Goal: Transaction & Acquisition: Purchase product/service

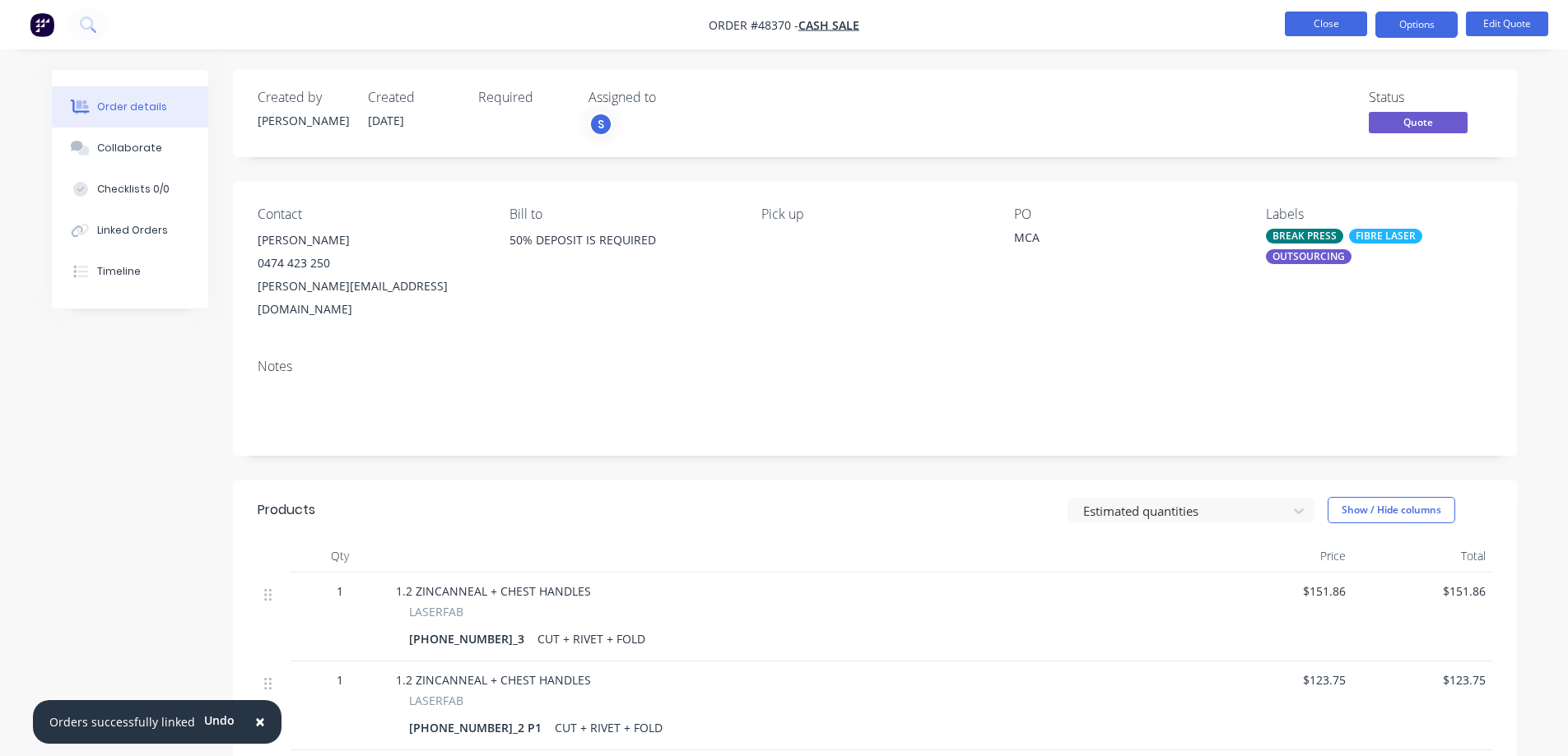
click at [1330, 21] on button "Close" at bounding box center [1325, 24] width 82 height 25
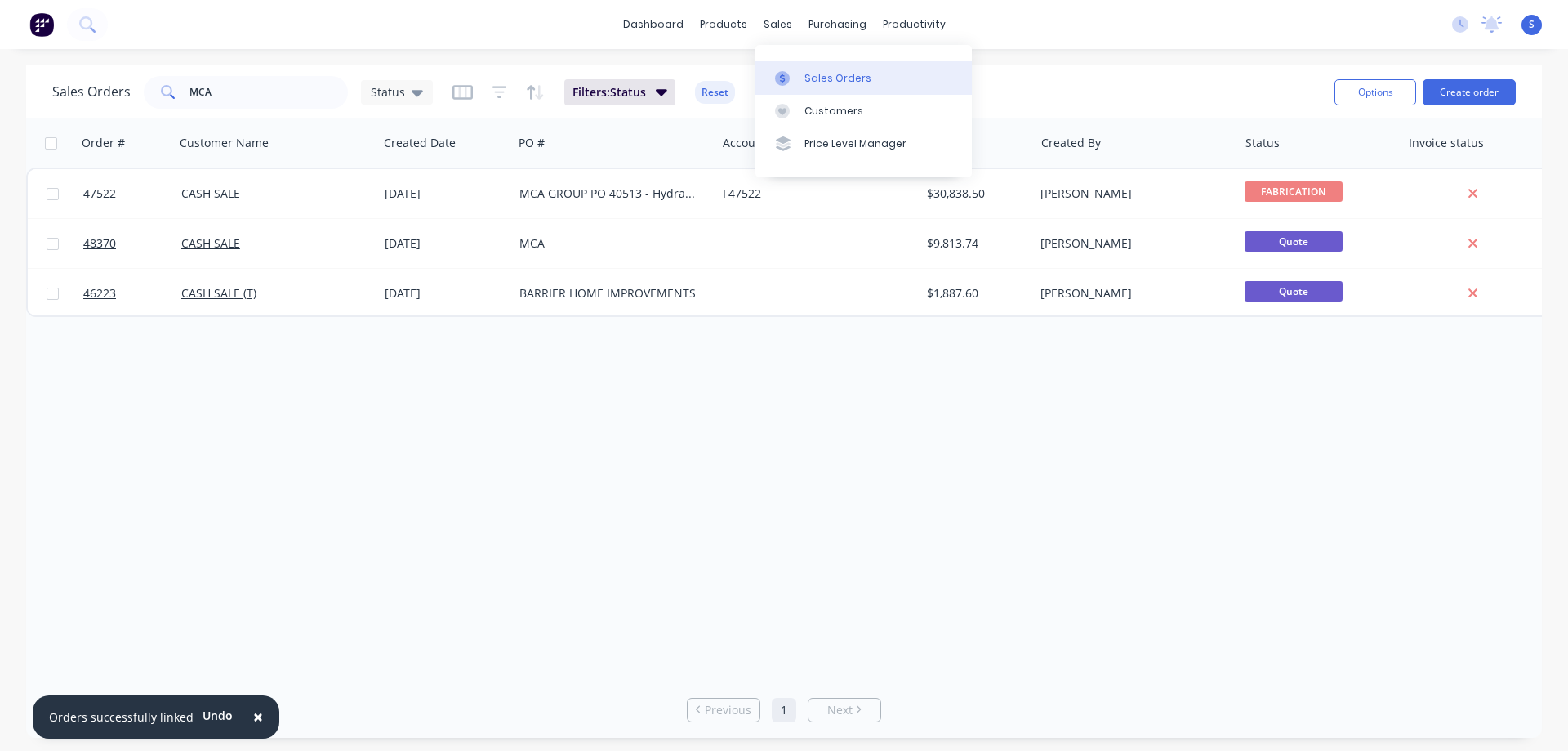
click at [817, 74] on div "Sales Orders" at bounding box center [837, 79] width 67 height 15
click at [240, 86] on input "MCA" at bounding box center [269, 92] width 159 height 33
click at [1500, 90] on button "Create order" at bounding box center [1469, 92] width 93 height 26
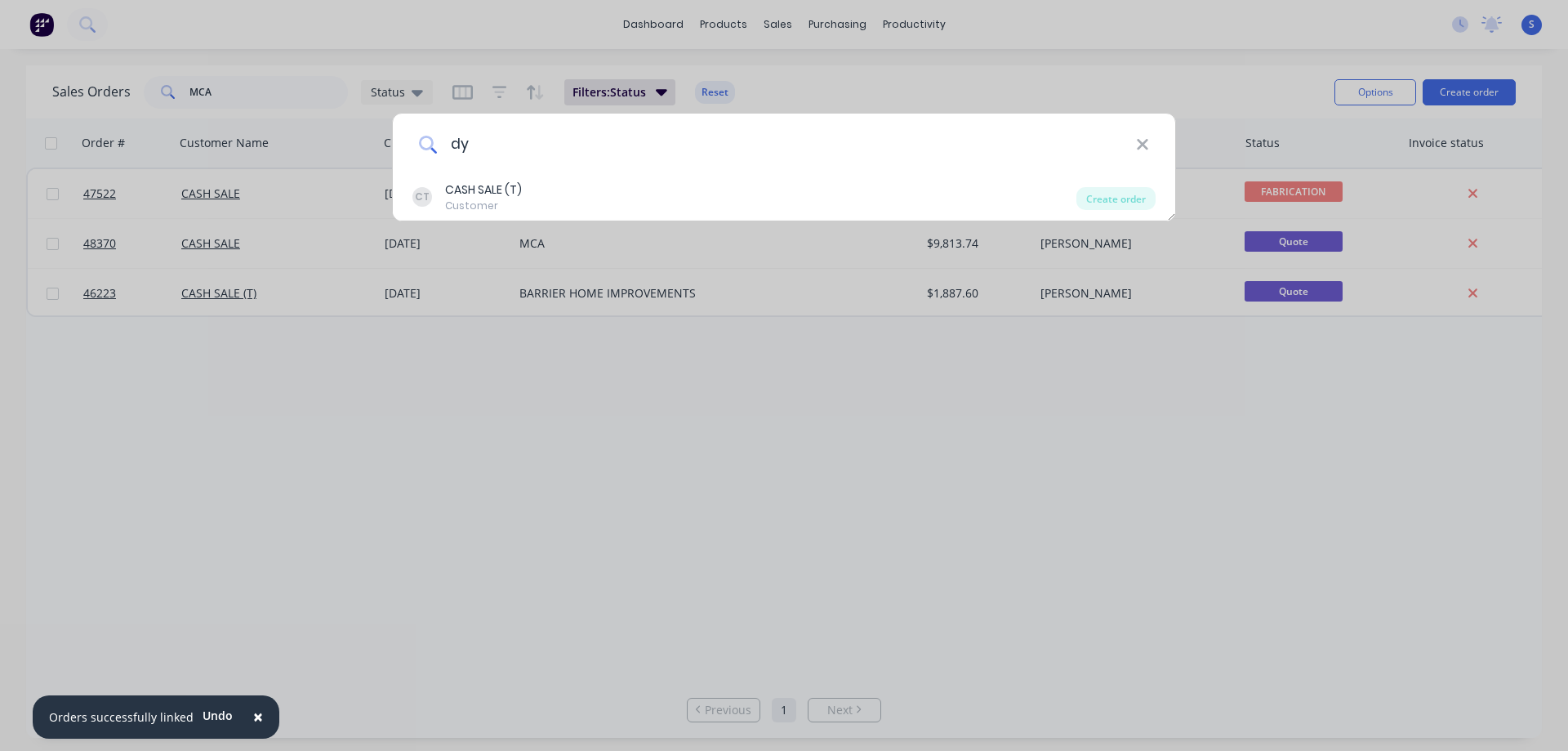
type input "d"
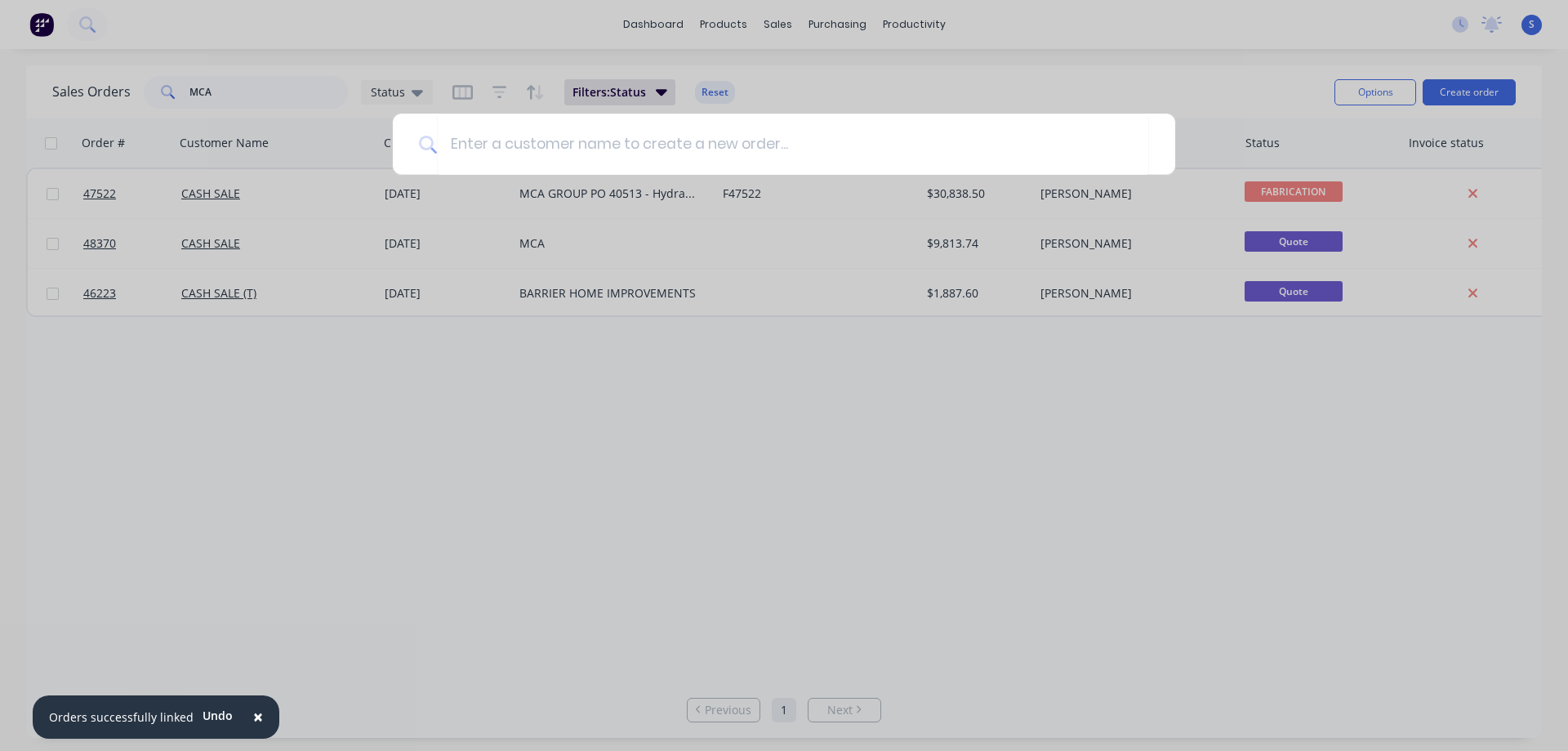
click at [978, 40] on div at bounding box center [784, 376] width 1568 height 751
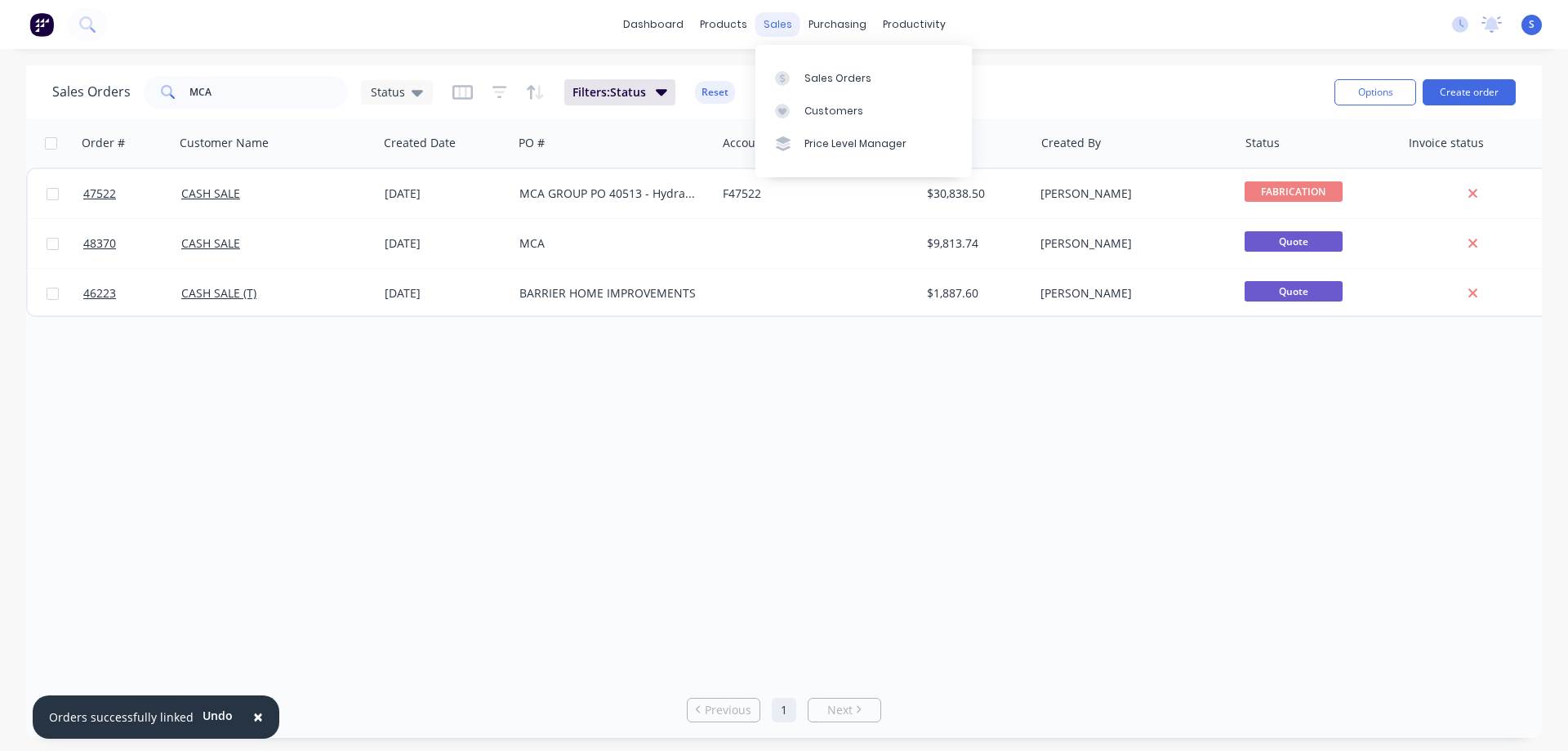
click at [779, 19] on div "sales" at bounding box center [777, 24] width 45 height 25
click at [829, 74] on div "Sales Orders" at bounding box center [837, 79] width 67 height 15
click at [828, 110] on div "Customers" at bounding box center [834, 111] width 58 height 15
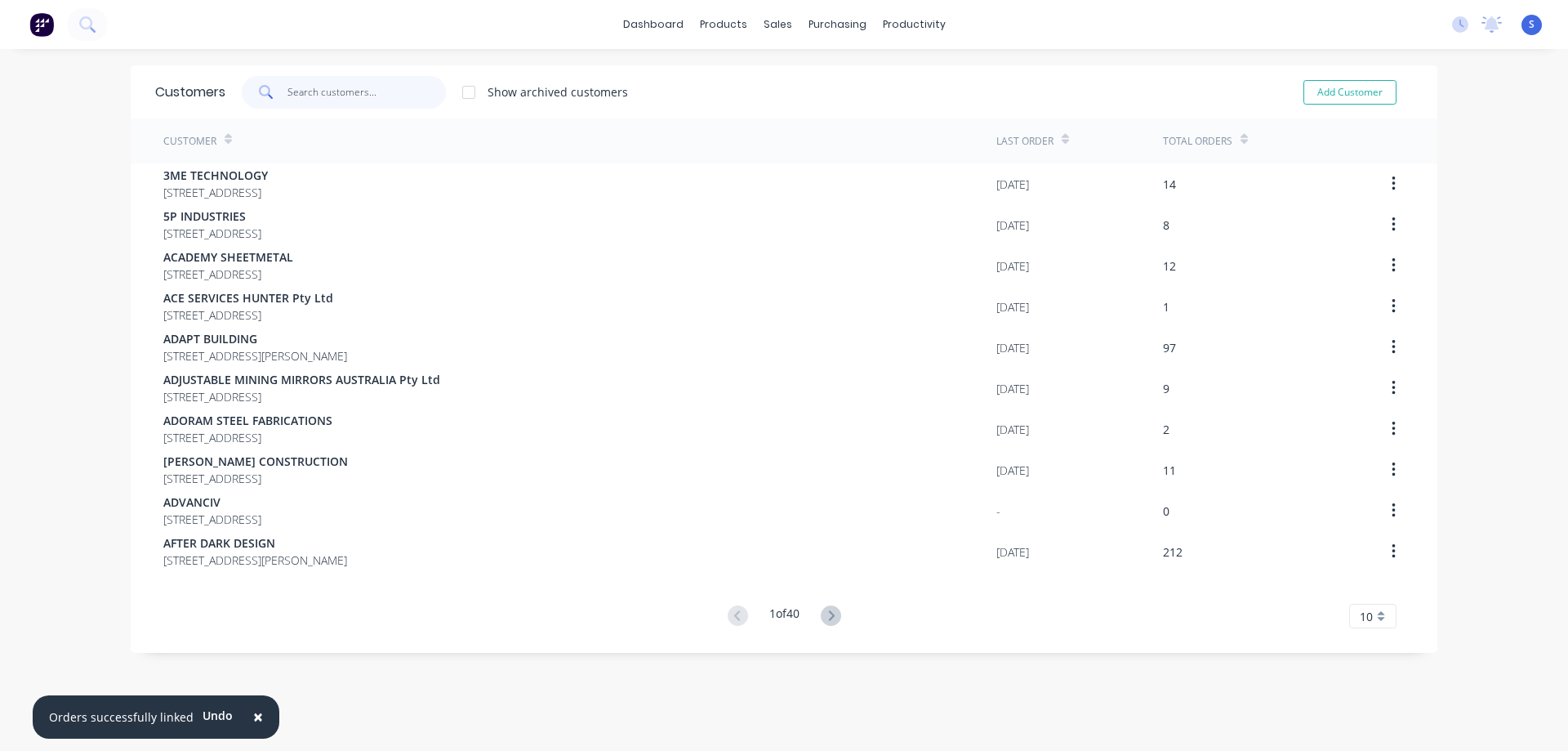
click at [315, 89] on input "text" at bounding box center [367, 92] width 159 height 33
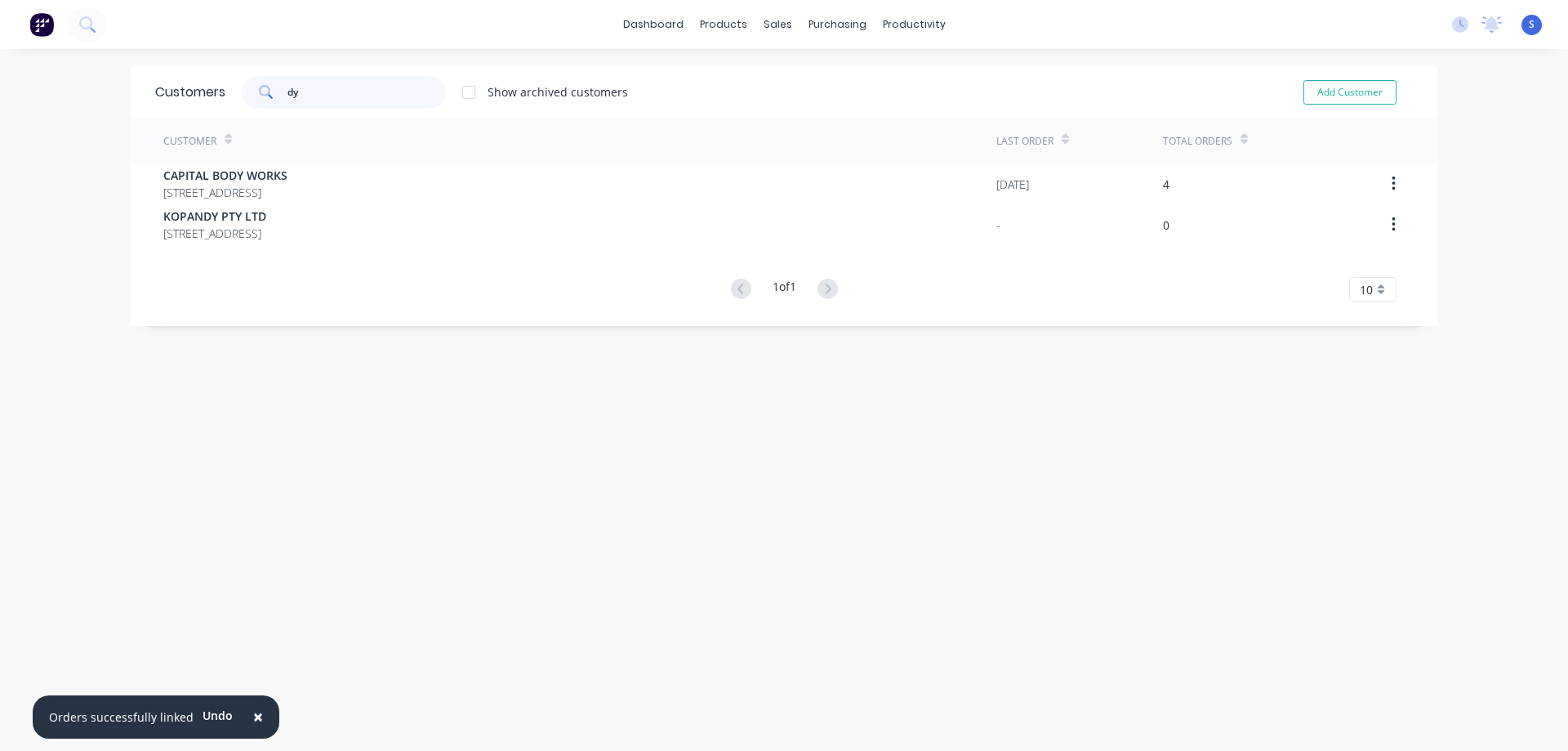
type input "d"
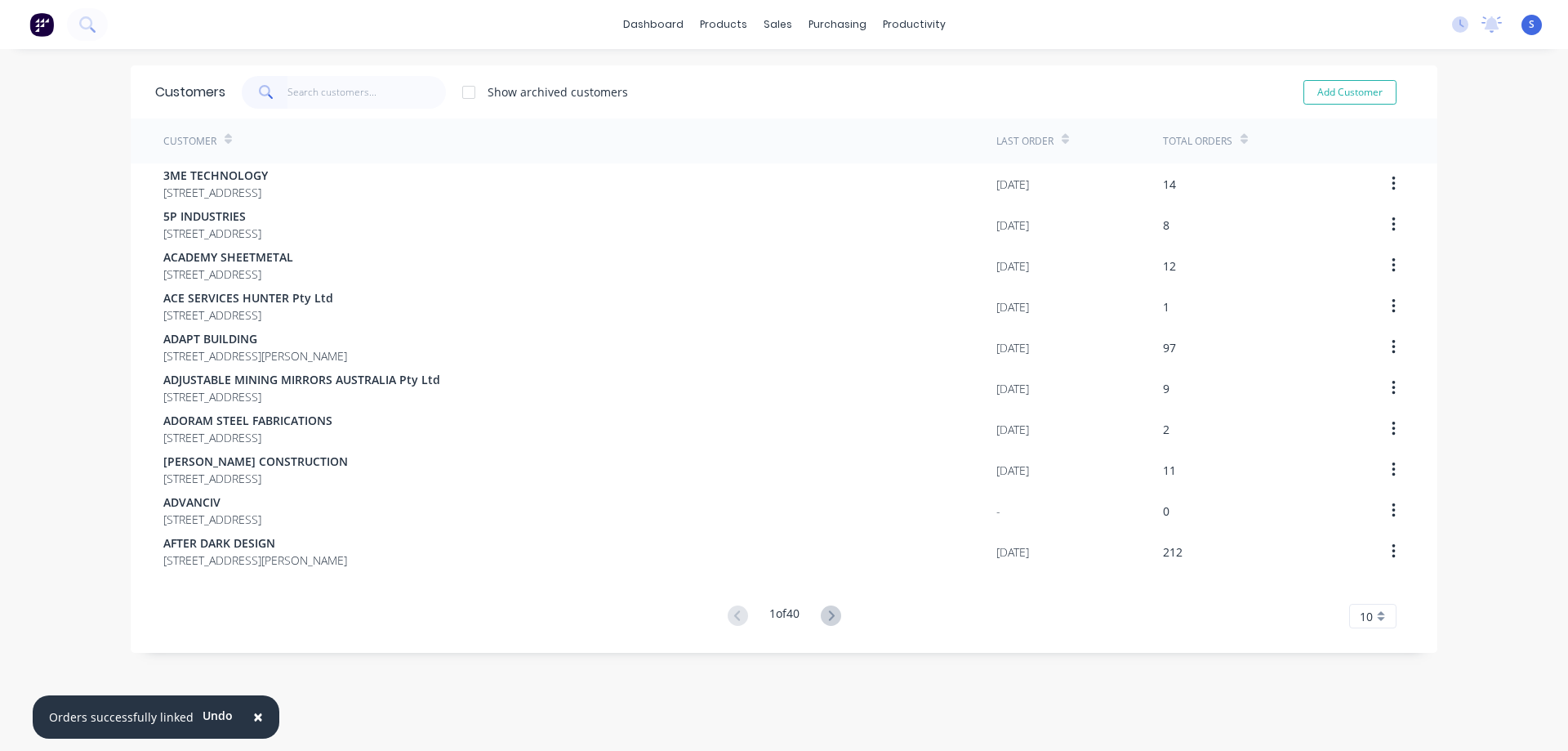
click at [464, 91] on div at bounding box center [469, 92] width 33 height 33
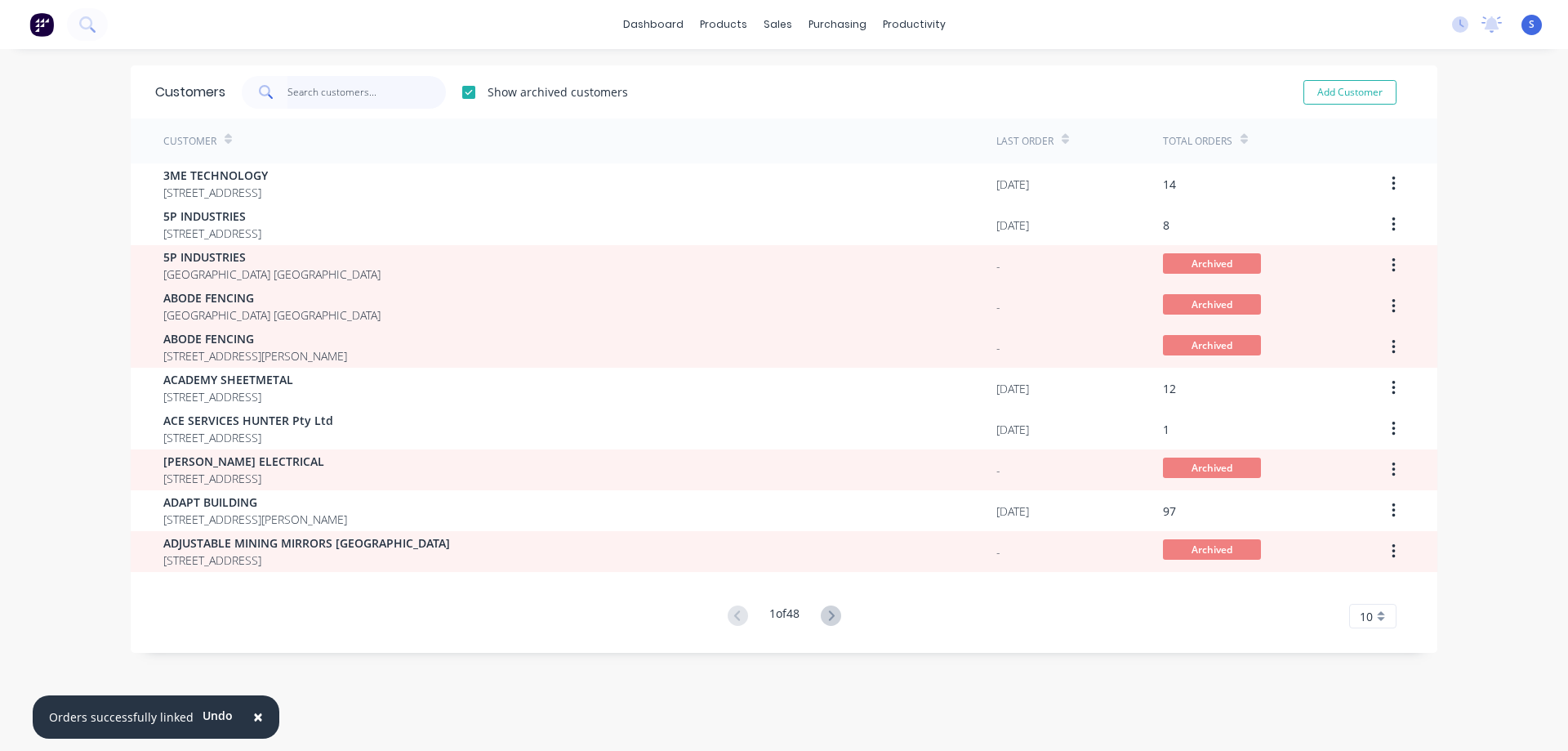
click at [349, 95] on input "text" at bounding box center [367, 92] width 159 height 33
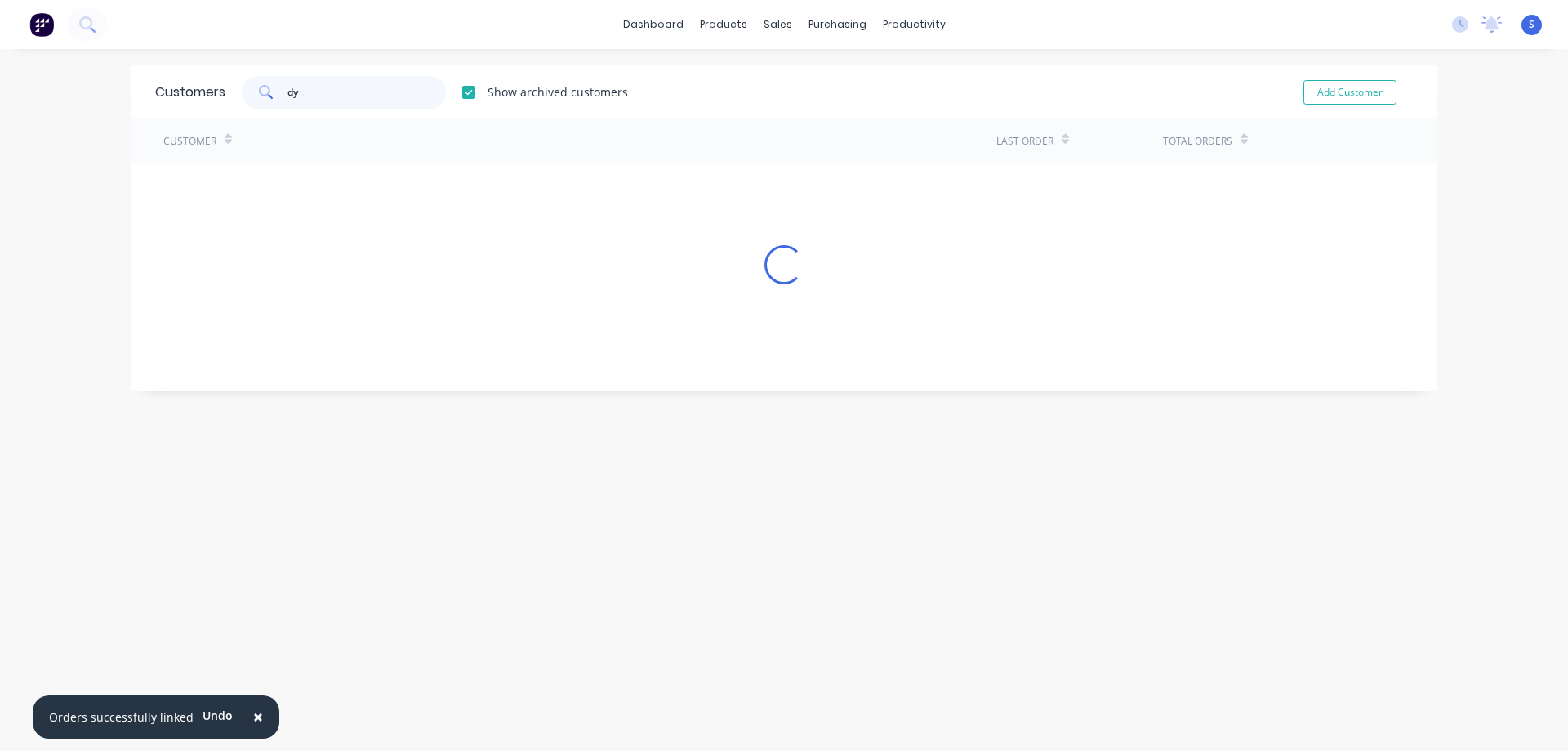
type input "d"
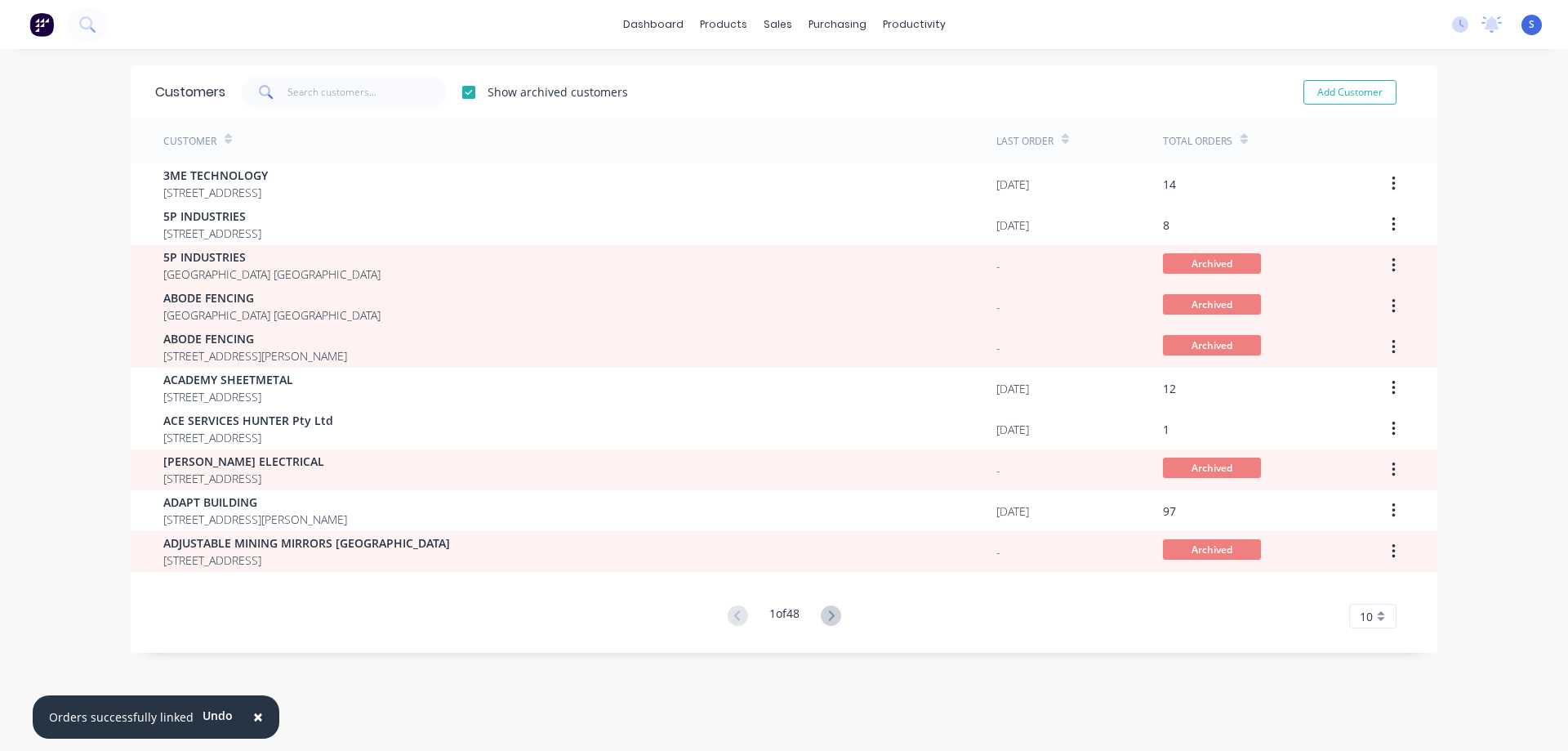
click at [77, 266] on div "× Orders successfully linked Undo dashboard products sales purchasing productiv…" at bounding box center [784, 376] width 1568 height 751
click at [60, 310] on div "× Orders successfully linked Undo dashboard products sales purchasing productiv…" at bounding box center [784, 376] width 1568 height 751
click at [254, 714] on span "×" at bounding box center [258, 716] width 10 height 23
click at [91, 371] on div "dashboard products sales purchasing productivity dashboard products Product Cat…" at bounding box center [784, 376] width 1568 height 751
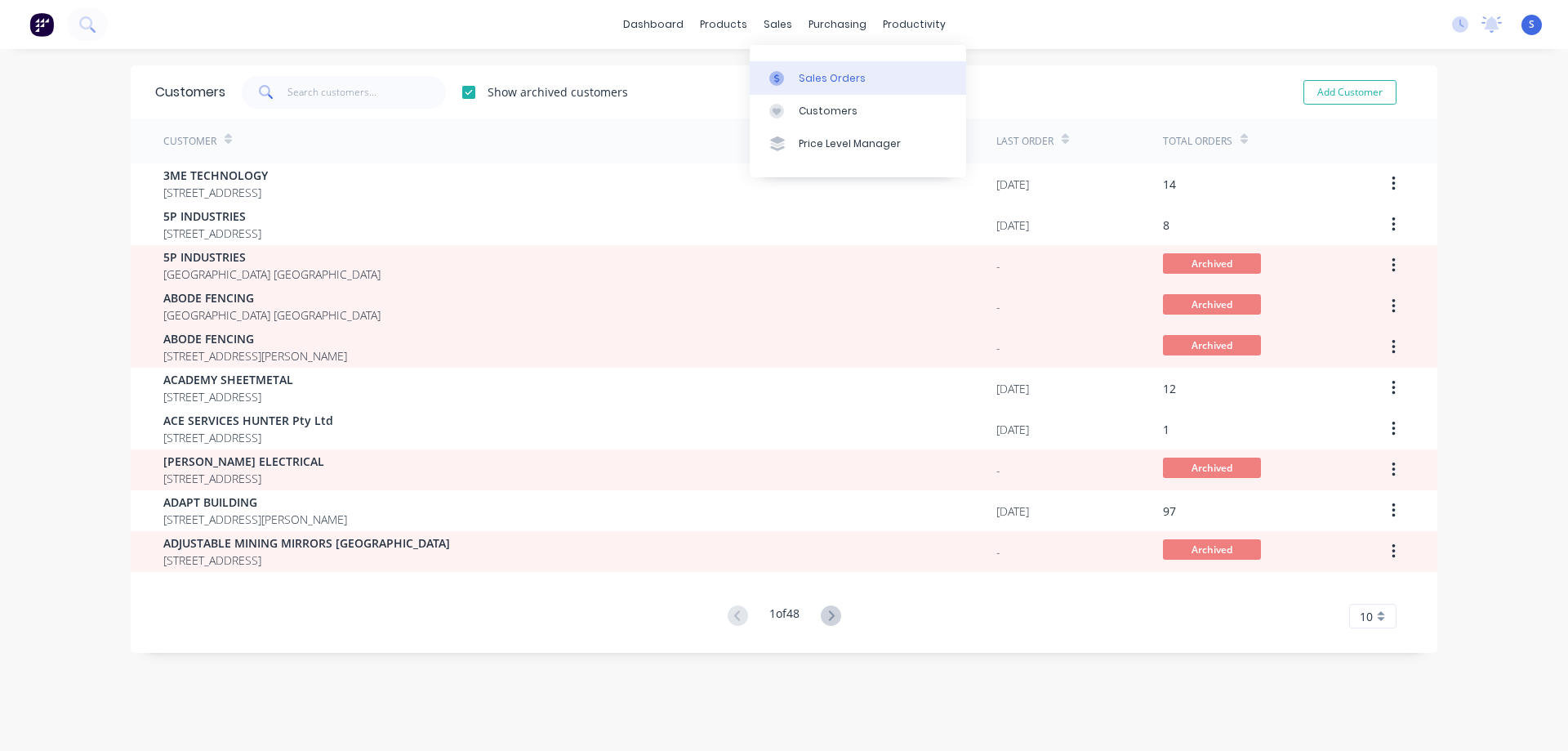
click at [795, 65] on link "Sales Orders" at bounding box center [858, 78] width 216 height 33
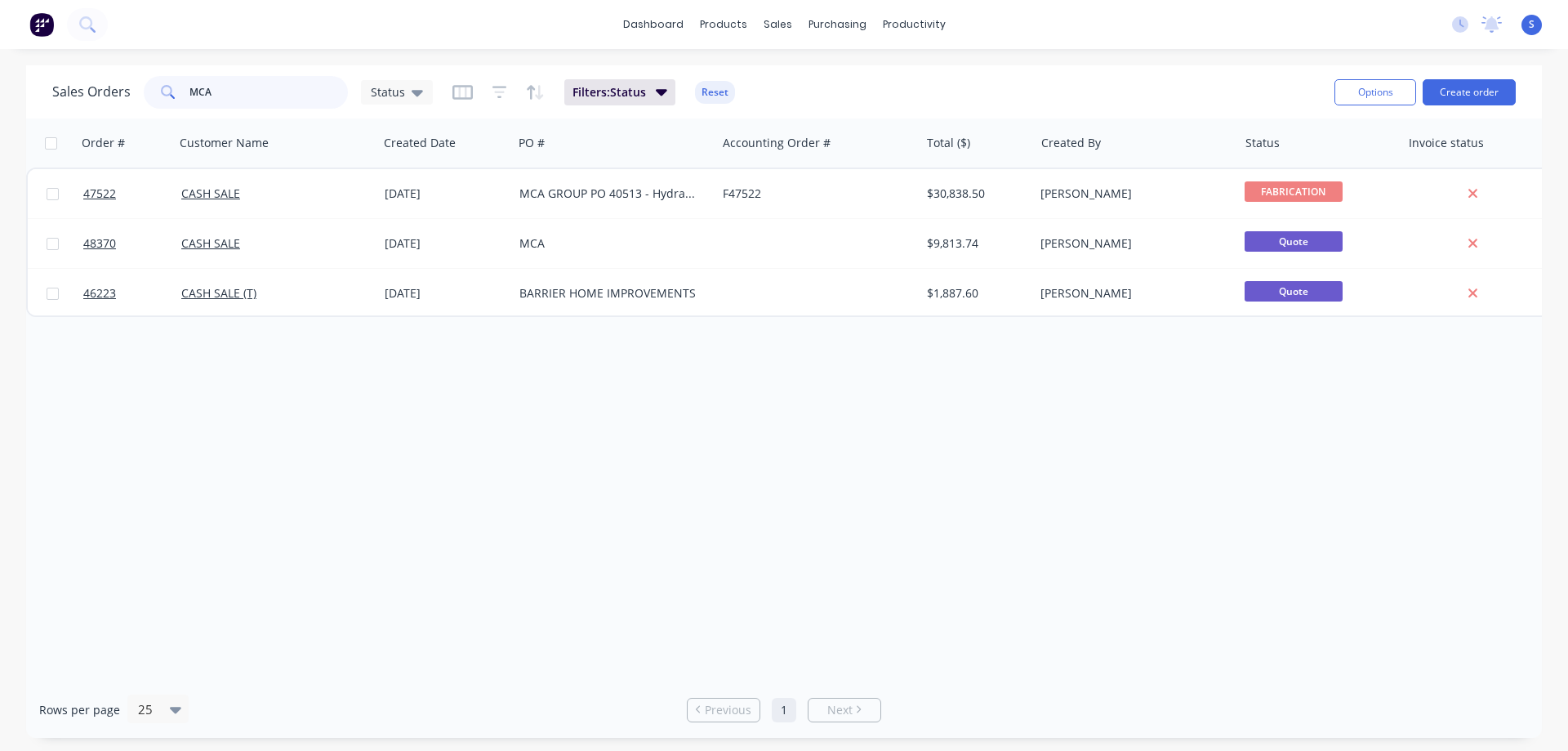
drag, startPoint x: 230, startPoint y: 98, endPoint x: 128, endPoint y: 95, distance: 102.0
click at [128, 95] on div "Sales Orders MCA Status" at bounding box center [242, 92] width 381 height 33
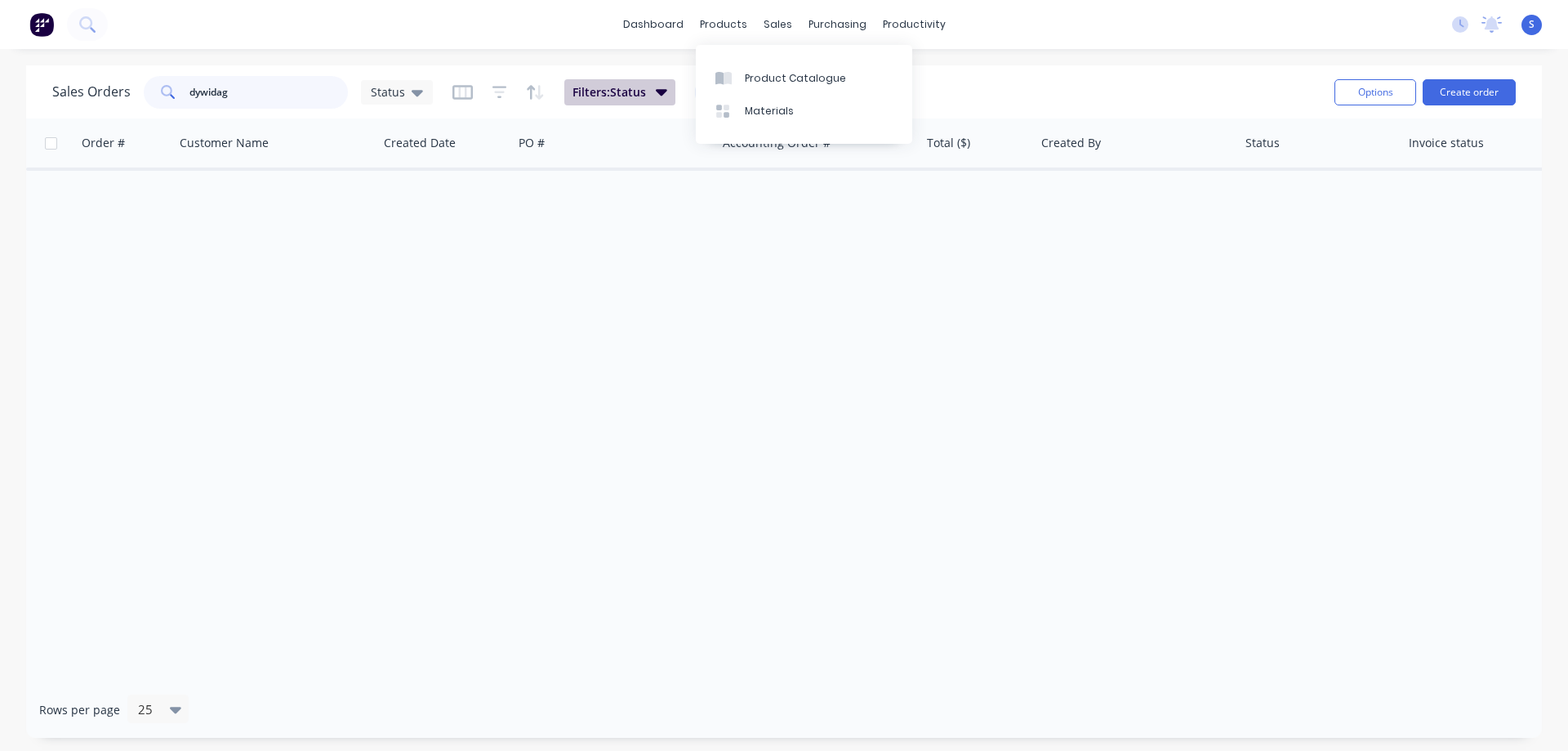
type input "dywidag"
click at [643, 95] on span "Filters: Status" at bounding box center [609, 92] width 74 height 16
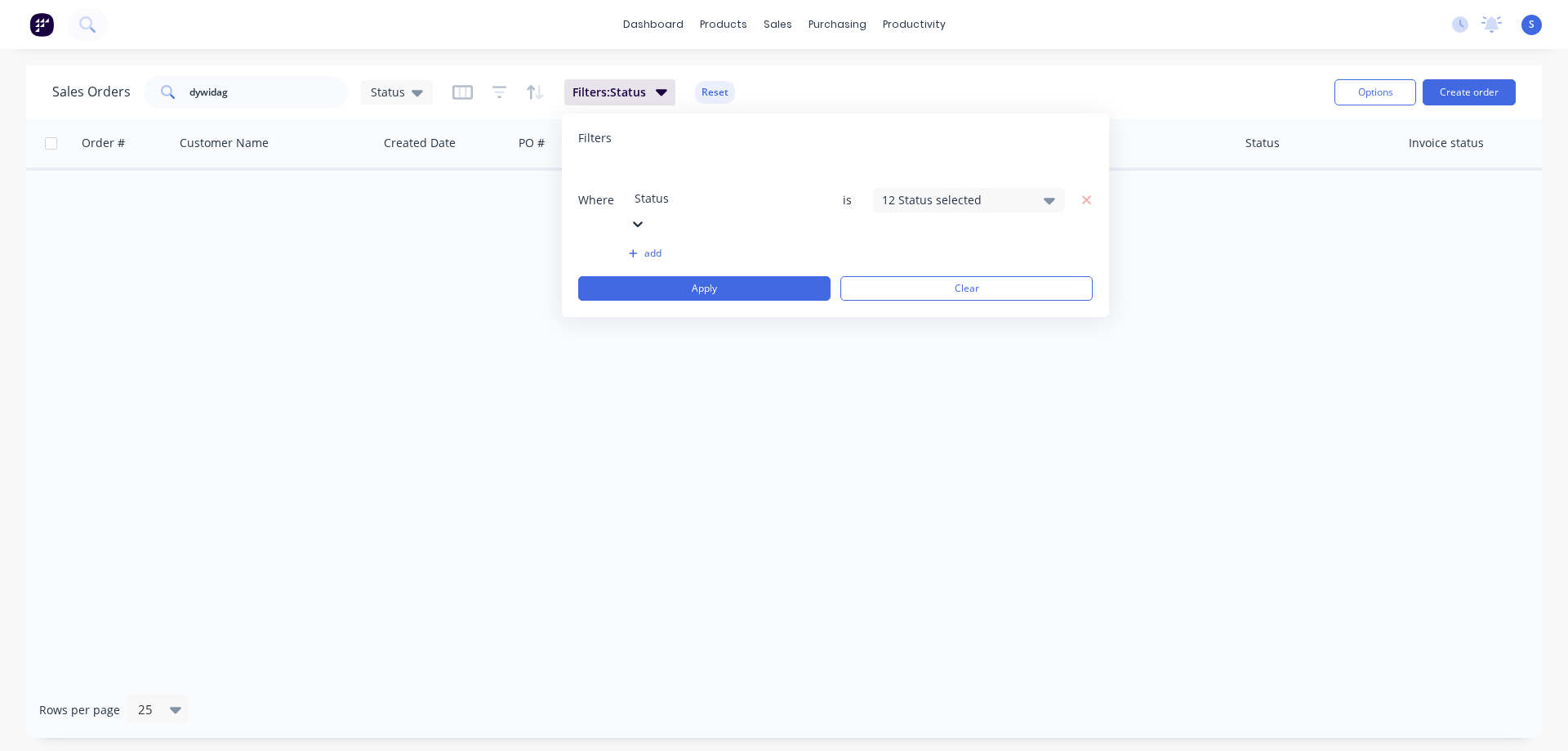
click at [643, 221] on icon at bounding box center [637, 224] width 10 height 5
click at [926, 191] on div "12 Status selected" at bounding box center [956, 199] width 148 height 17
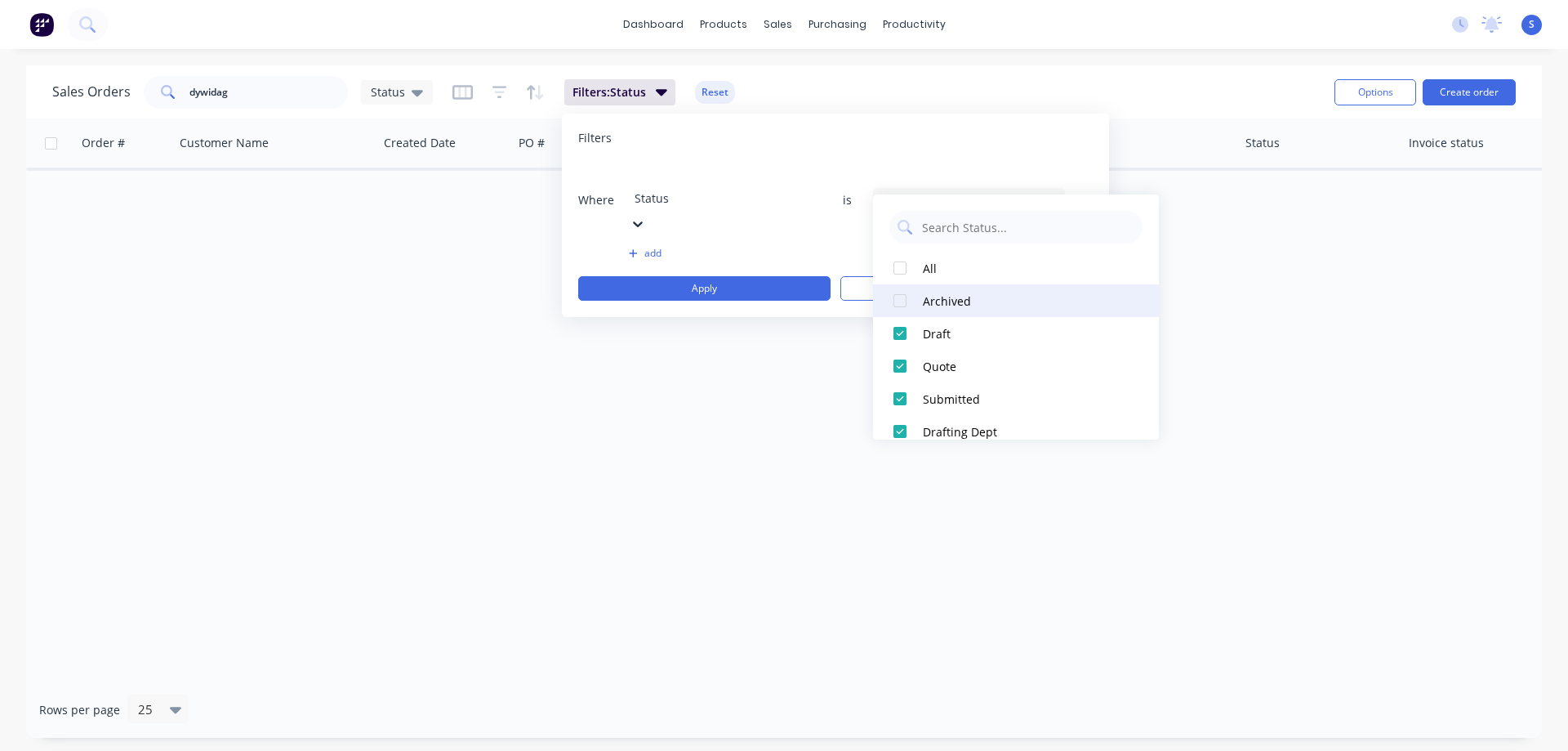
click at [899, 302] on div at bounding box center [900, 301] width 33 height 33
click at [718, 276] on button "Apply" at bounding box center [704, 288] width 252 height 25
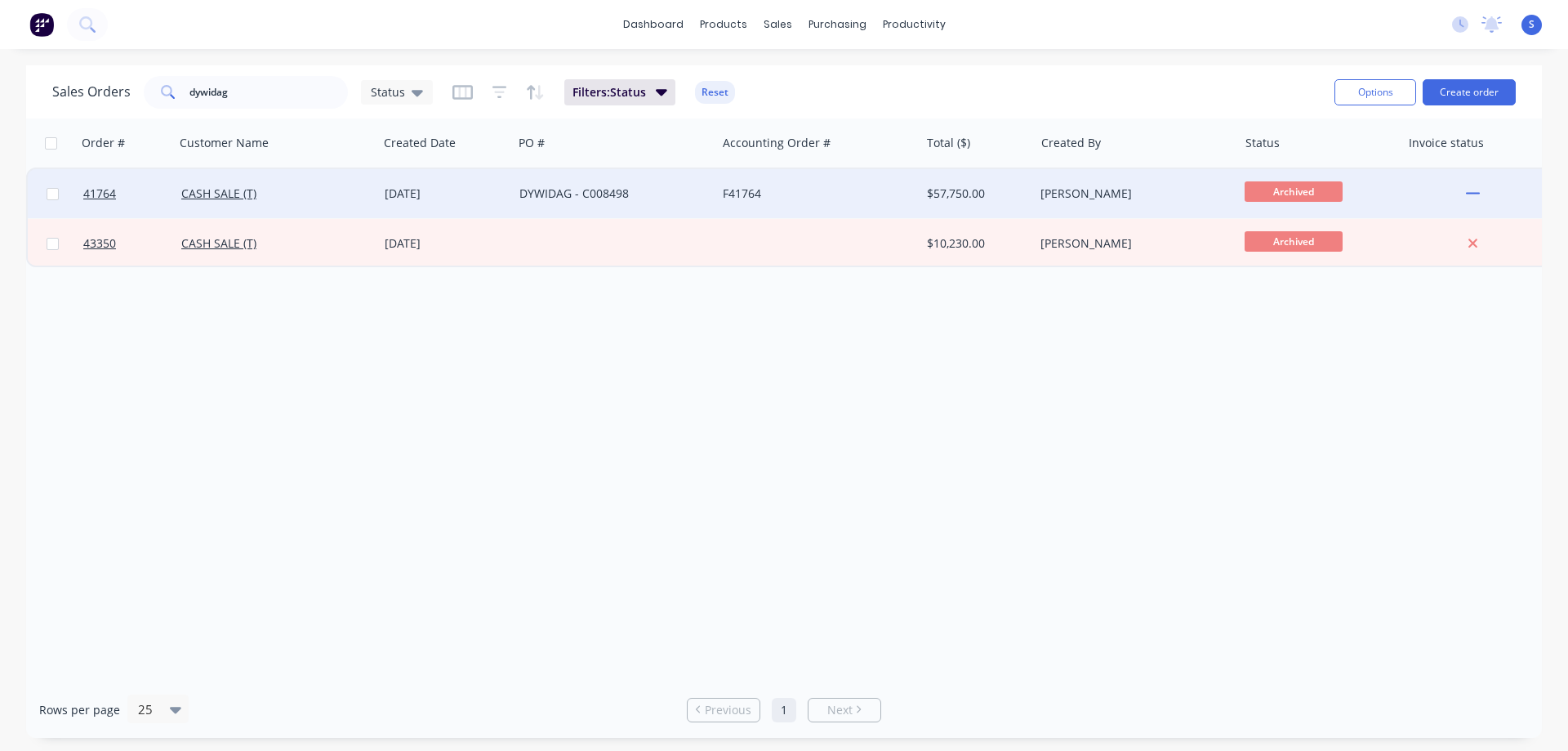
click at [691, 186] on div "DYWIDAG - C008498" at bounding box center [610, 194] width 182 height 16
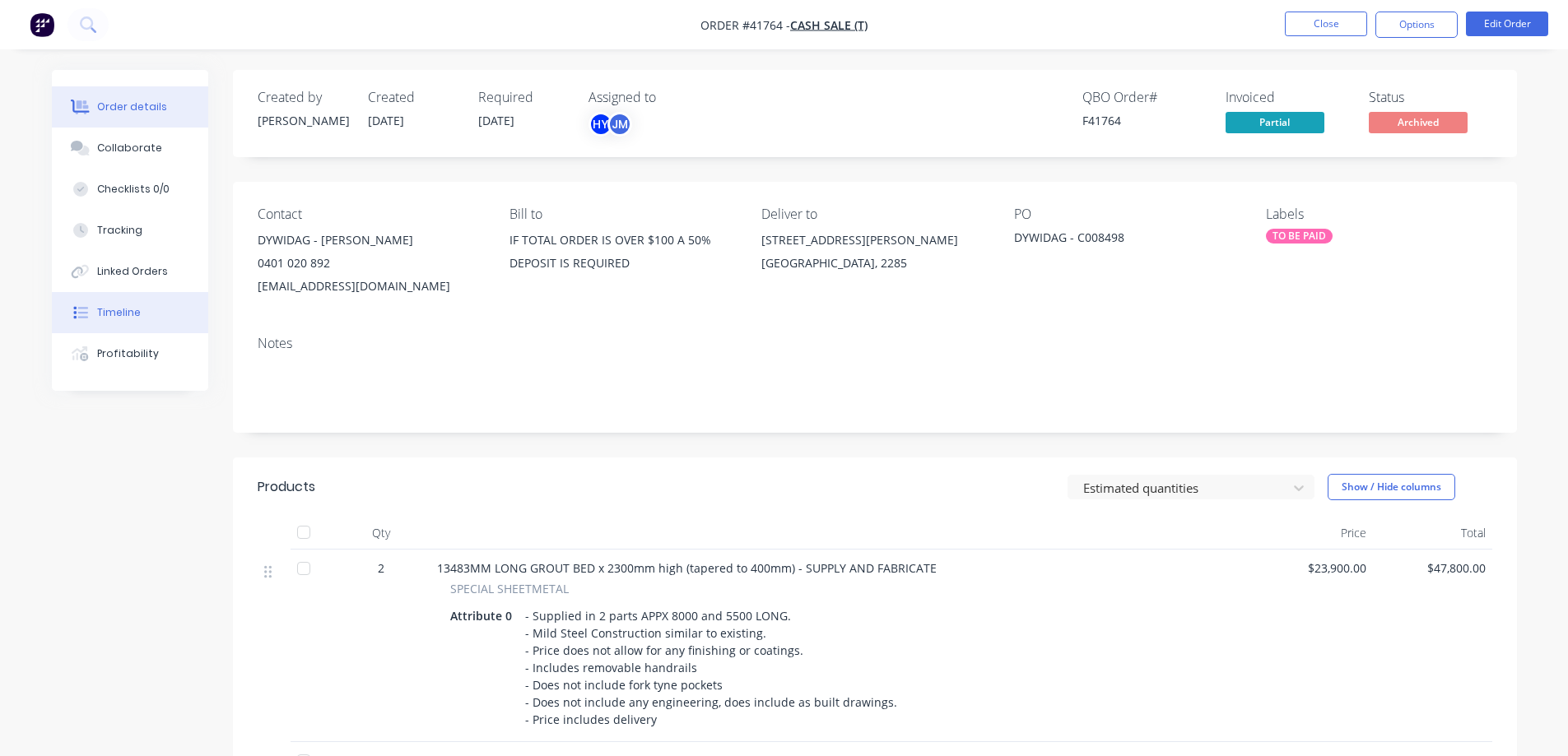
click at [114, 306] on div "Timeline" at bounding box center [119, 313] width 43 height 15
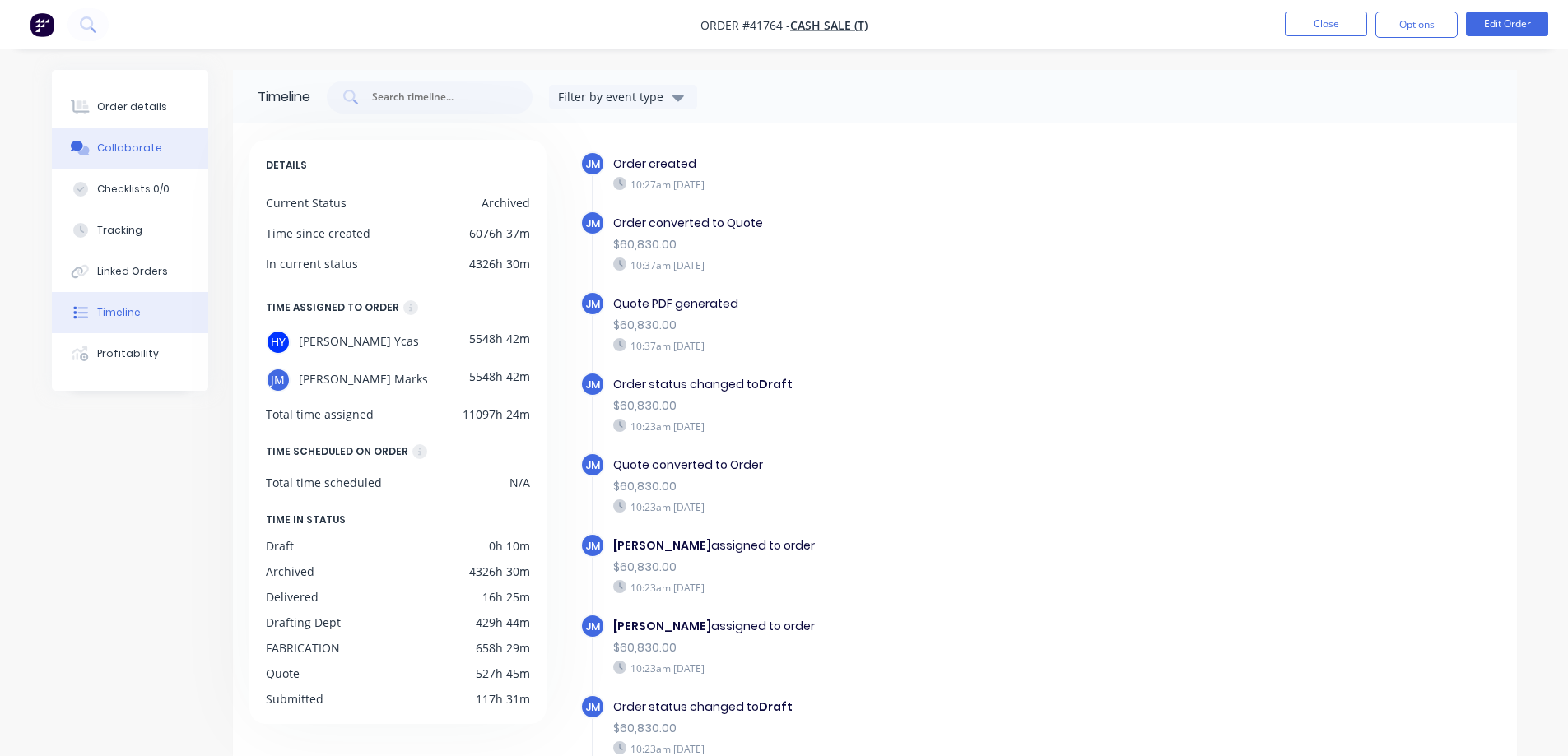
click at [119, 152] on div "Collaborate" at bounding box center [130, 148] width 65 height 15
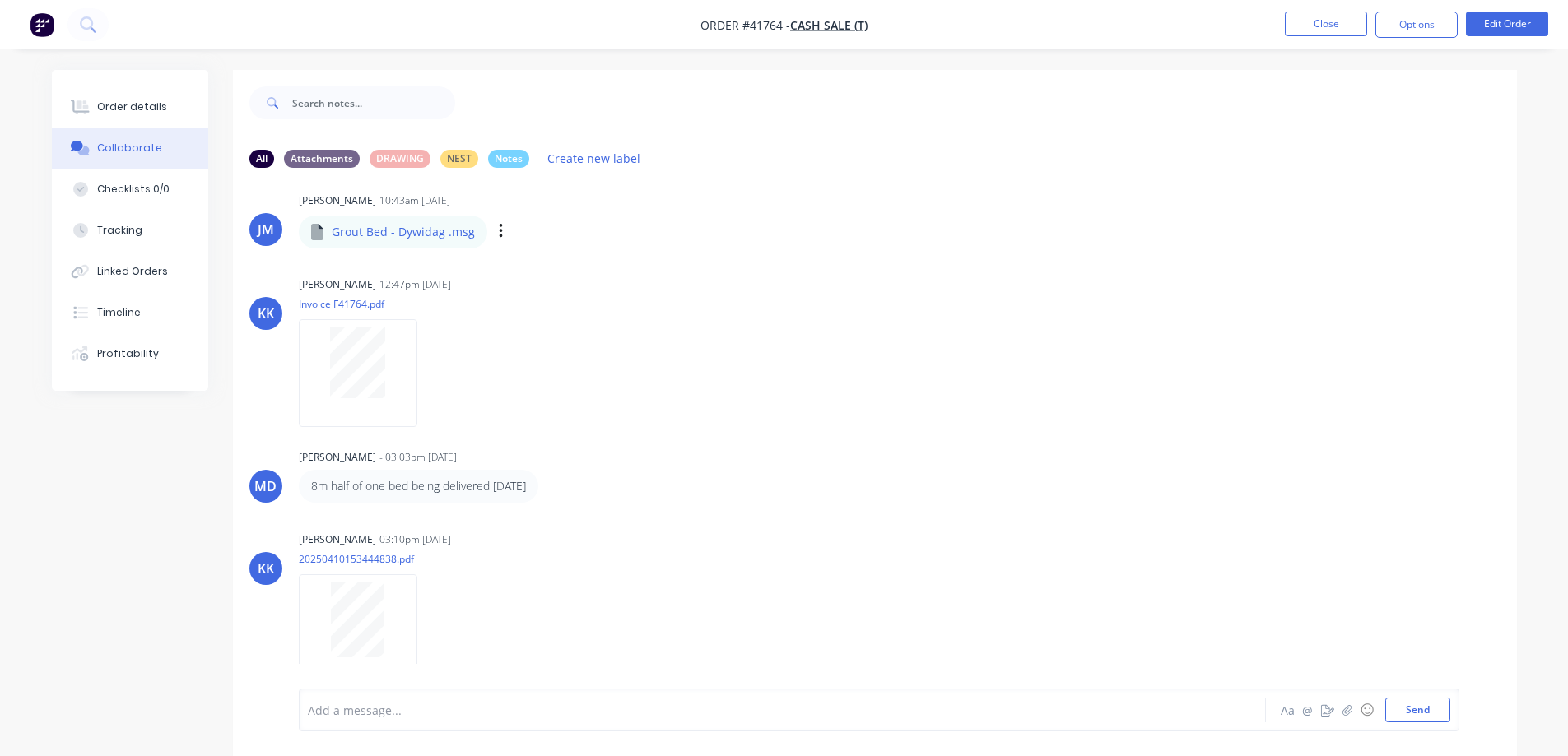
scroll to position [104, 0]
click at [152, 99] on div "Order details" at bounding box center [133, 107] width 70 height 15
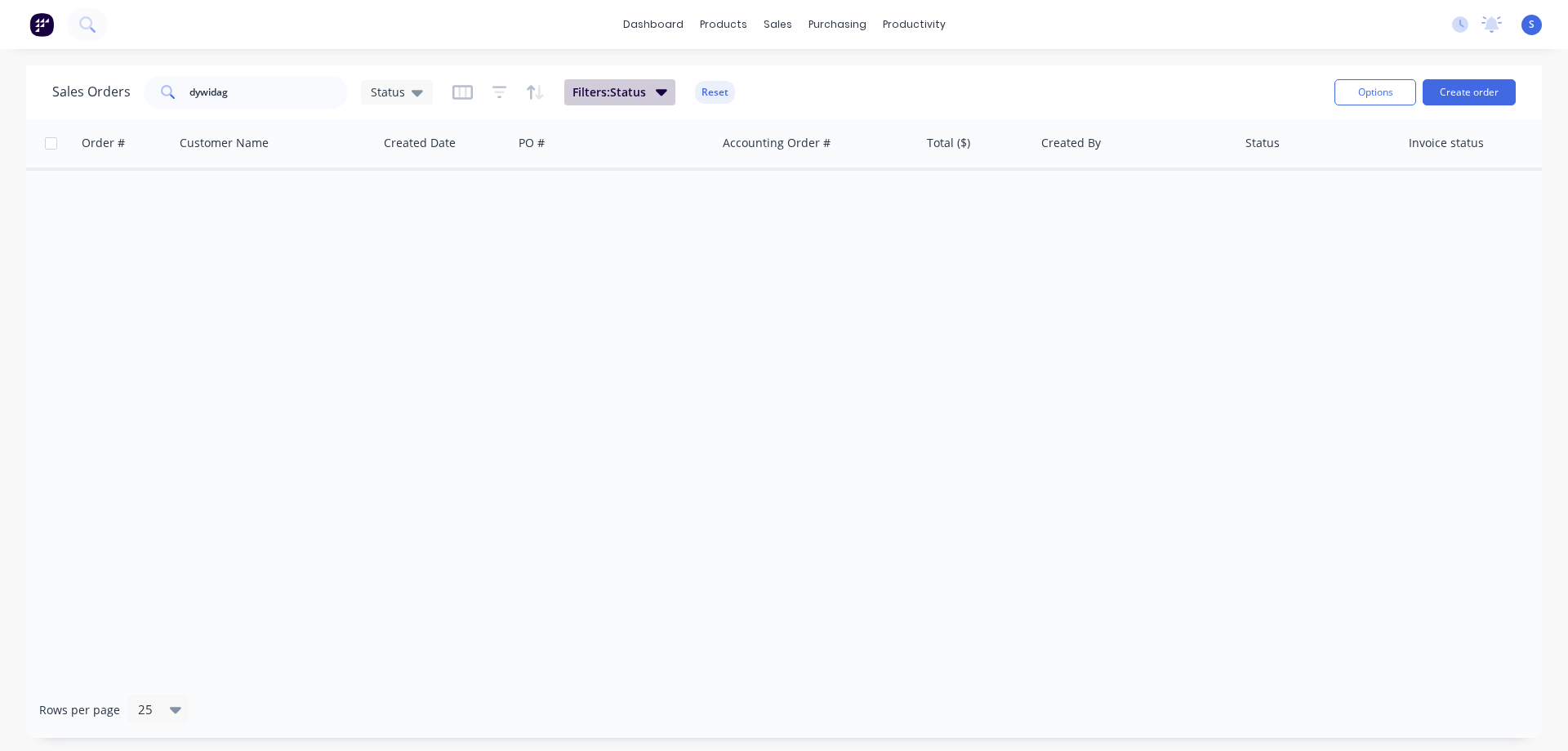
click at [645, 91] on span "Filters: Status" at bounding box center [609, 92] width 74 height 16
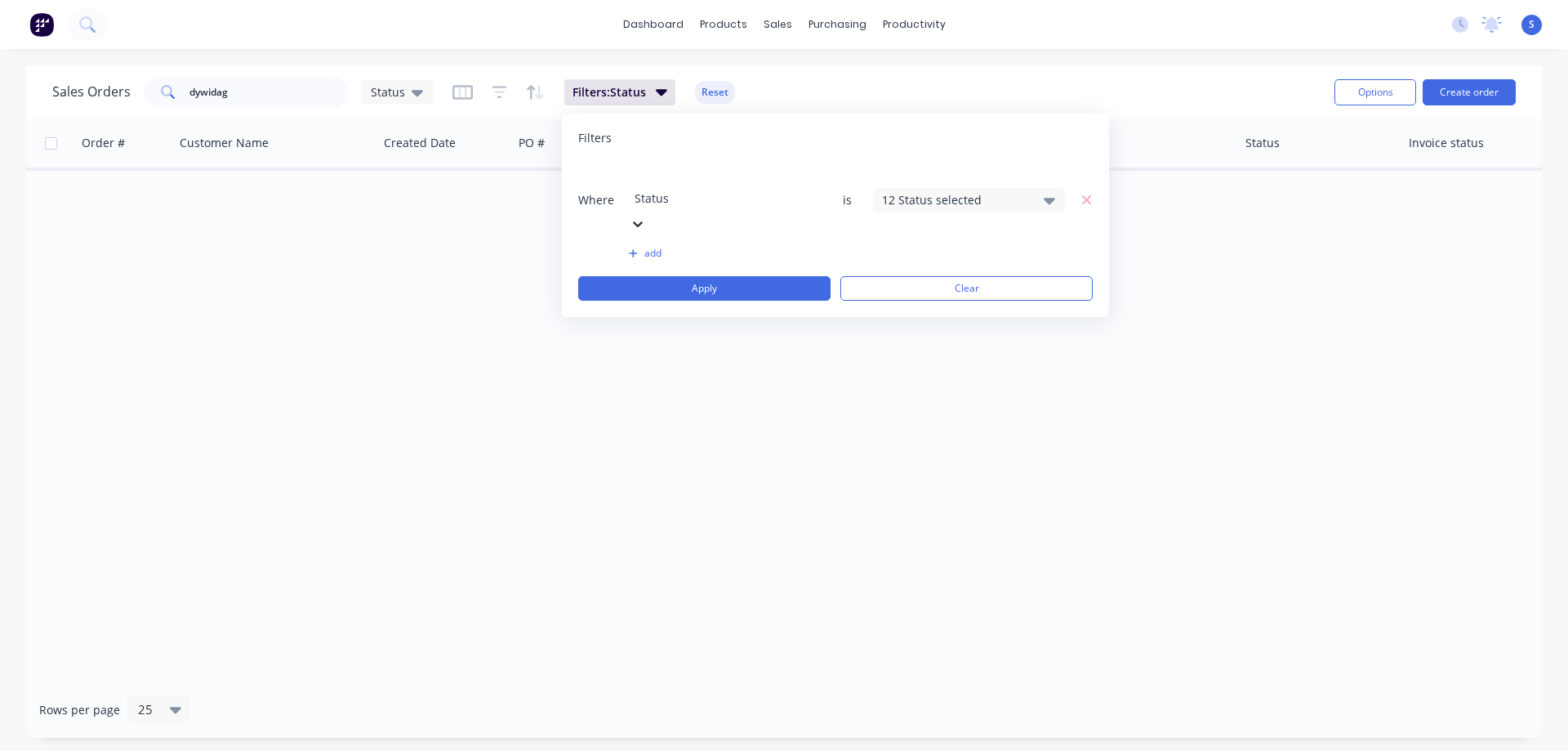
click at [952, 191] on div "12 Status selected" at bounding box center [956, 199] width 148 height 17
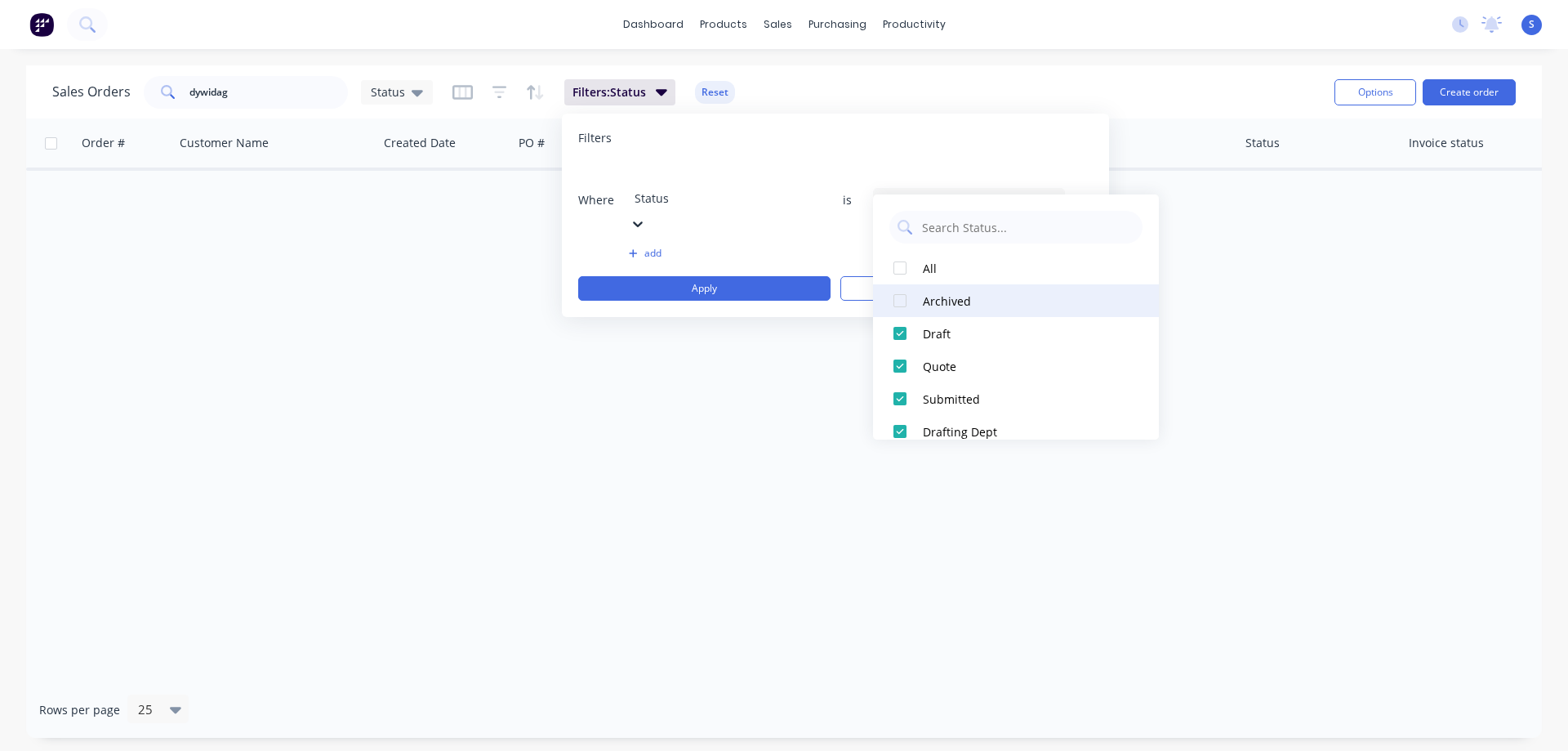
click at [925, 301] on div "Archived" at bounding box center [1021, 301] width 196 height 17
click at [1146, 94] on div "Sales Orders dywidag Status Filters: Status Reset" at bounding box center [687, 92] width 1269 height 40
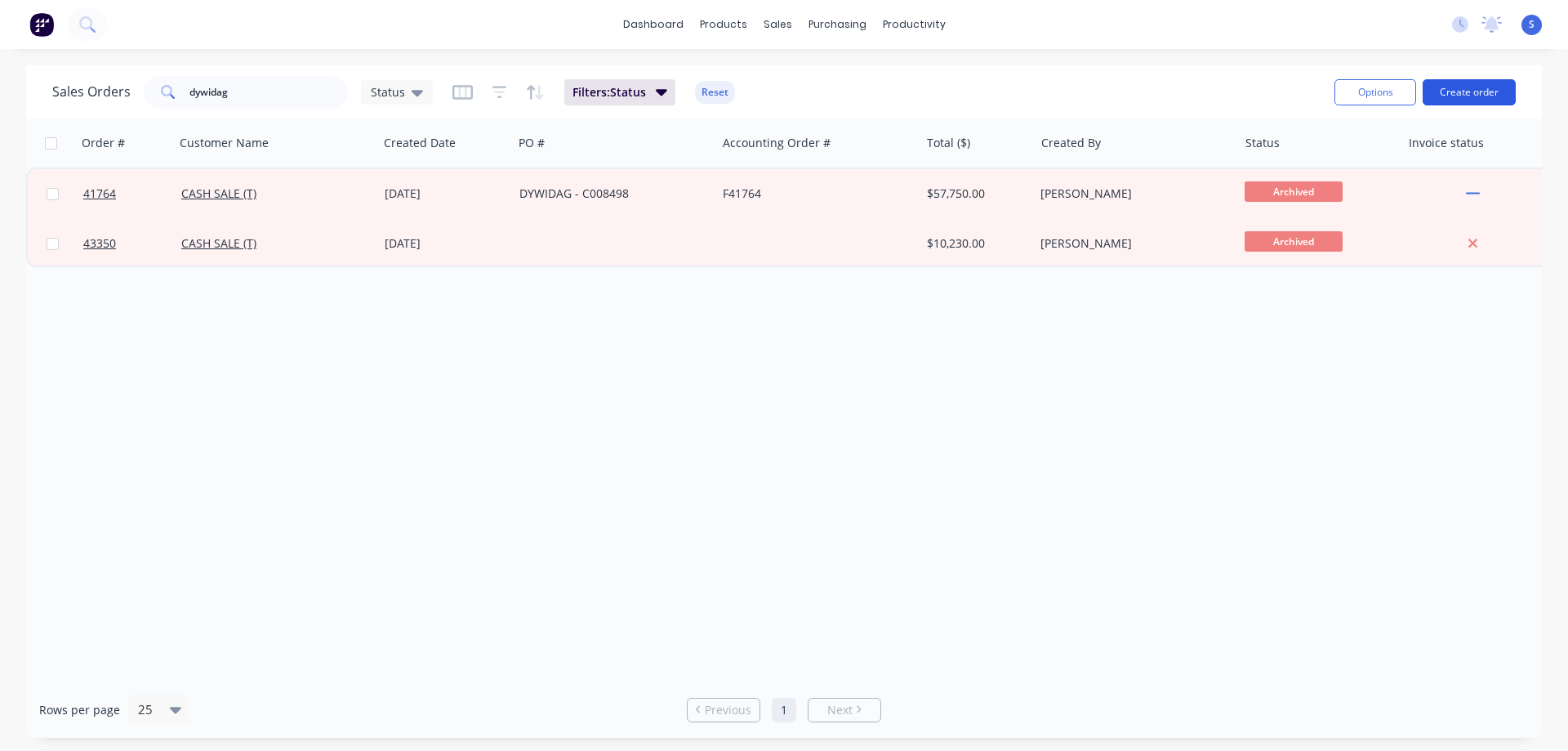
click at [1471, 90] on button "Create order" at bounding box center [1469, 92] width 93 height 26
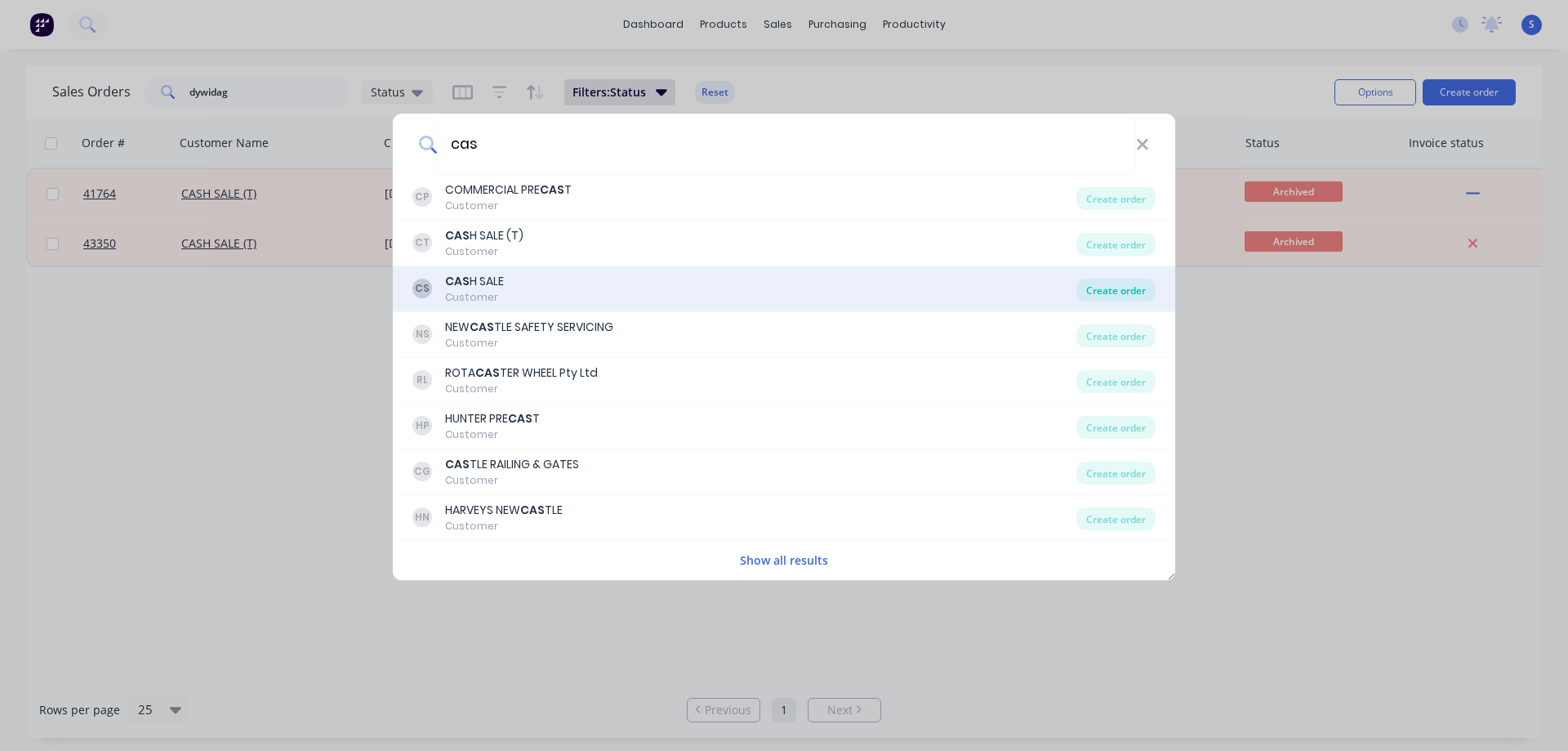
type input "cas"
click at [1121, 291] on div "Create order" at bounding box center [1116, 290] width 79 height 23
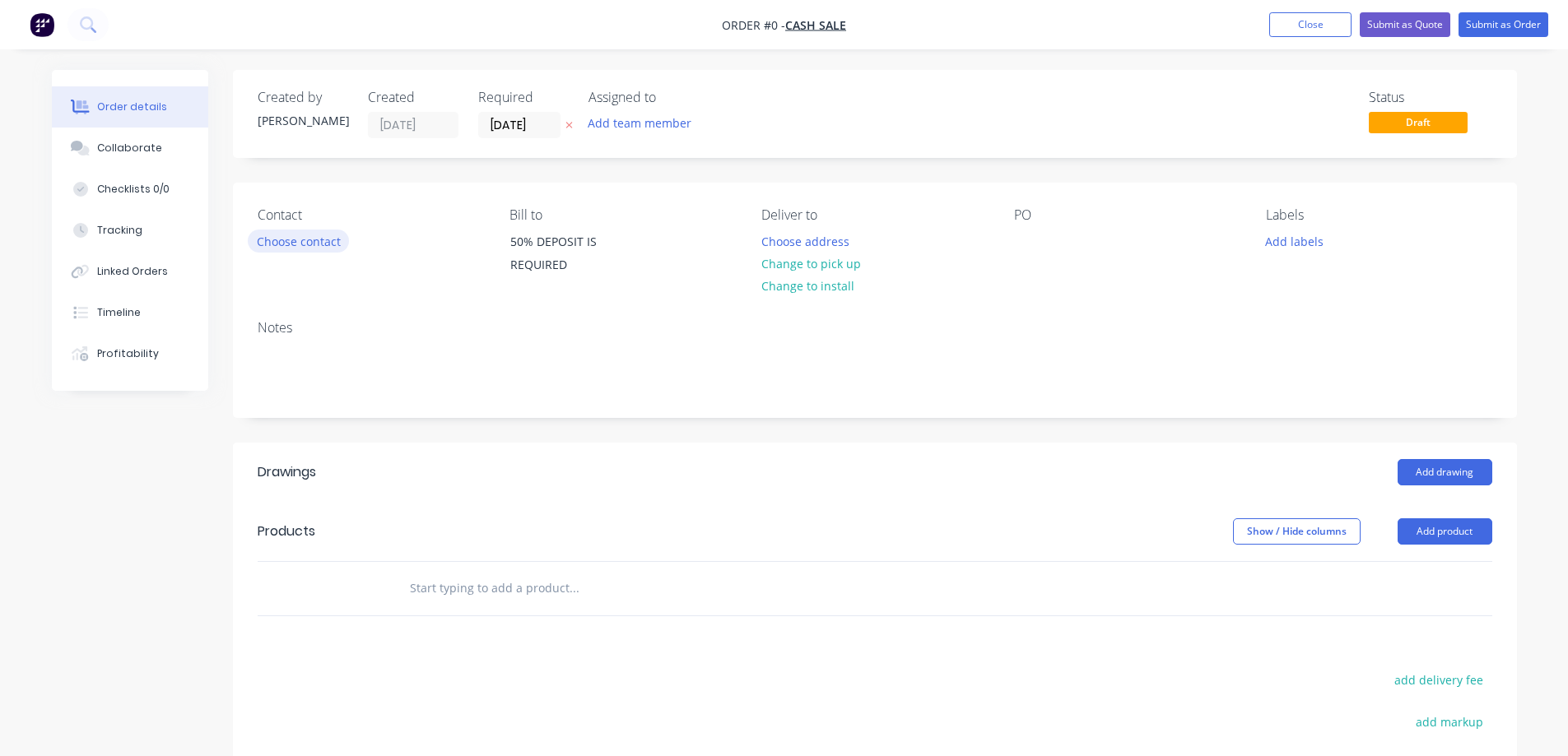
click at [300, 241] on button "Choose contact" at bounding box center [298, 241] width 101 height 22
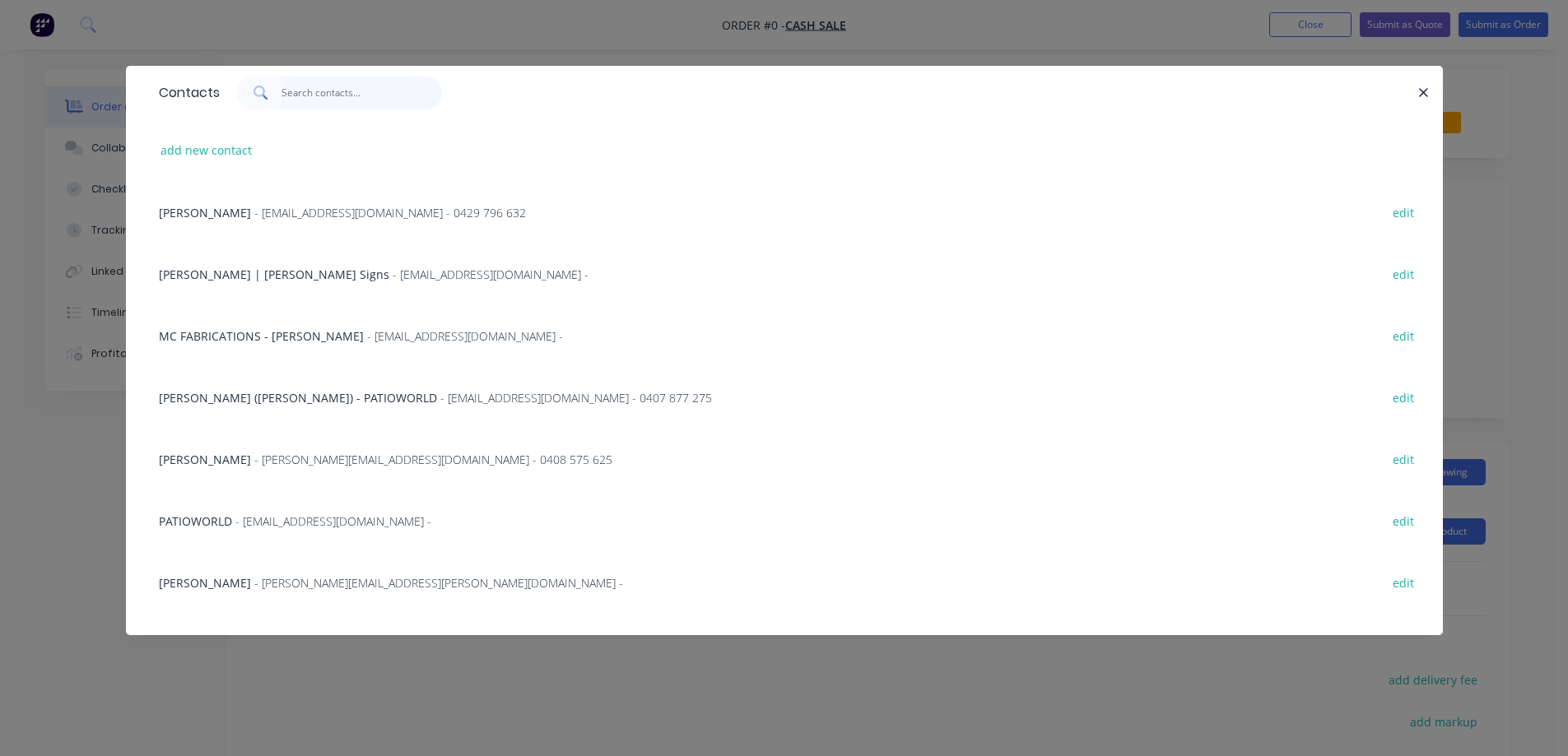
click at [306, 89] on input "text" at bounding box center [362, 93] width 160 height 33
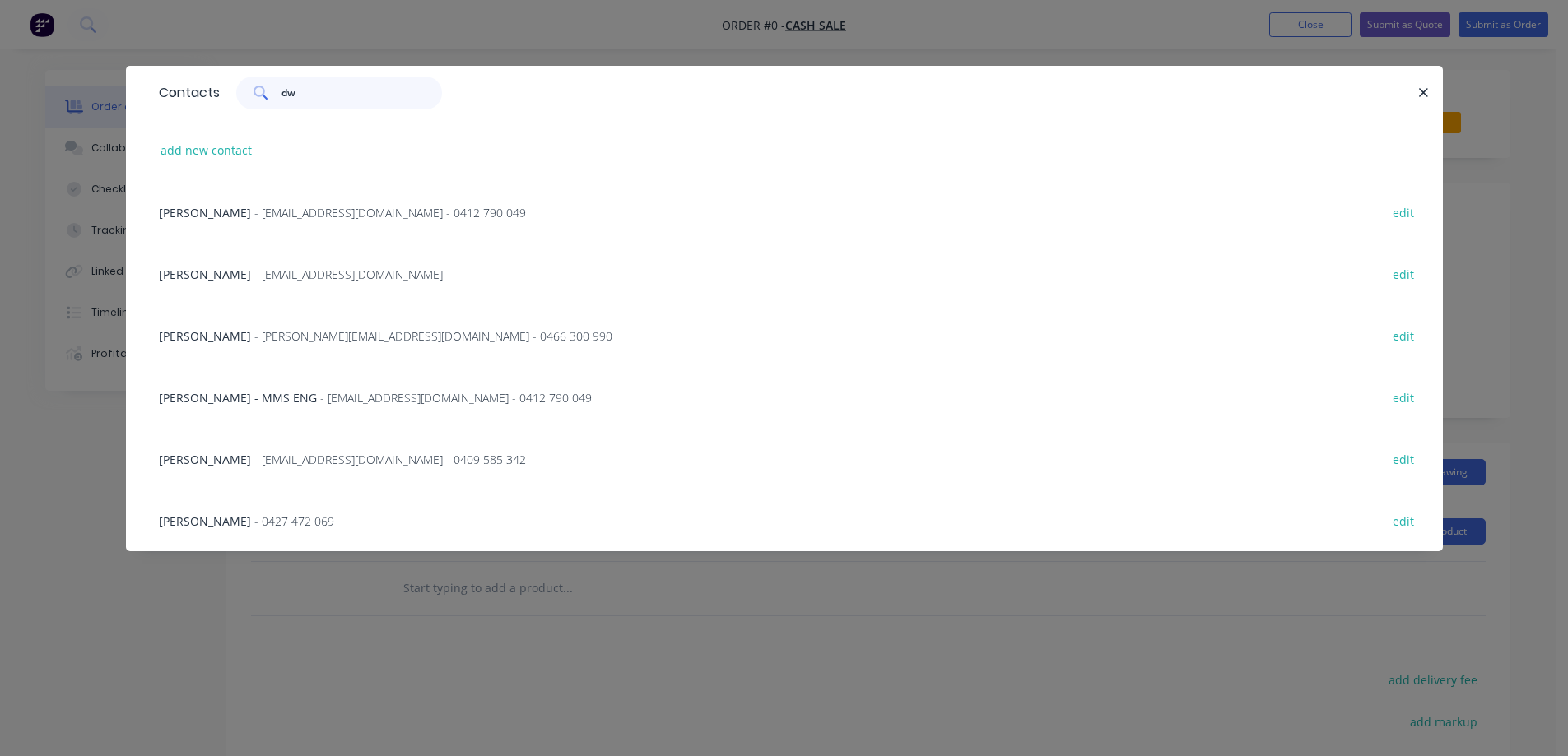
type input "d"
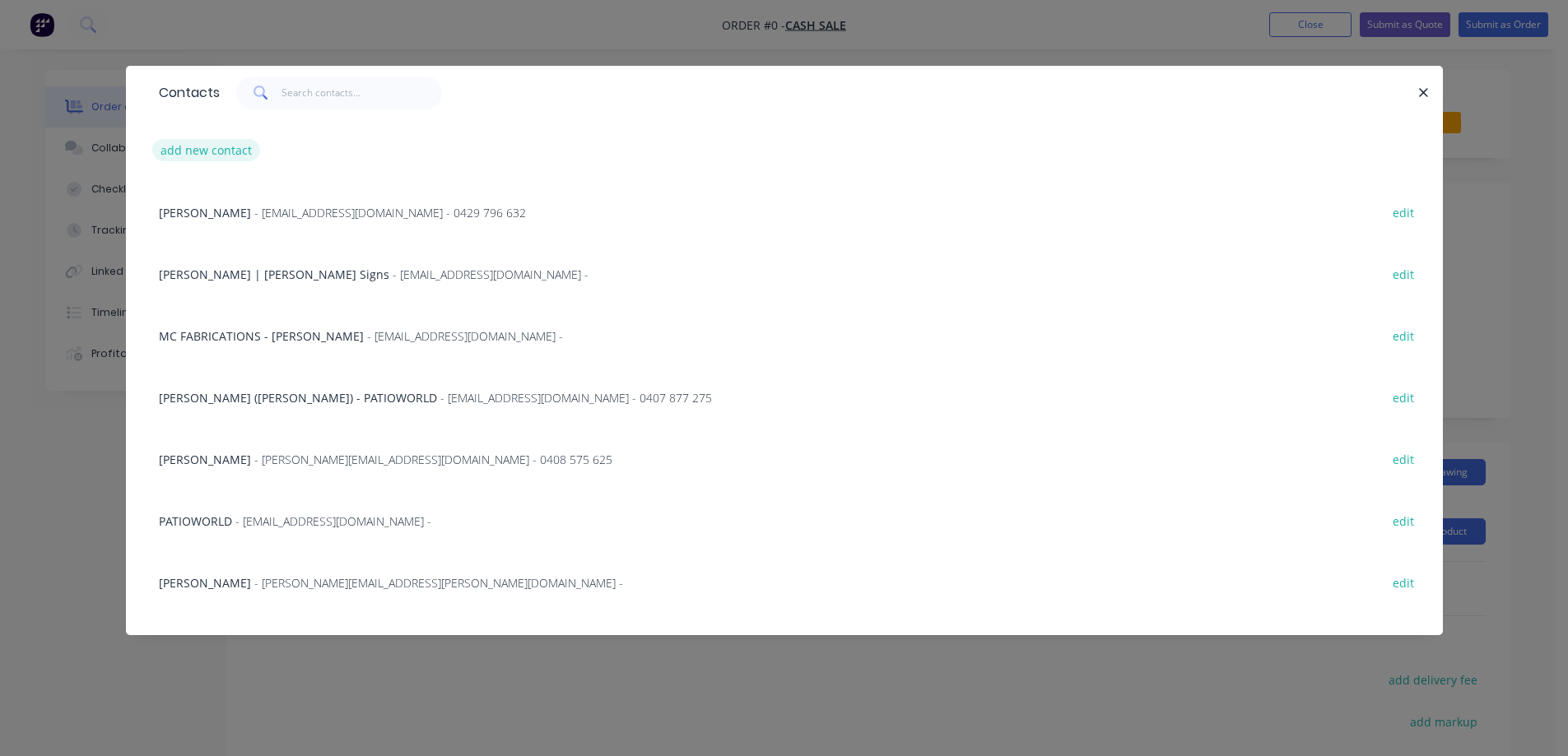
click at [197, 145] on button "add new contact" at bounding box center [206, 150] width 109 height 22
select select "AU"
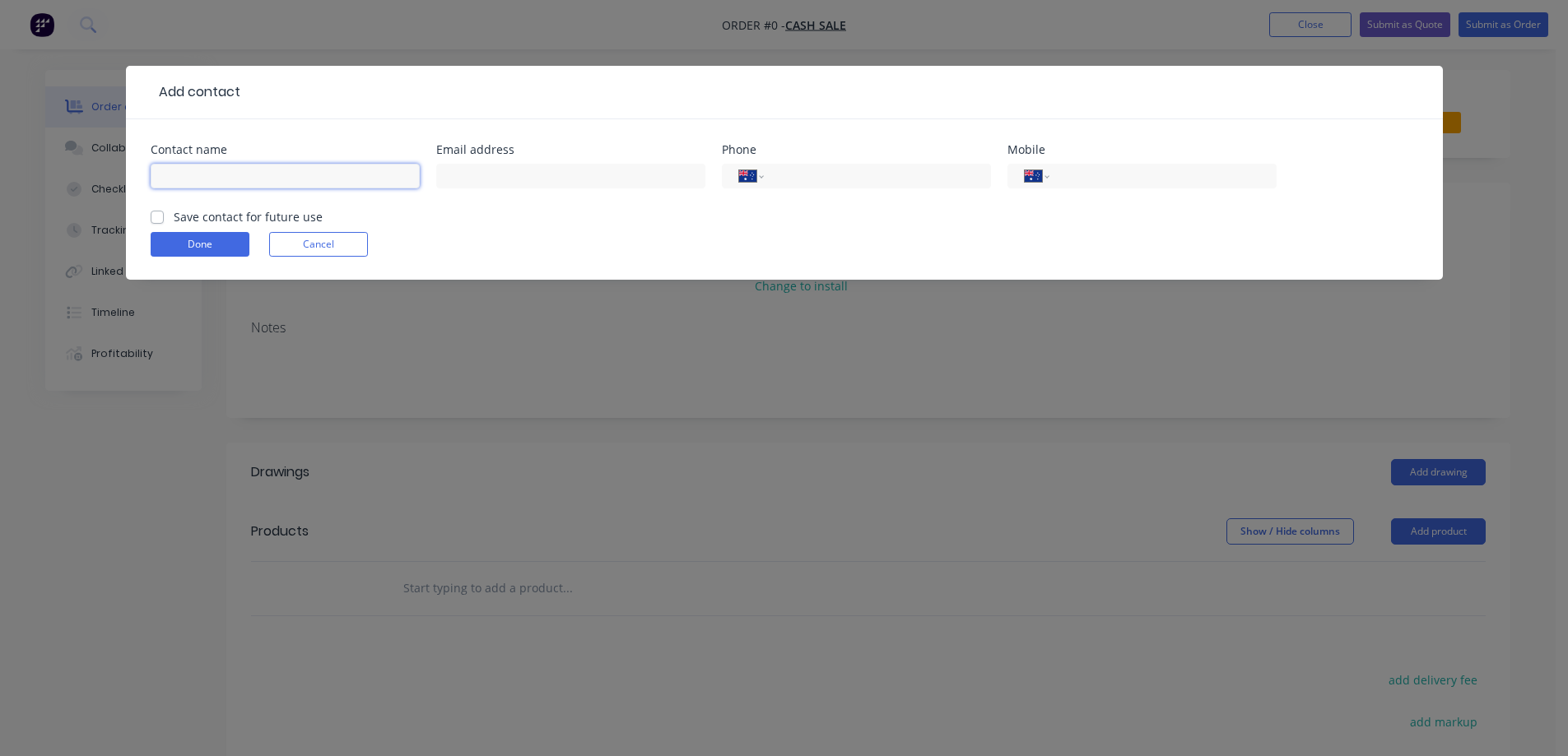
click at [195, 181] on input "text" at bounding box center [285, 176] width 269 height 25
paste input "[PERSON_NAME]"
type input "[PERSON_NAME]"
click at [207, 213] on label "Save contact for future use" at bounding box center [248, 216] width 149 height 17
click at [164, 213] on input "Save contact for future use" at bounding box center [157, 215] width 13 height 16
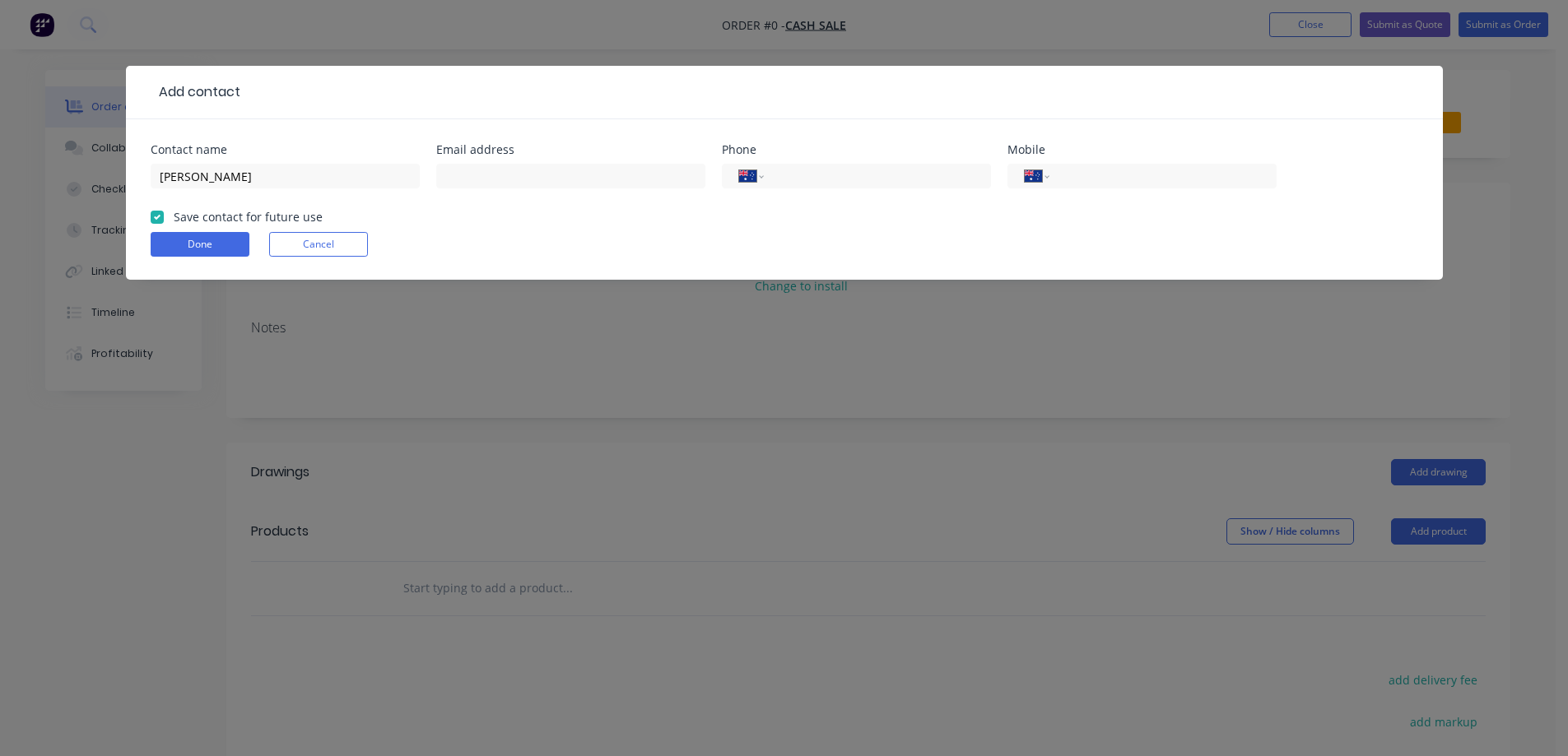
checkbox input "true"
click at [544, 176] on input "text" at bounding box center [571, 176] width 269 height 25
paste input "[EMAIL_ADDRESS][DOMAIN_NAME]"
type input "[EMAIL_ADDRESS][DOMAIN_NAME]"
click at [1113, 183] on input "tel" at bounding box center [1159, 177] width 198 height 19
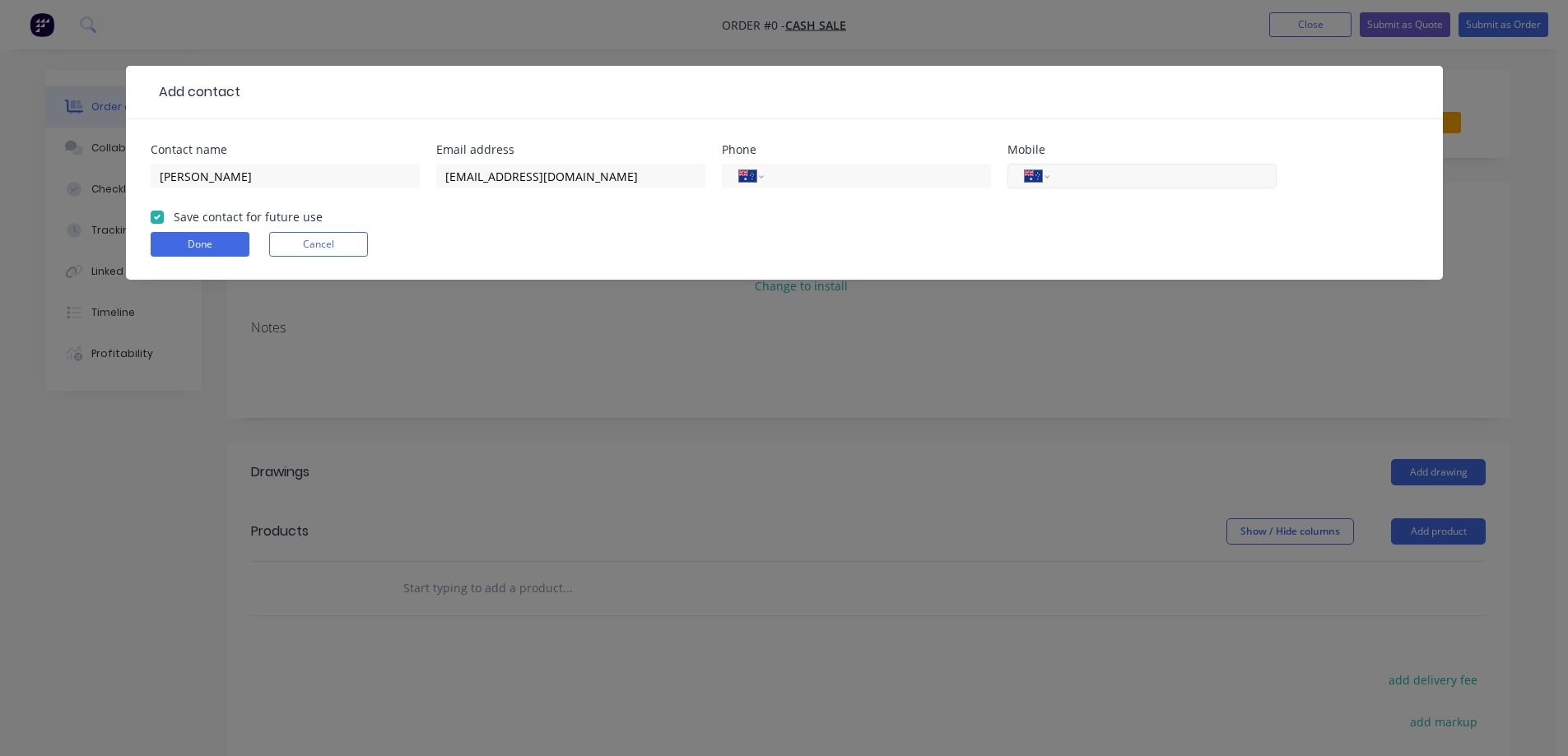
click at [1072, 180] on input "tel" at bounding box center [1159, 177] width 198 height 19
paste input "0401 020 892"
type input "0401 020 892"
click at [877, 180] on input "tel" at bounding box center [874, 177] width 198 height 19
paste input "[PHONE_NUMBER]"
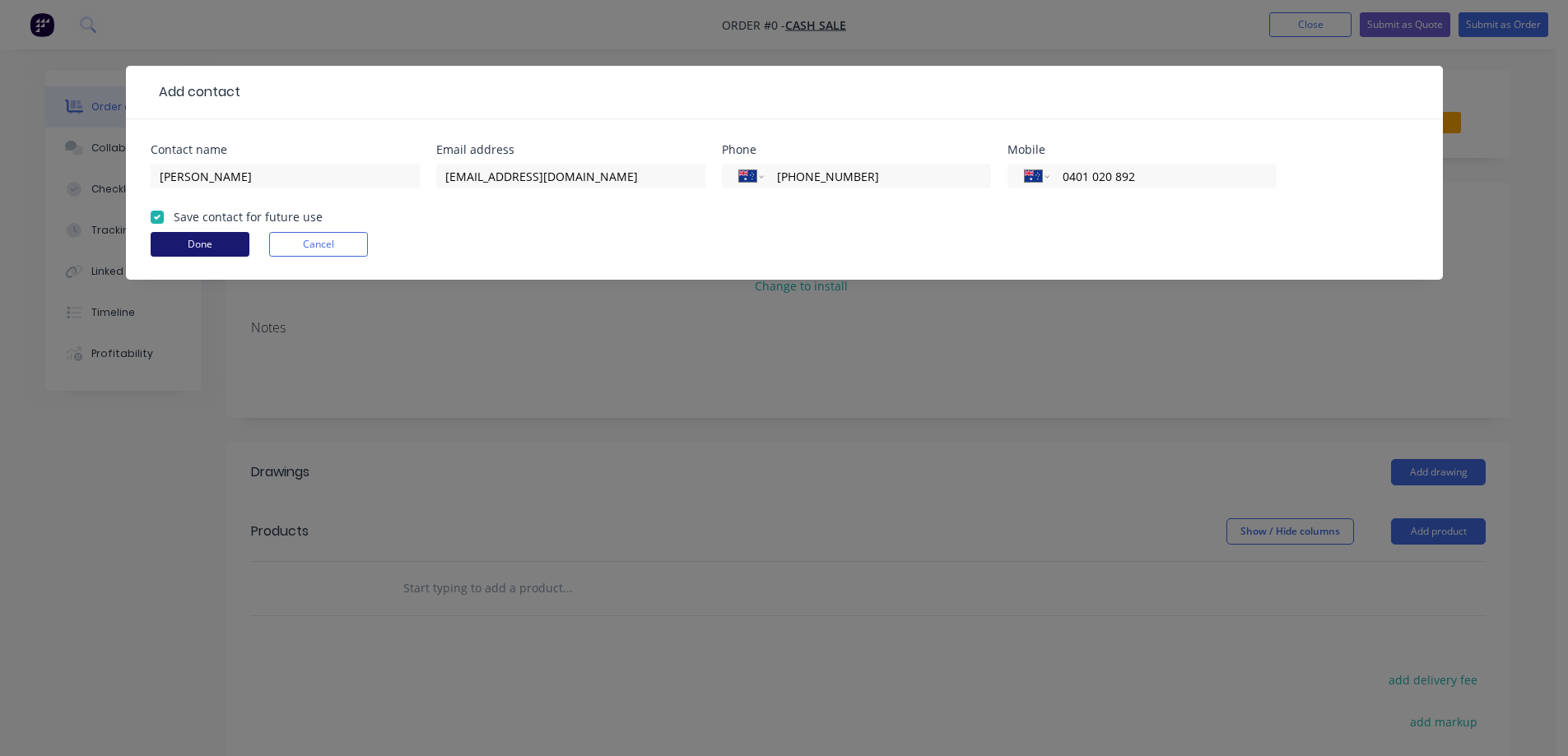
type input "[PHONE_NUMBER]"
click at [206, 239] on button "Done" at bounding box center [200, 244] width 98 height 25
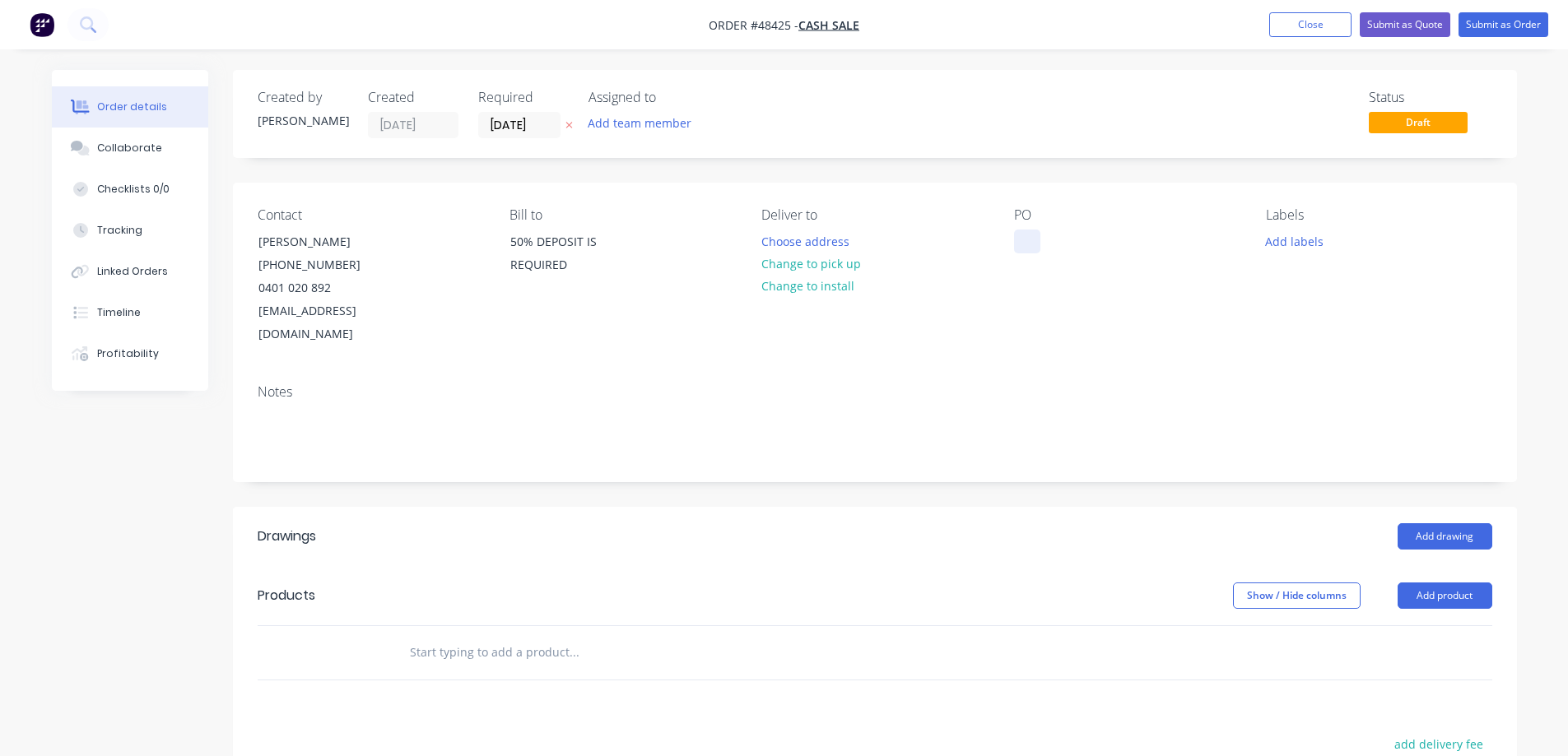
click at [1018, 240] on div at bounding box center [1027, 242] width 27 height 24
click at [800, 265] on button "Change to pick up" at bounding box center [811, 264] width 117 height 22
click at [624, 119] on button "Add team member" at bounding box center [639, 123] width 121 height 22
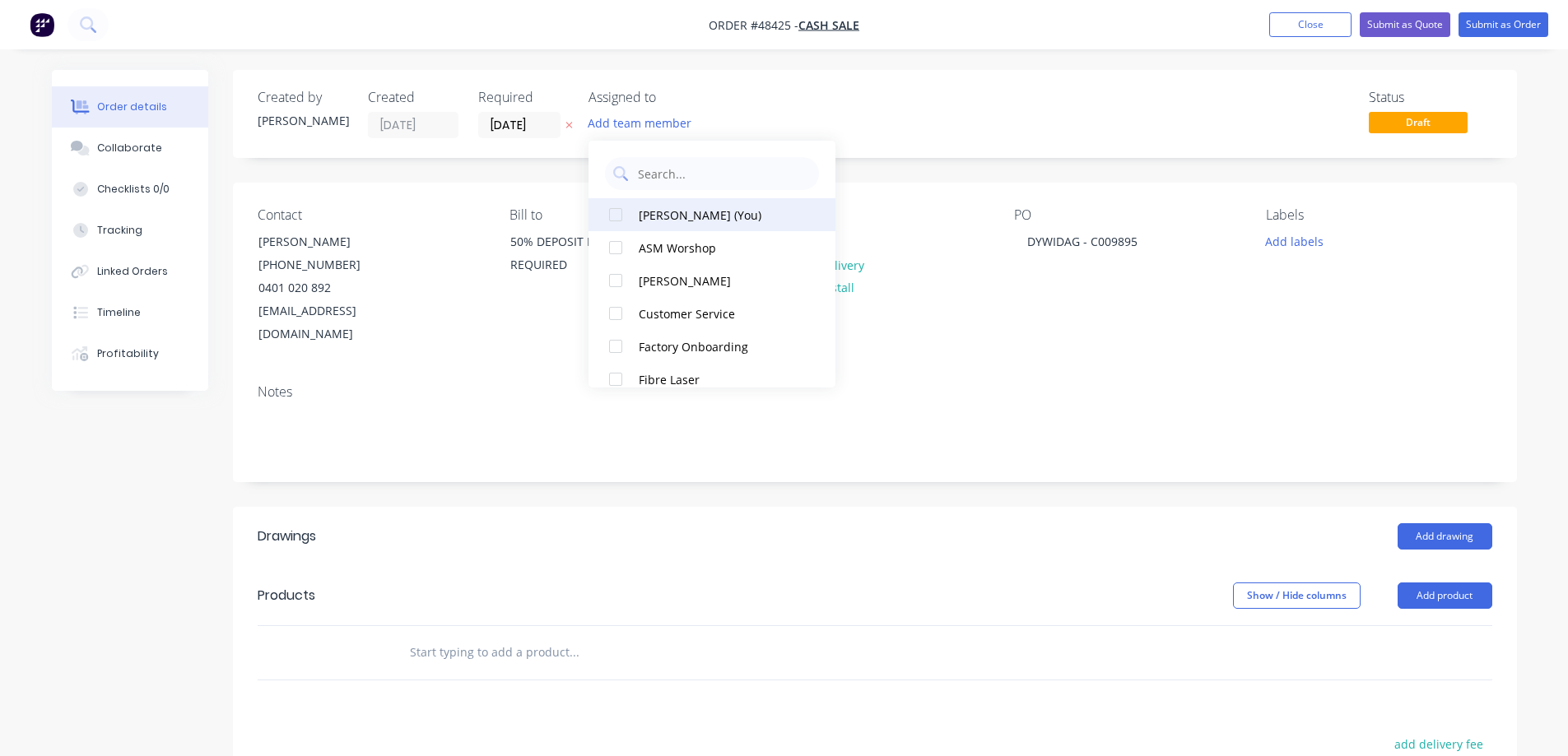
click at [612, 221] on div at bounding box center [616, 215] width 33 height 33
click at [532, 122] on input "[DATE]" at bounding box center [520, 125] width 81 height 25
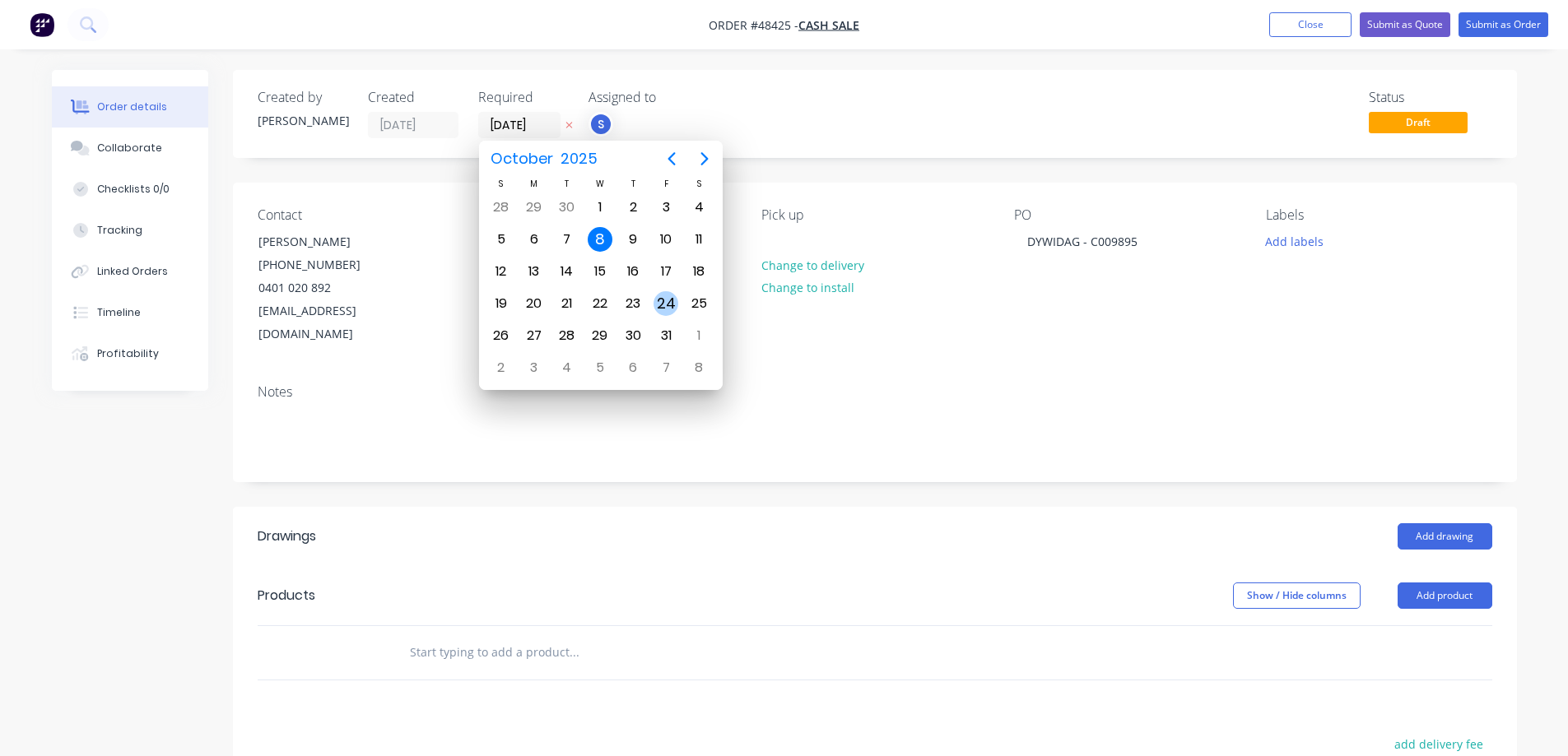
click at [662, 304] on div "24" at bounding box center [665, 304] width 25 height 25
type input "[DATE]"
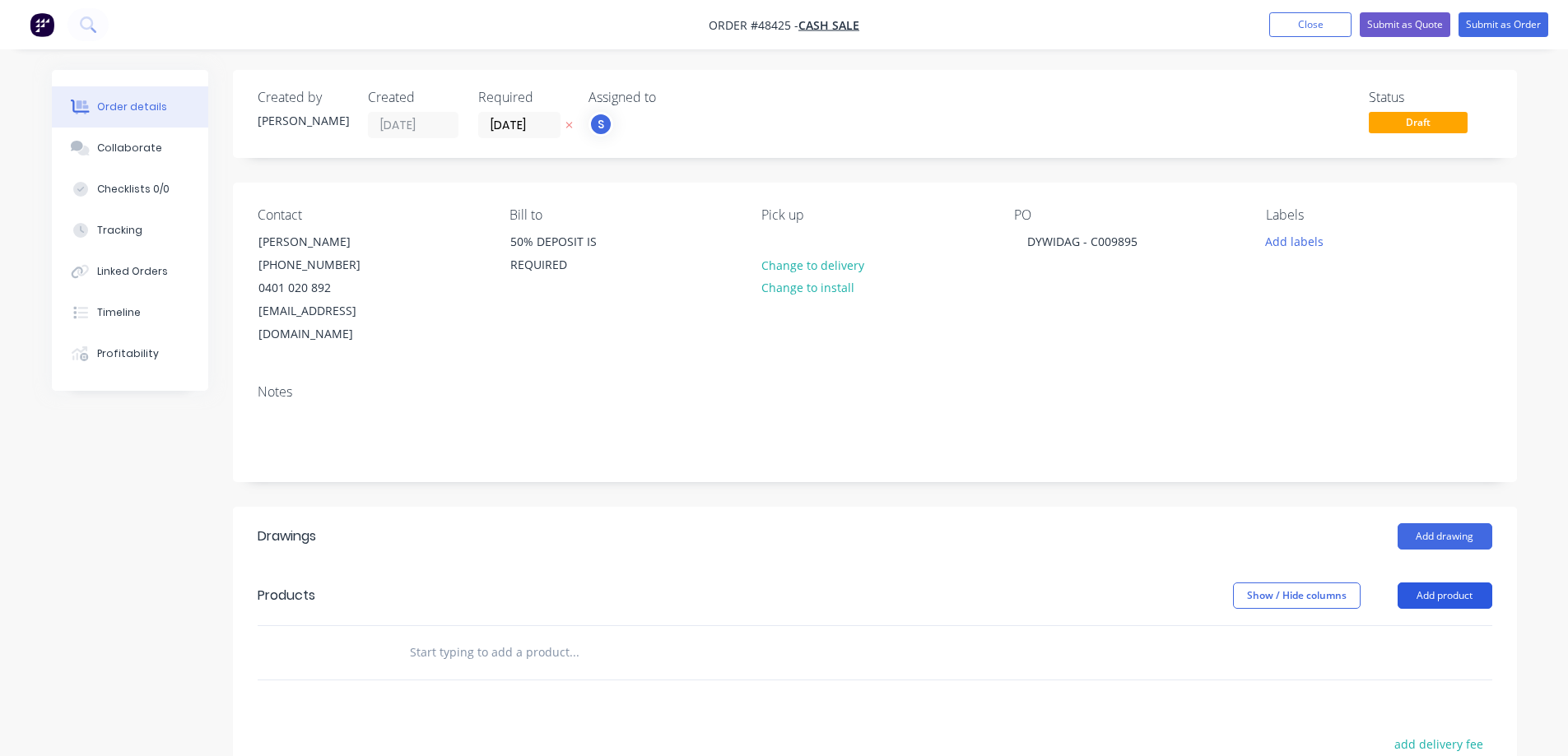
click at [1451, 582] on button "Add product" at bounding box center [1445, 595] width 95 height 27
click at [1404, 625] on div "Product catalogue" at bounding box center [1414, 637] width 127 height 24
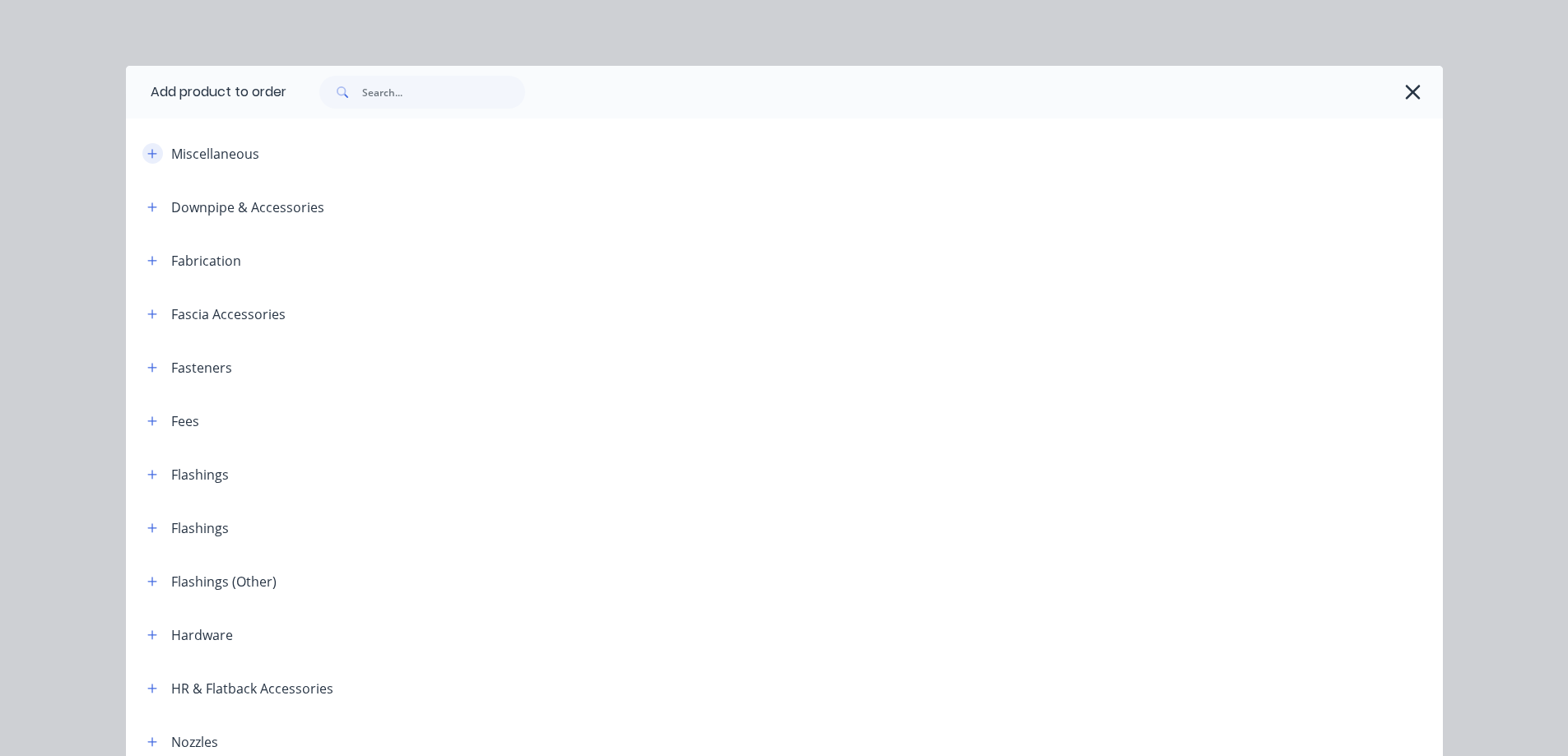
click at [147, 157] on icon "button" at bounding box center [152, 154] width 9 height 9
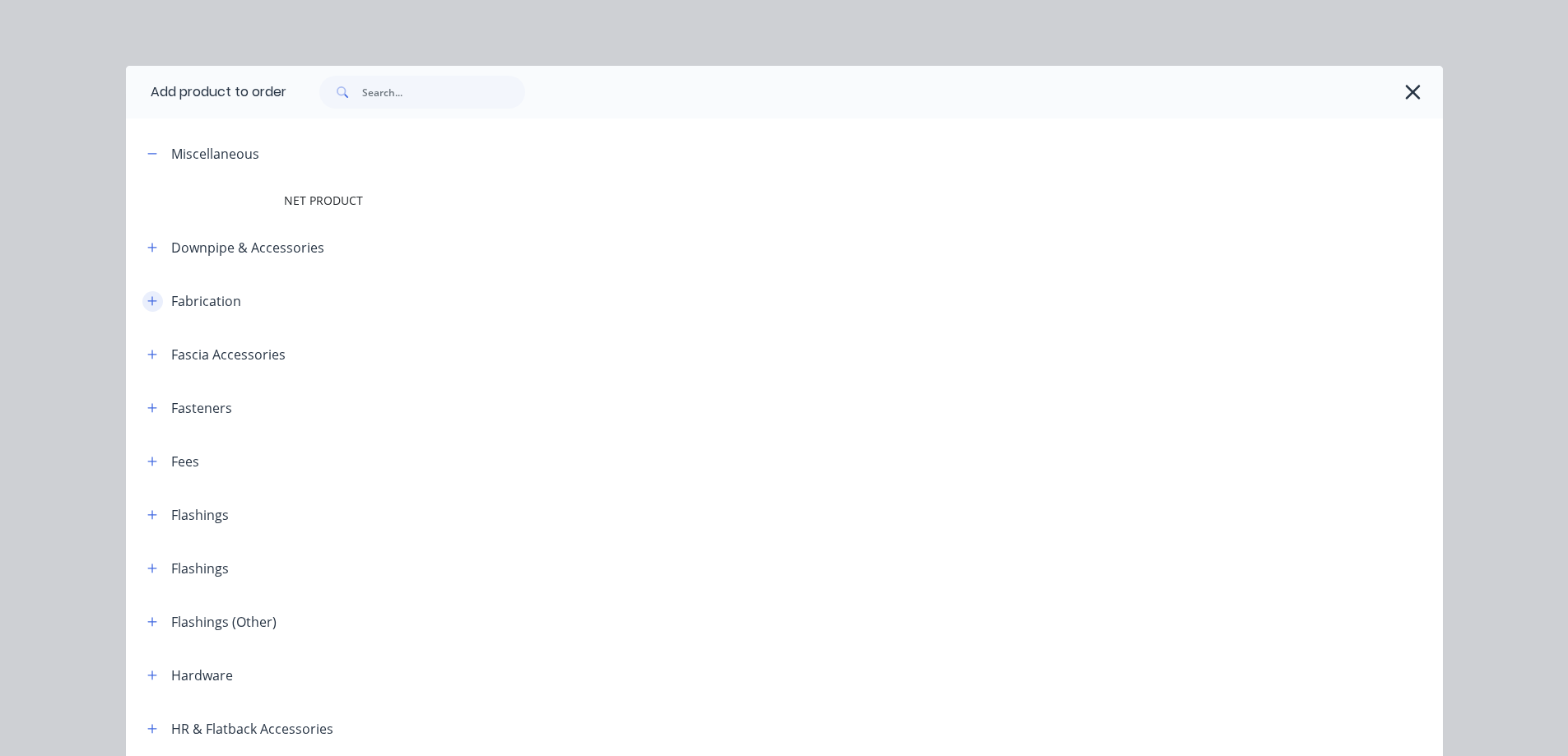
click at [147, 303] on icon "button" at bounding box center [152, 301] width 10 height 12
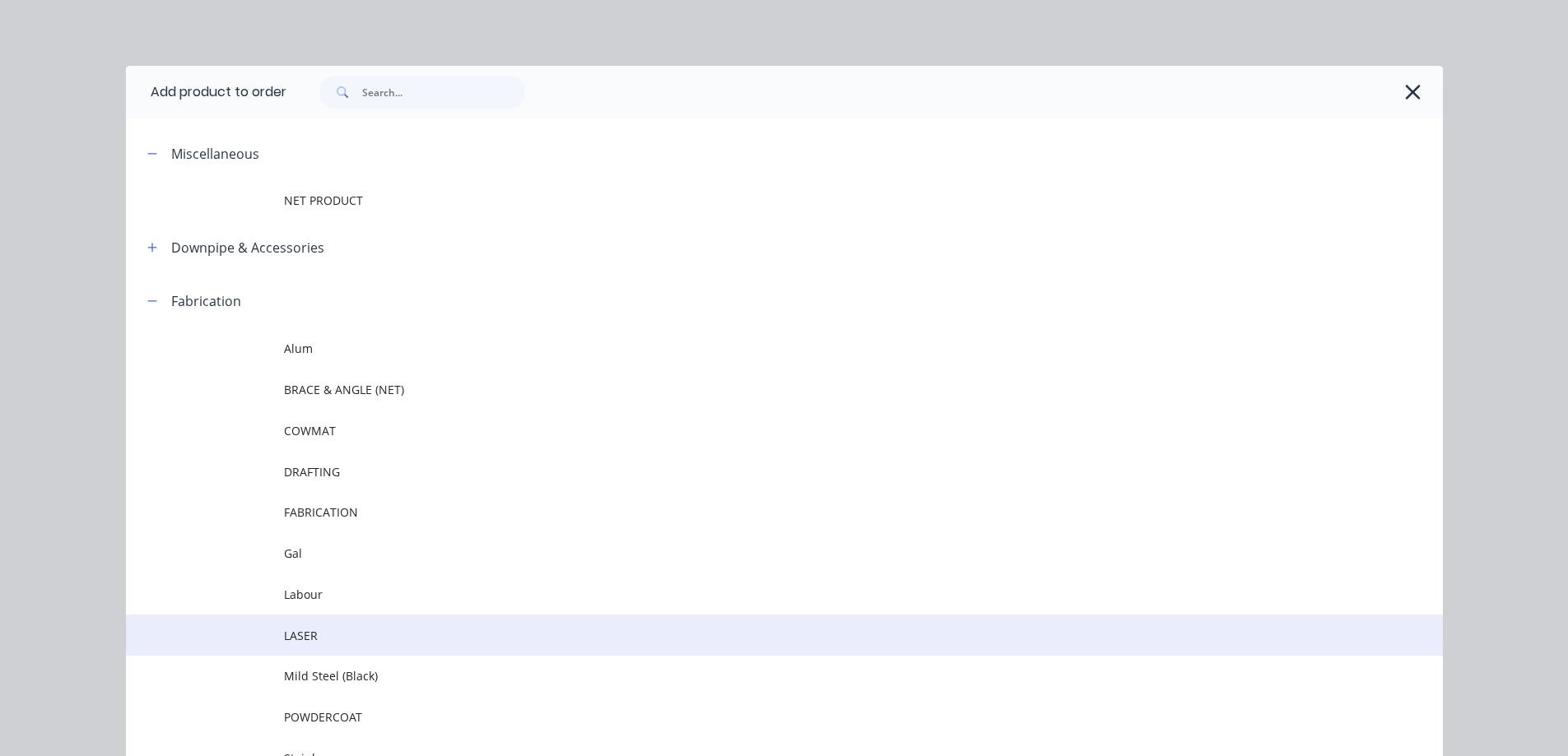
click at [342, 632] on span "LASER" at bounding box center [747, 636] width 927 height 17
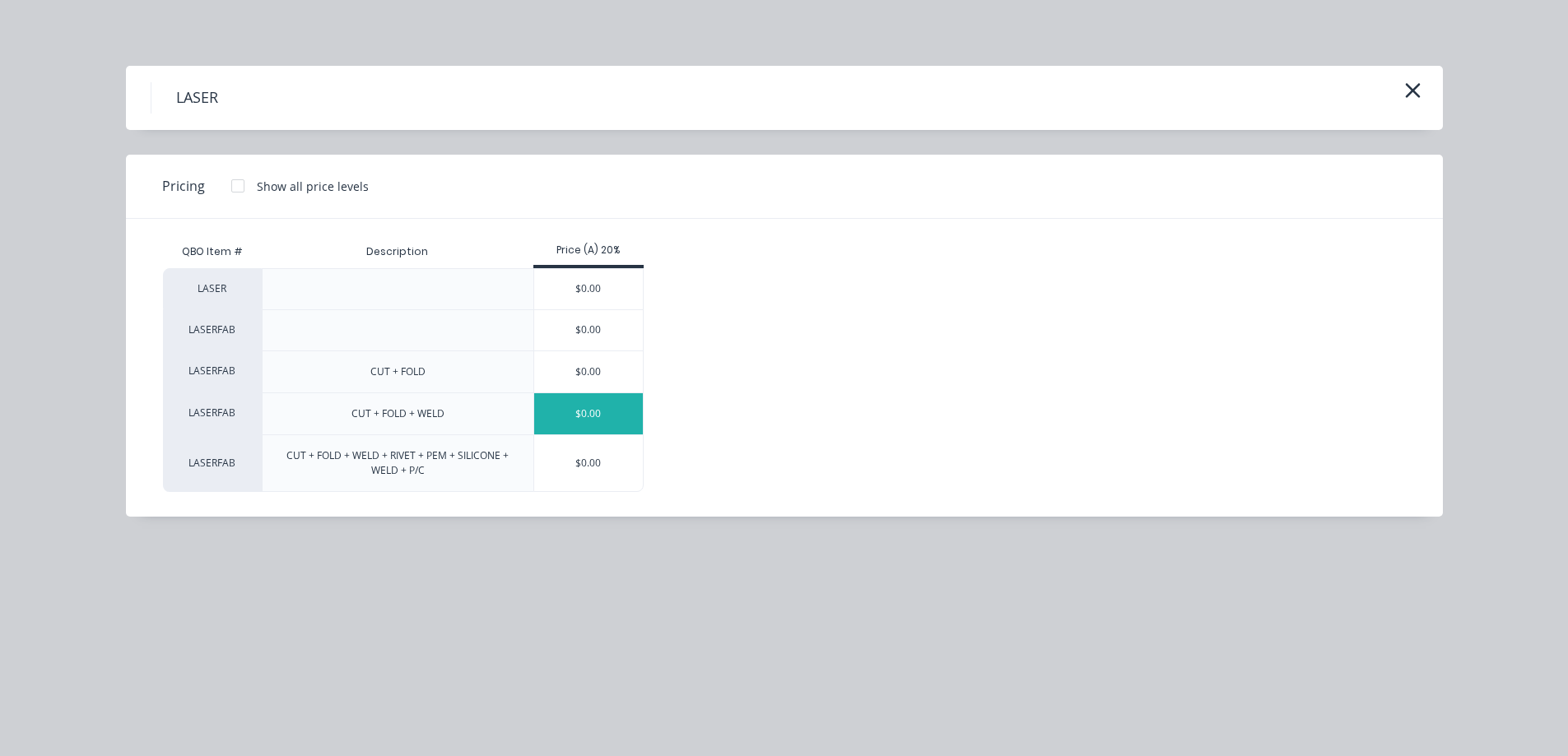
click at [601, 412] on div "$0.00" at bounding box center [589, 414] width 110 height 41
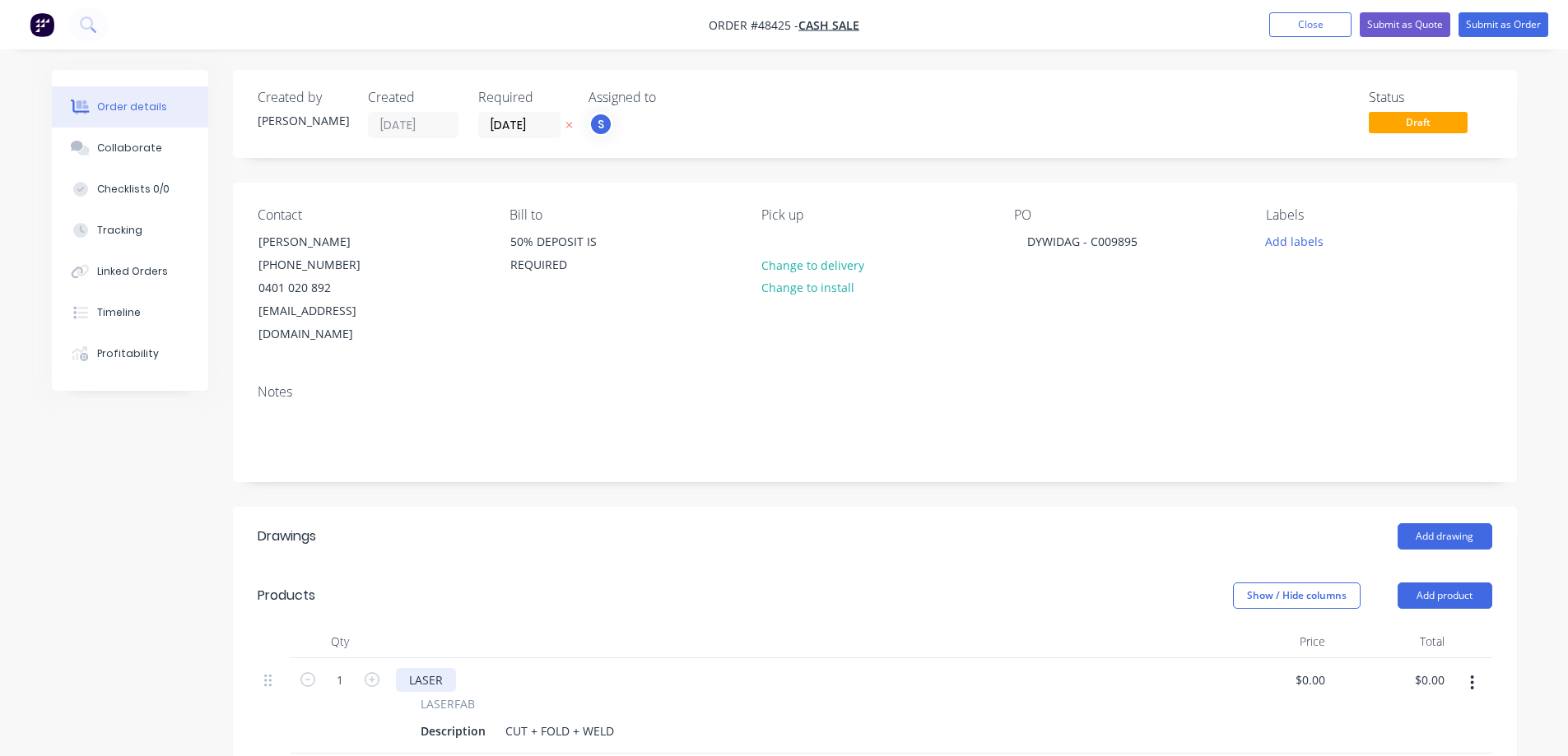
click at [429, 668] on div "LASER" at bounding box center [425, 680] width 60 height 24
click at [442, 719] on div "Description" at bounding box center [453, 731] width 78 height 24
click at [461, 719] on div "Description" at bounding box center [453, 731] width 78 height 24
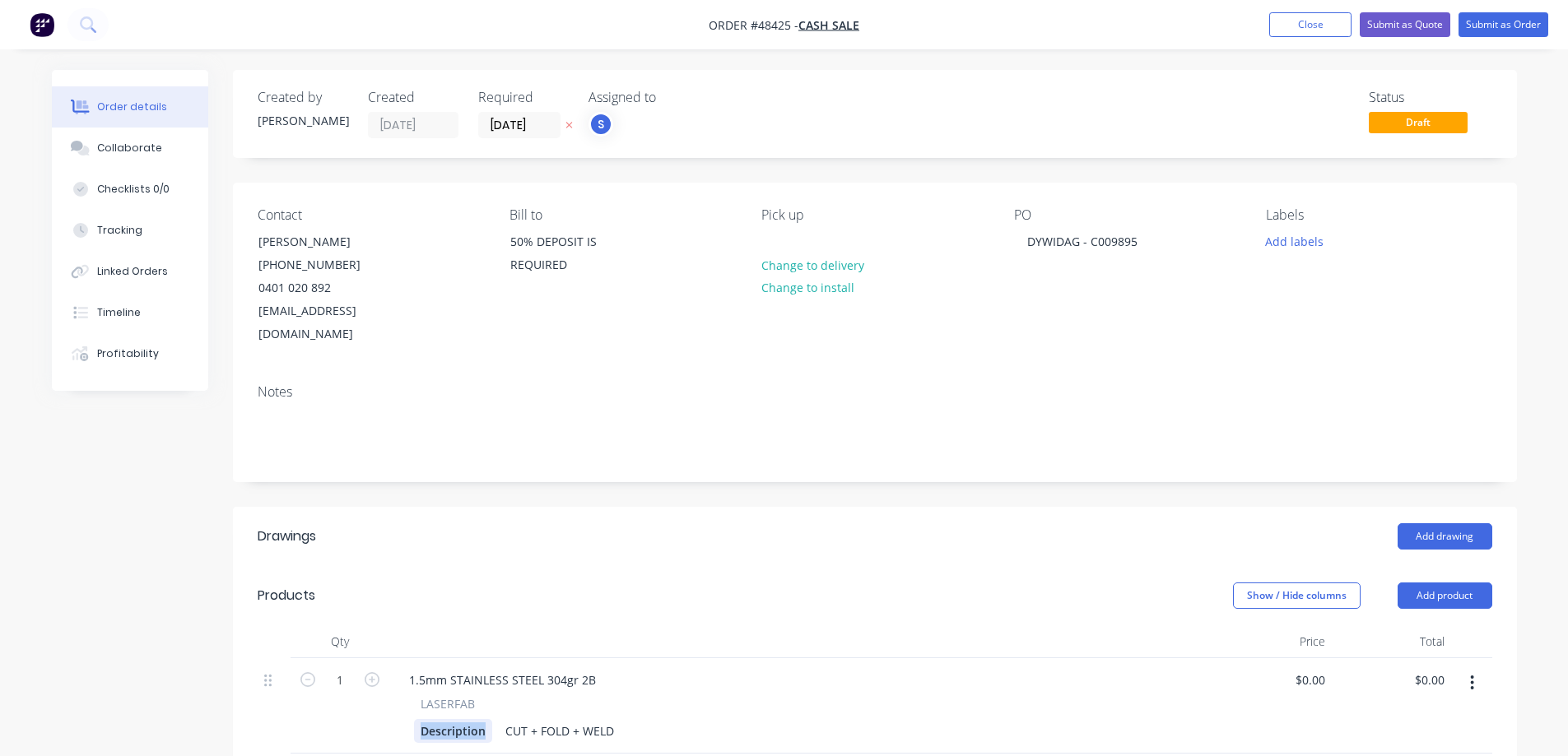
paste div
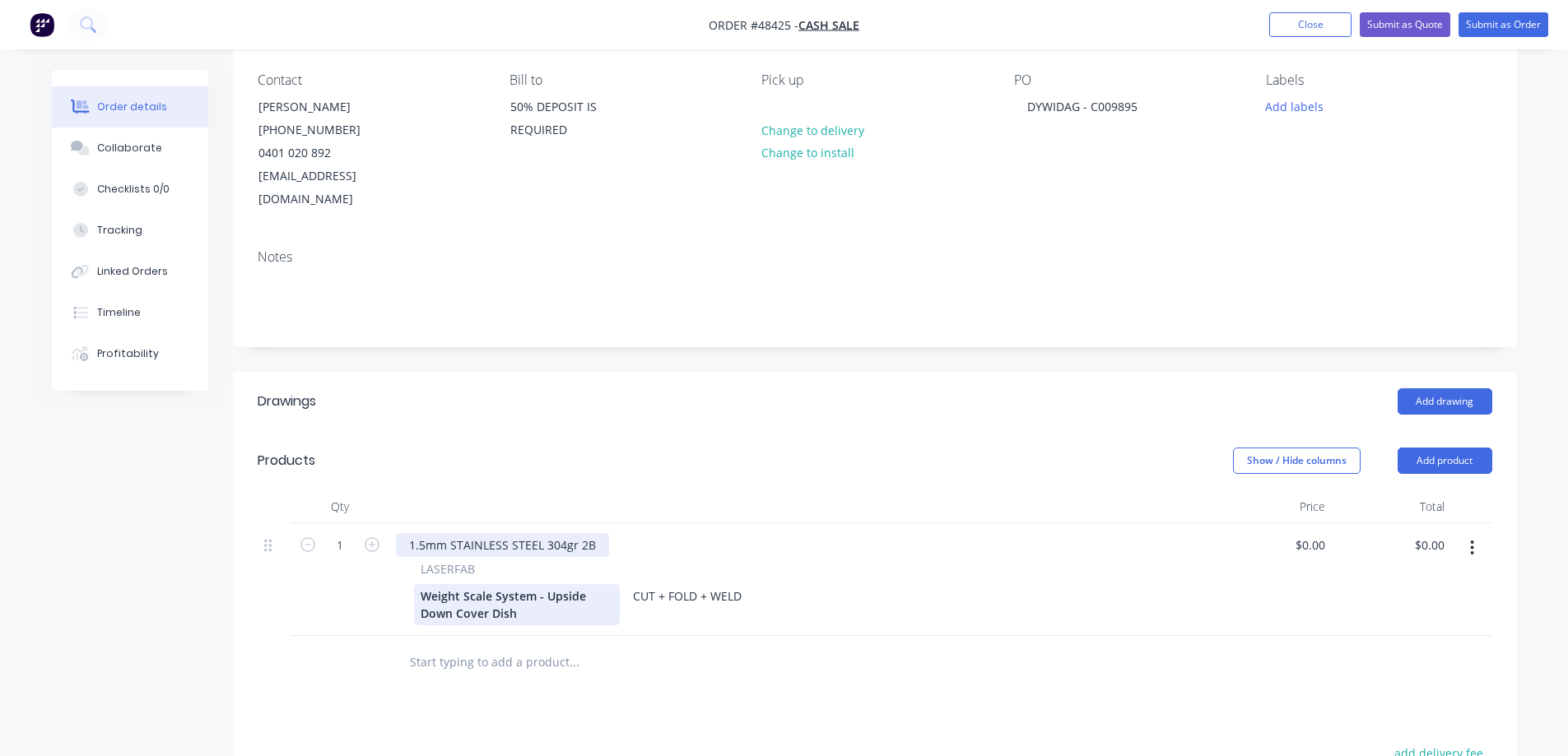
scroll to position [165, 0]
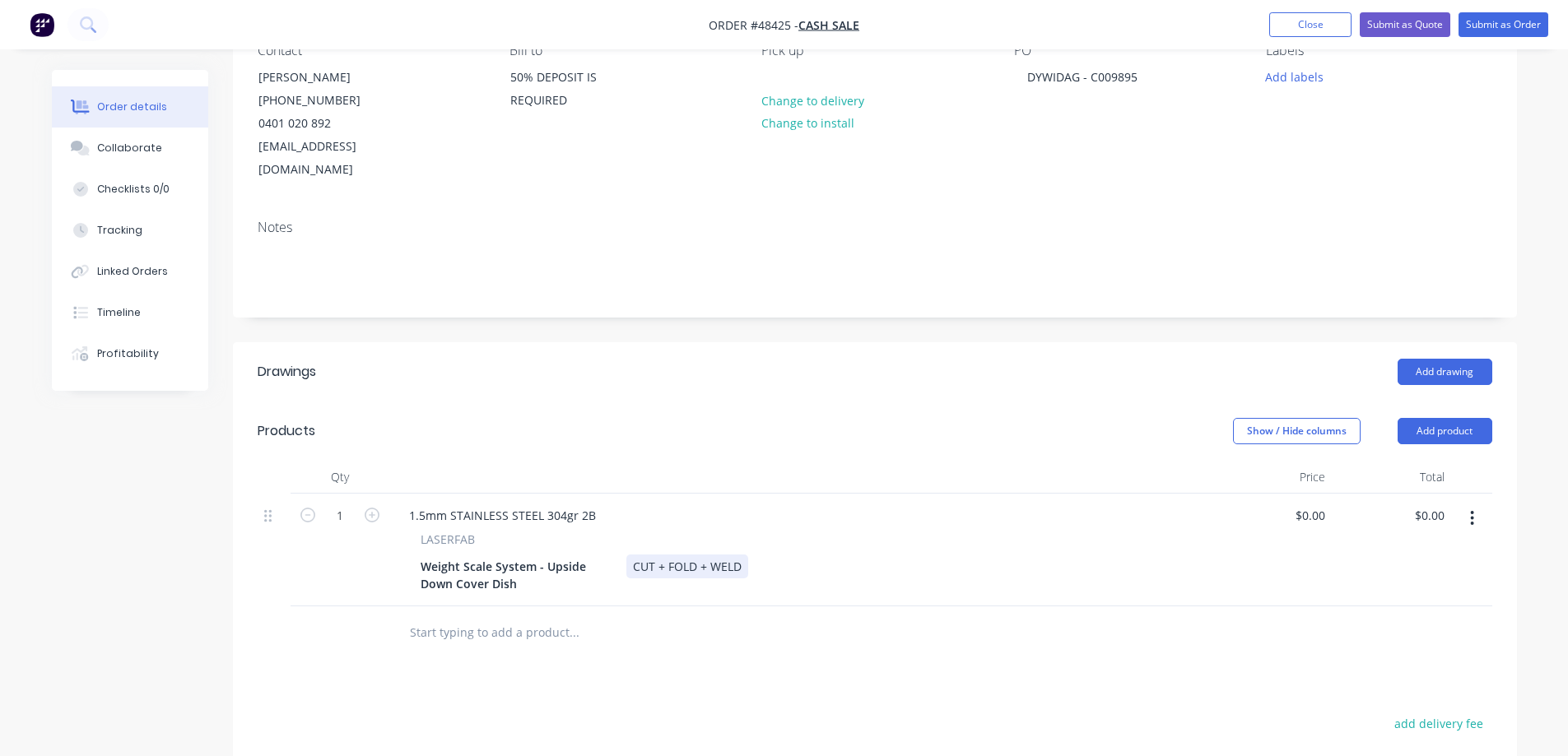
click at [629, 555] on div "CUT + FOLD + WELD" at bounding box center [687, 567] width 121 height 24
click at [1324, 503] on input "0" at bounding box center [1312, 515] width 38 height 24
type input "$1,140.20"
click at [706, 401] on header "Products Show / Hide columns Add product" at bounding box center [874, 430] width 1284 height 59
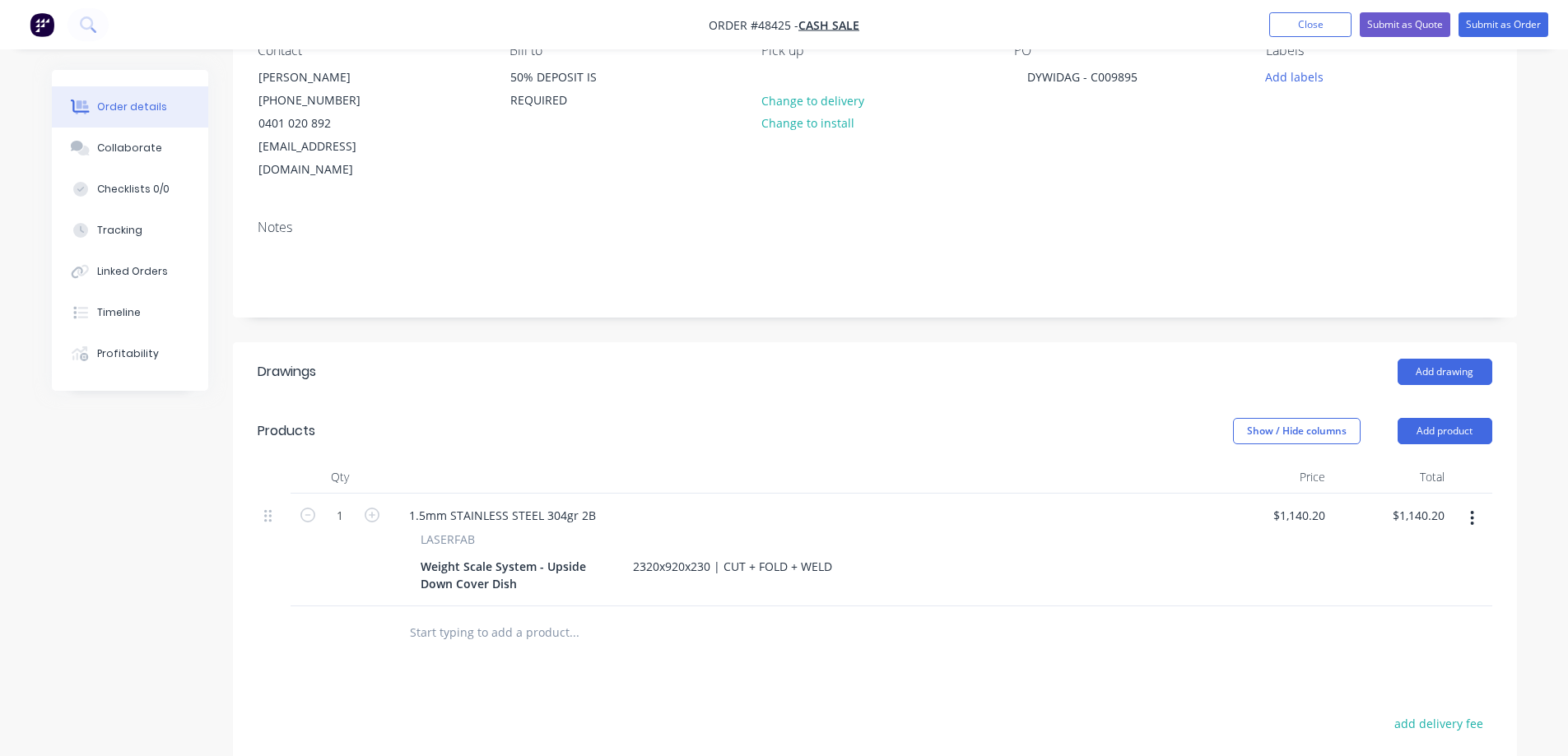
click at [874, 418] on div "Show / Hide columns Add product" at bounding box center [1005, 430] width 972 height 27
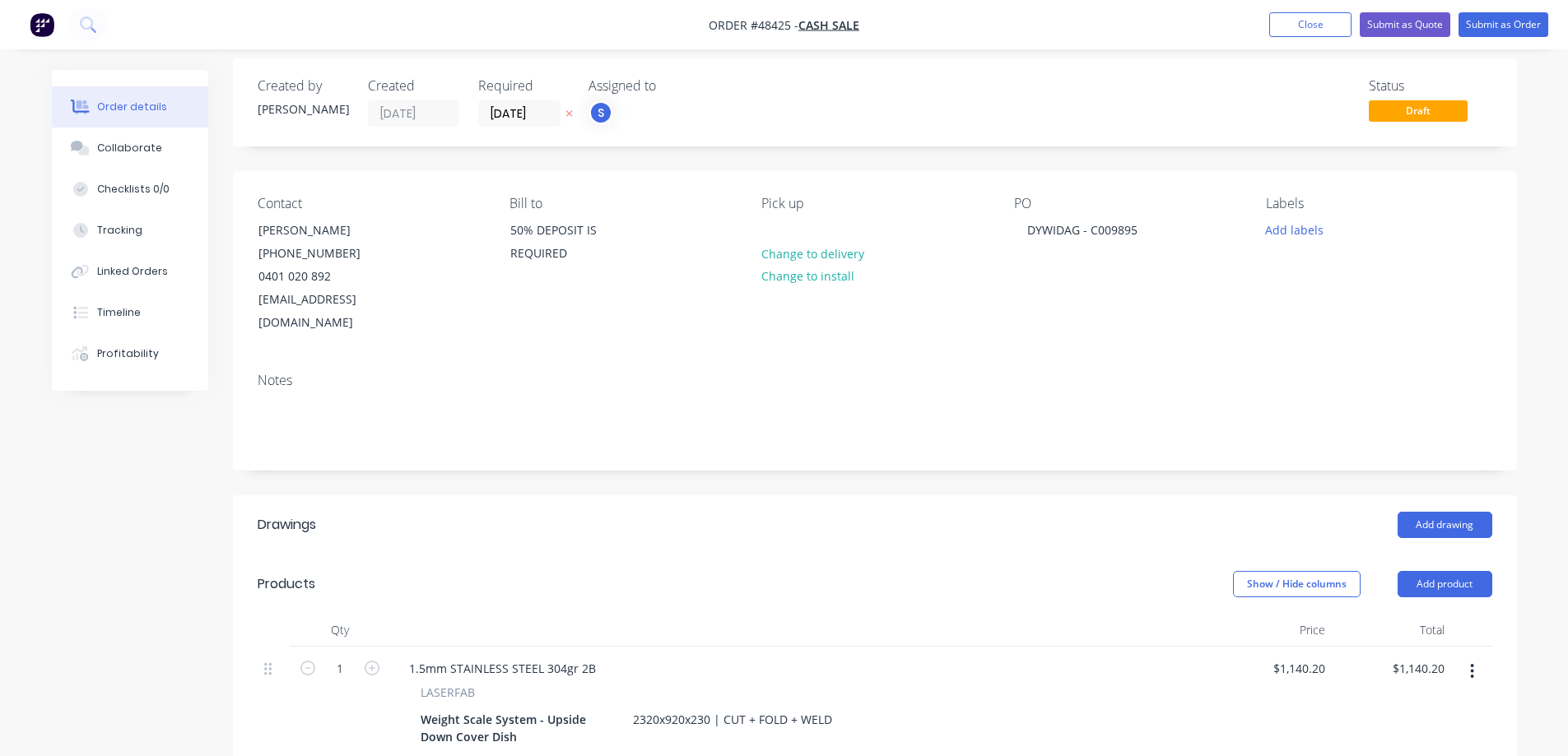
scroll to position [0, 0]
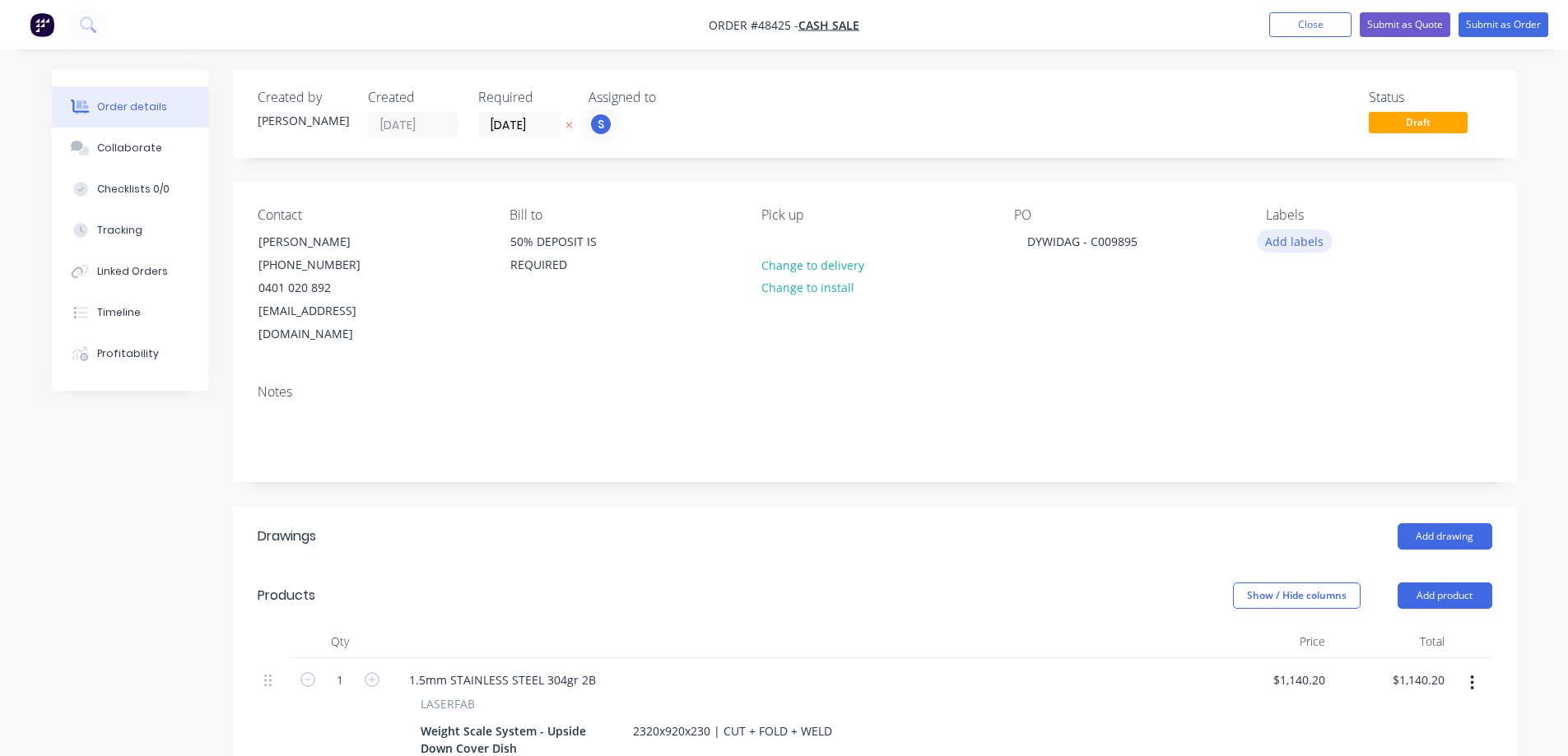
click at [1285, 244] on button "Add labels" at bounding box center [1295, 241] width 75 height 22
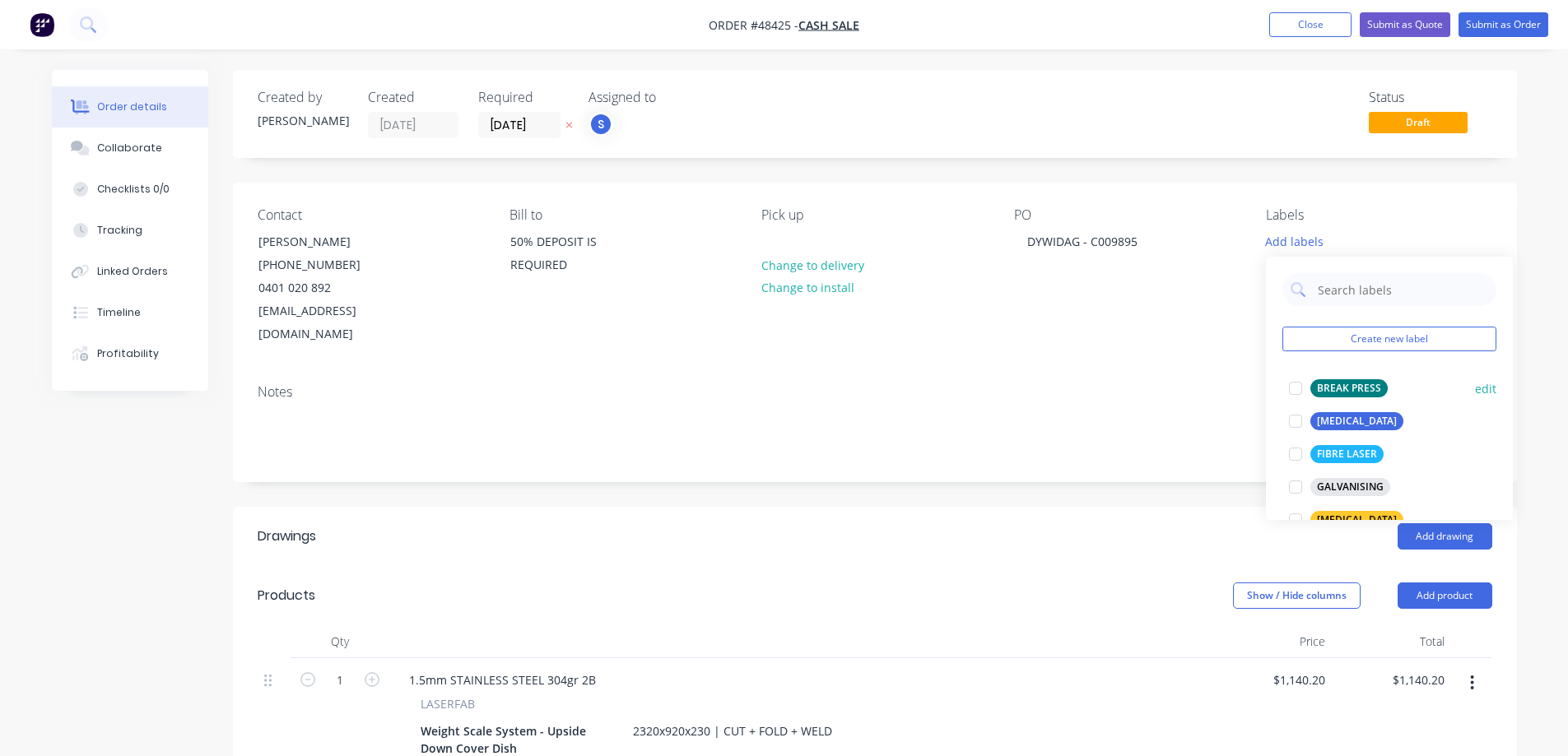
click at [1299, 390] on div at bounding box center [1296, 388] width 33 height 33
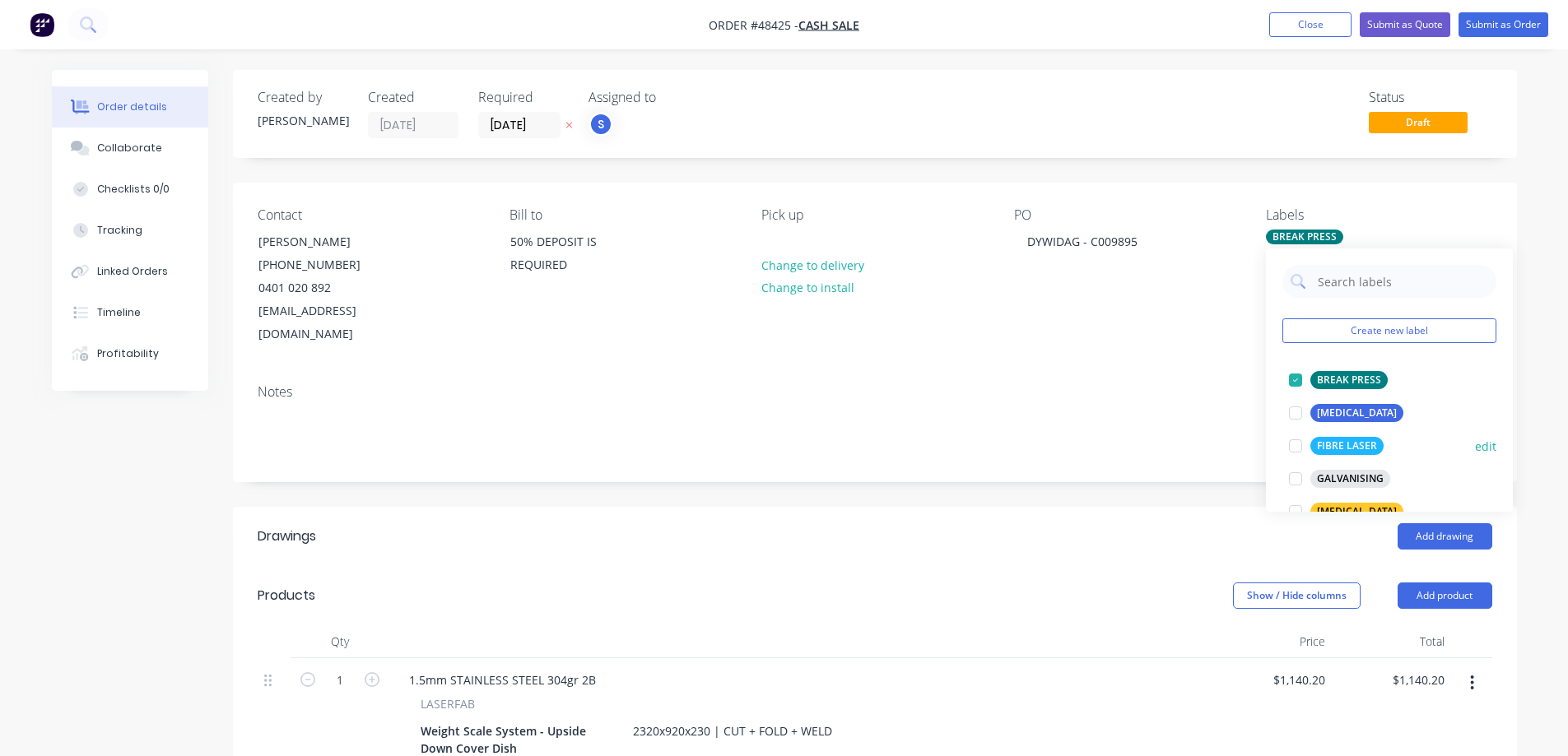
click at [1302, 449] on div at bounding box center [1296, 446] width 33 height 33
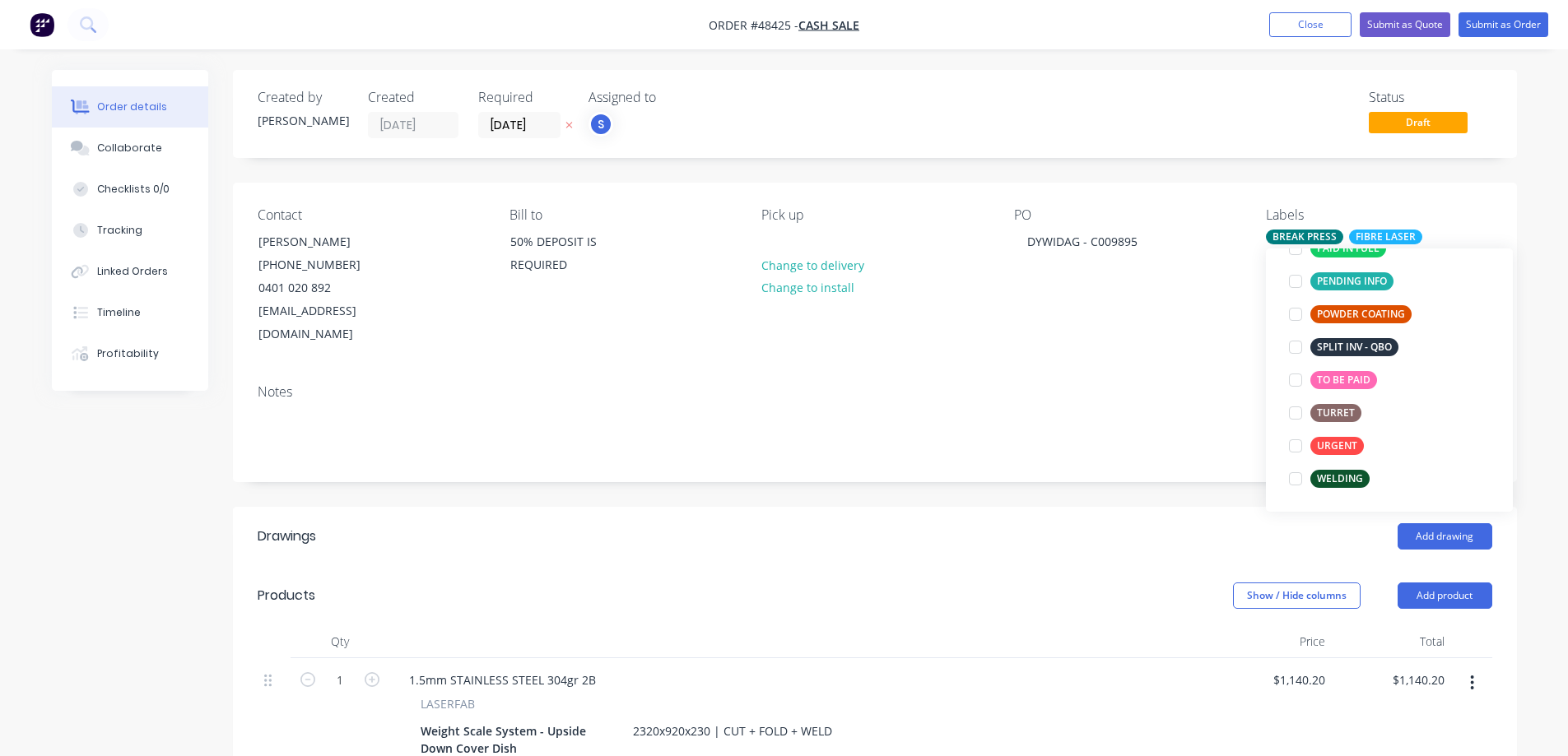
scroll to position [82, 0]
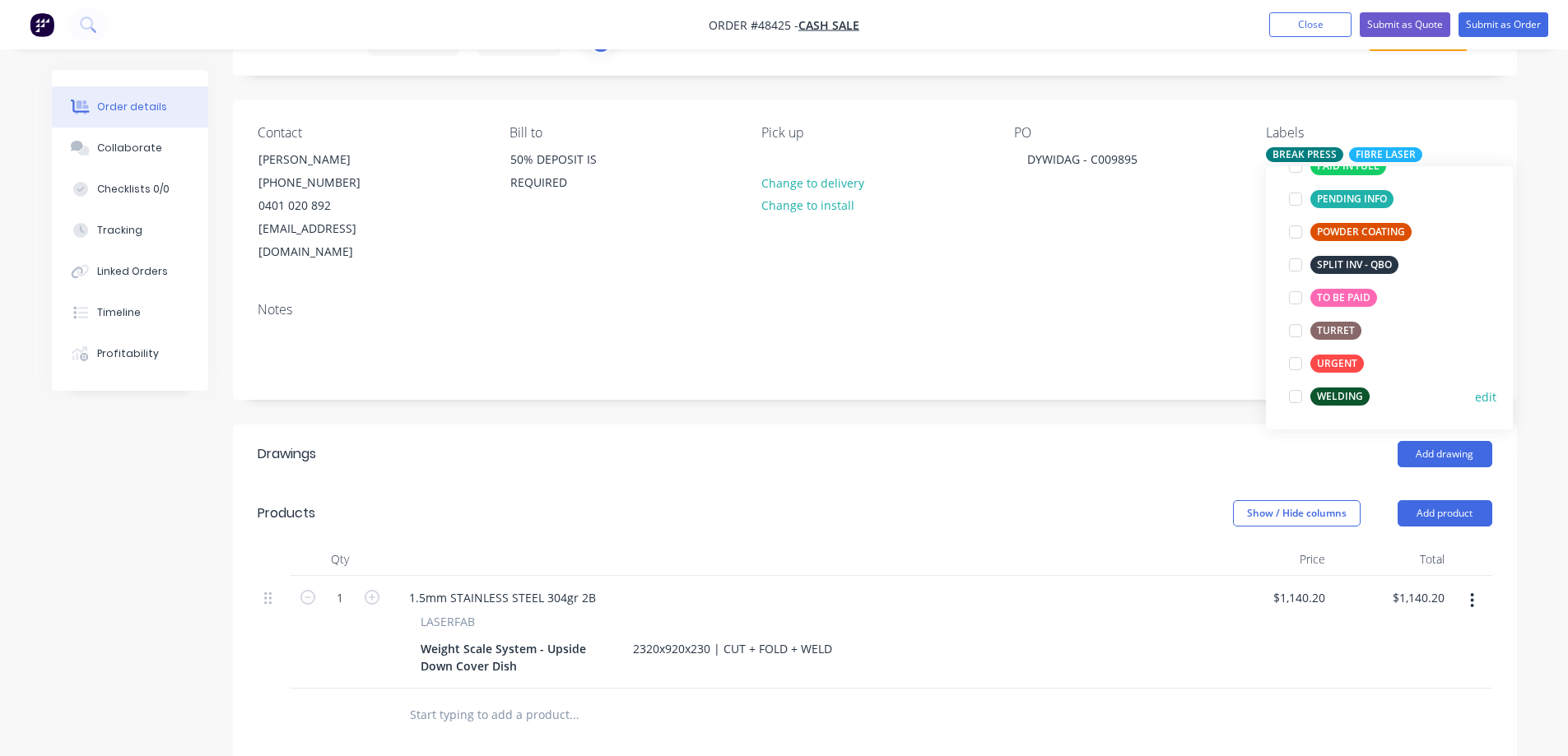
click at [1303, 398] on div at bounding box center [1296, 396] width 33 height 33
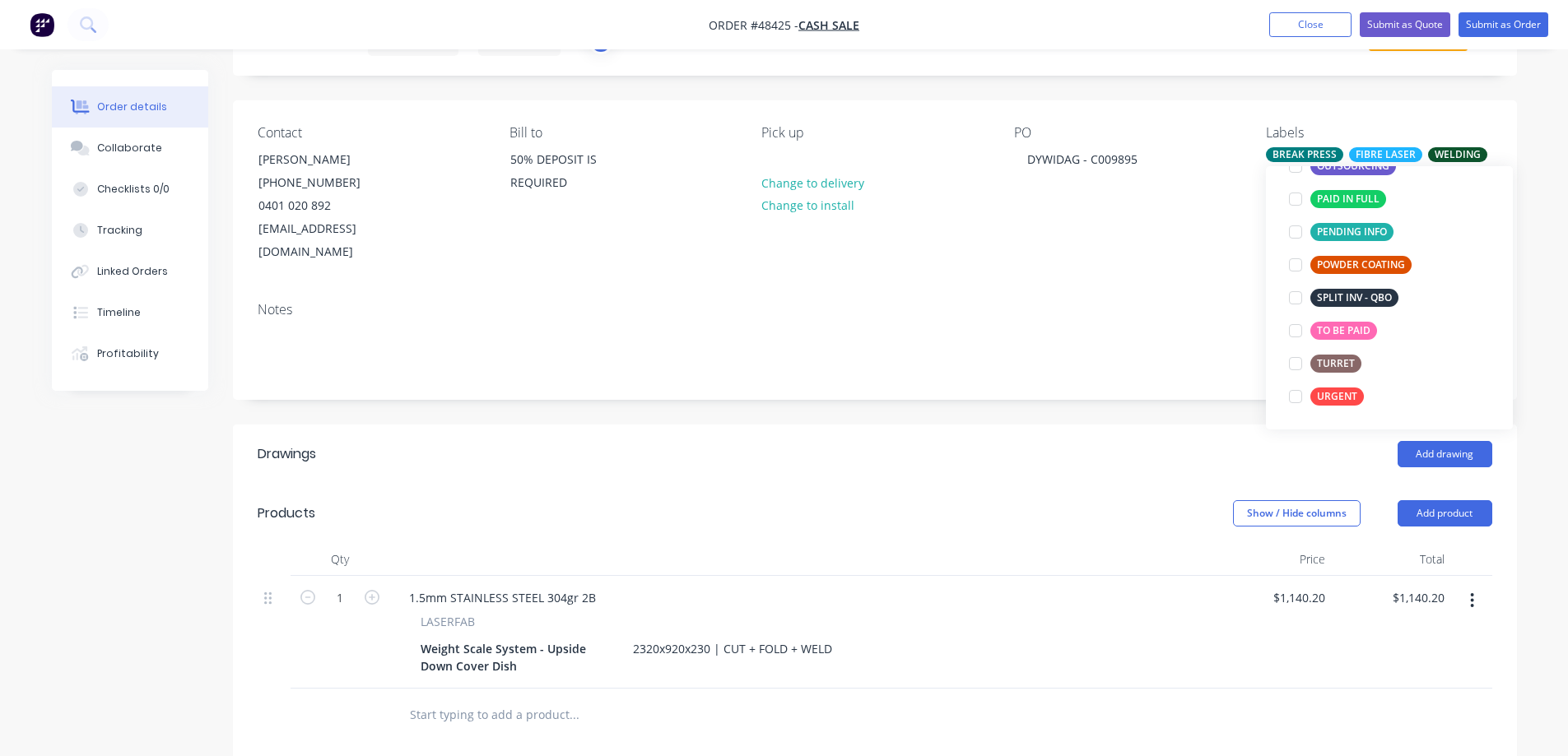
scroll to position [0, 0]
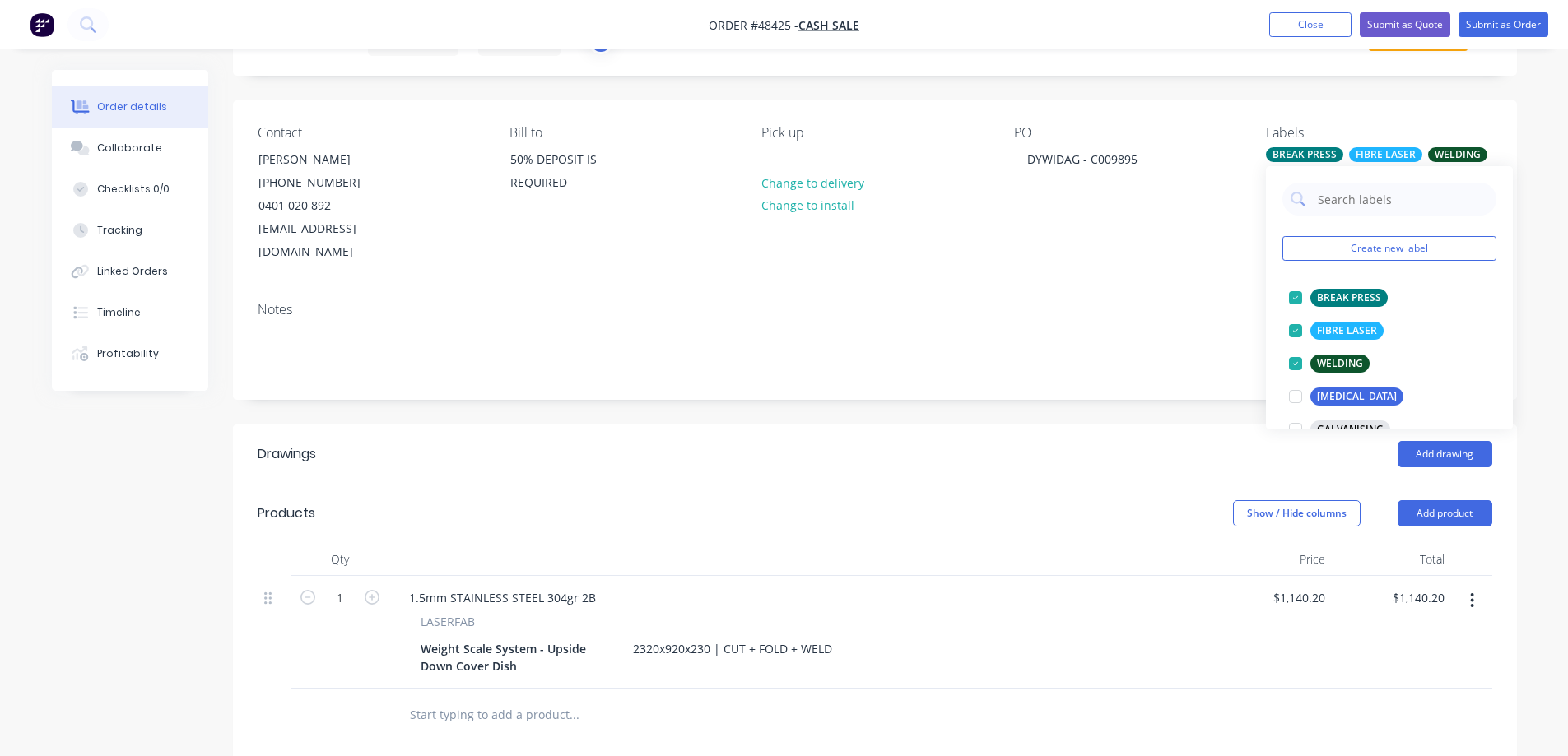
click at [1082, 398] on div "Created by [PERSON_NAME] Created [DATE] Required [DATE] Assigned to S Status Dr…" at bounding box center [874, 544] width 1284 height 1113
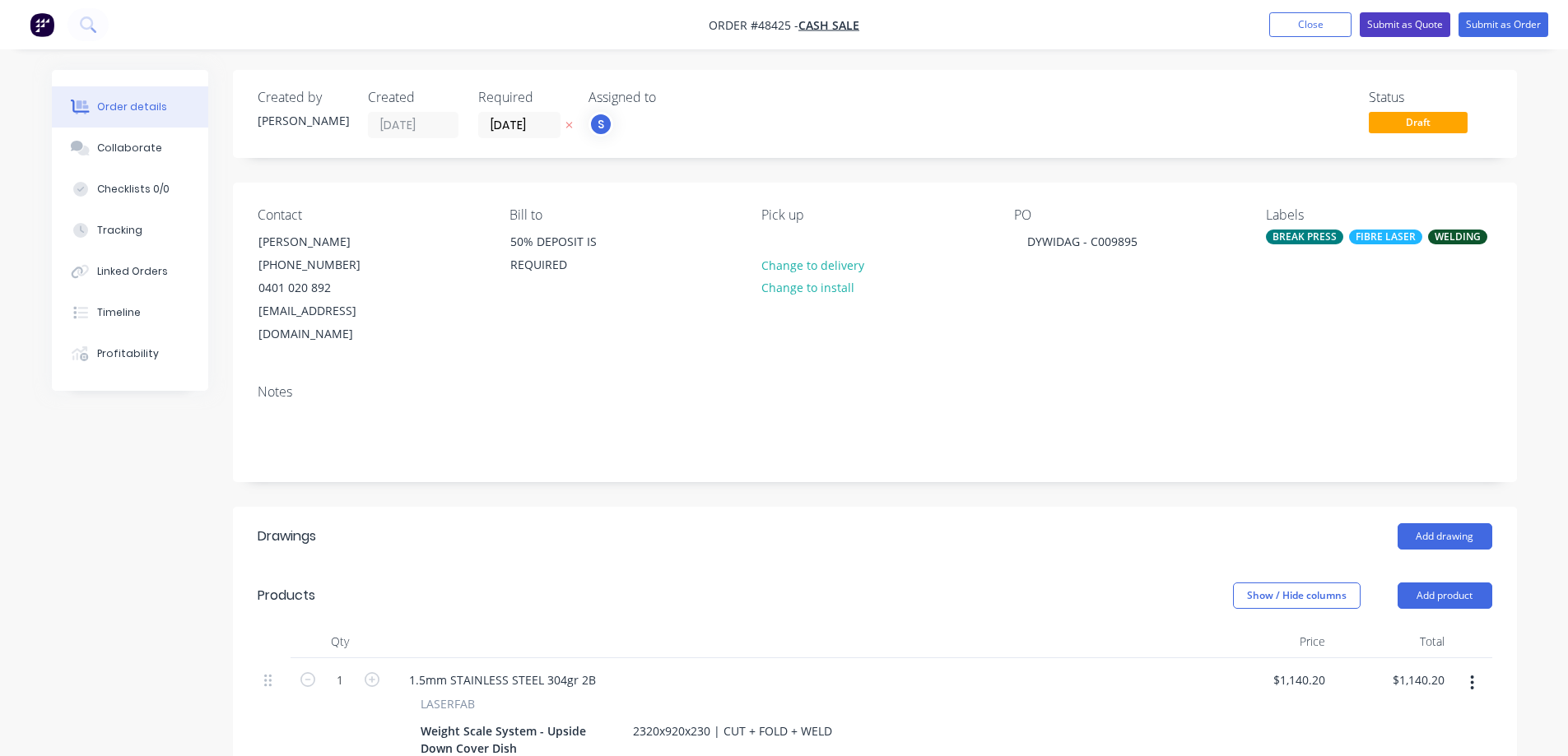
click at [1421, 20] on button "Submit as Quote" at bounding box center [1405, 24] width 90 height 25
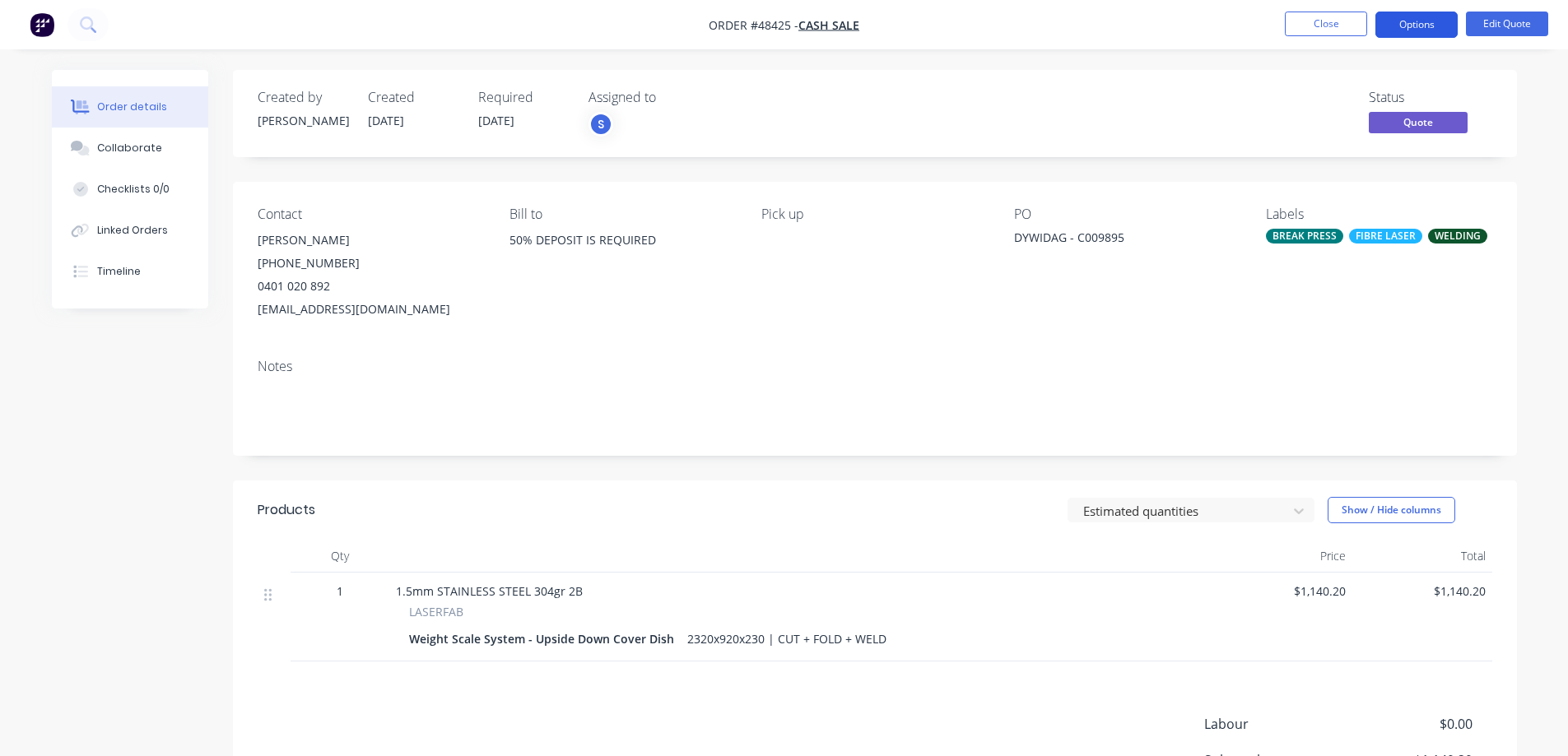
click at [1431, 25] on button "Options" at bounding box center [1416, 25] width 82 height 27
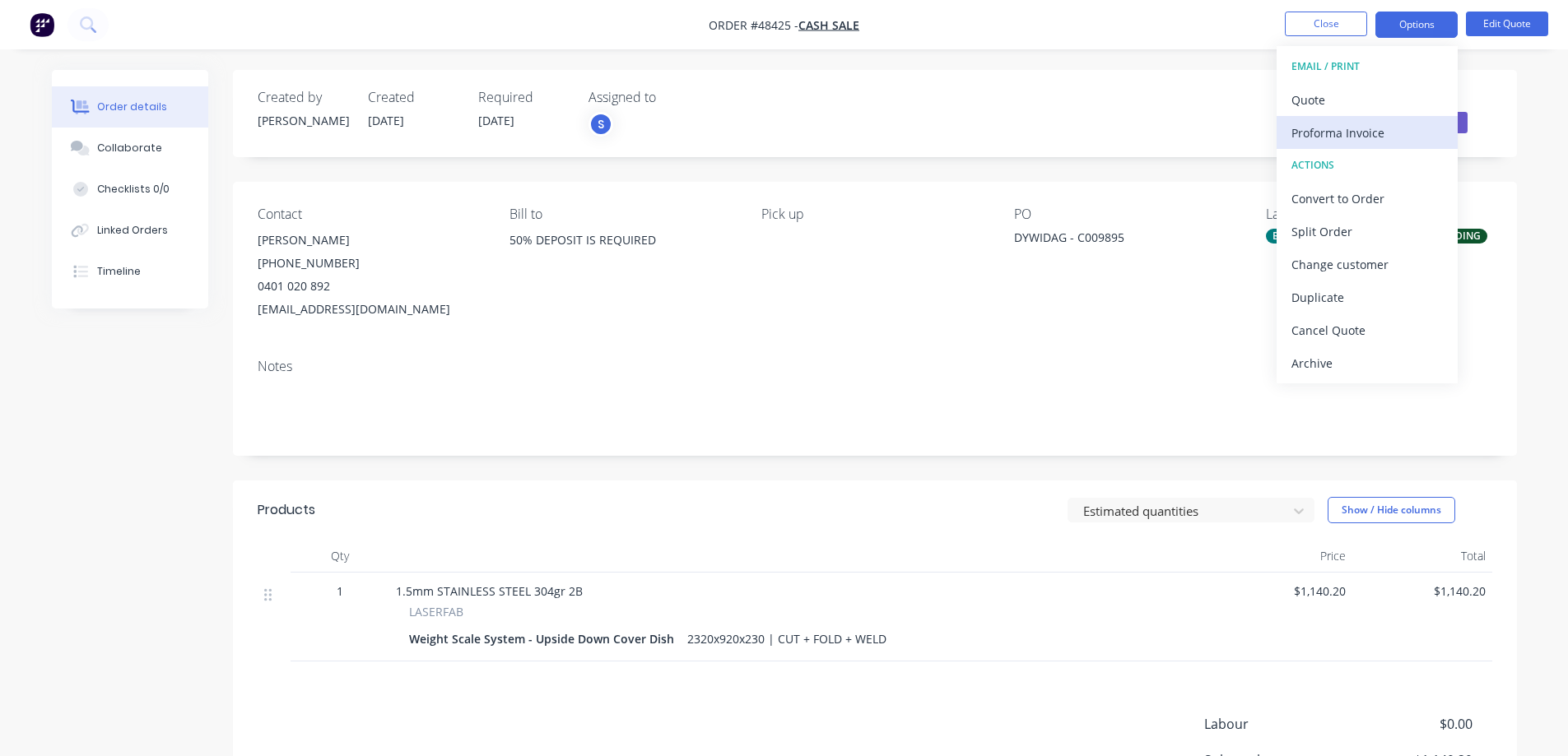
click at [1344, 133] on div "Proforma Invoice" at bounding box center [1366, 132] width 152 height 24
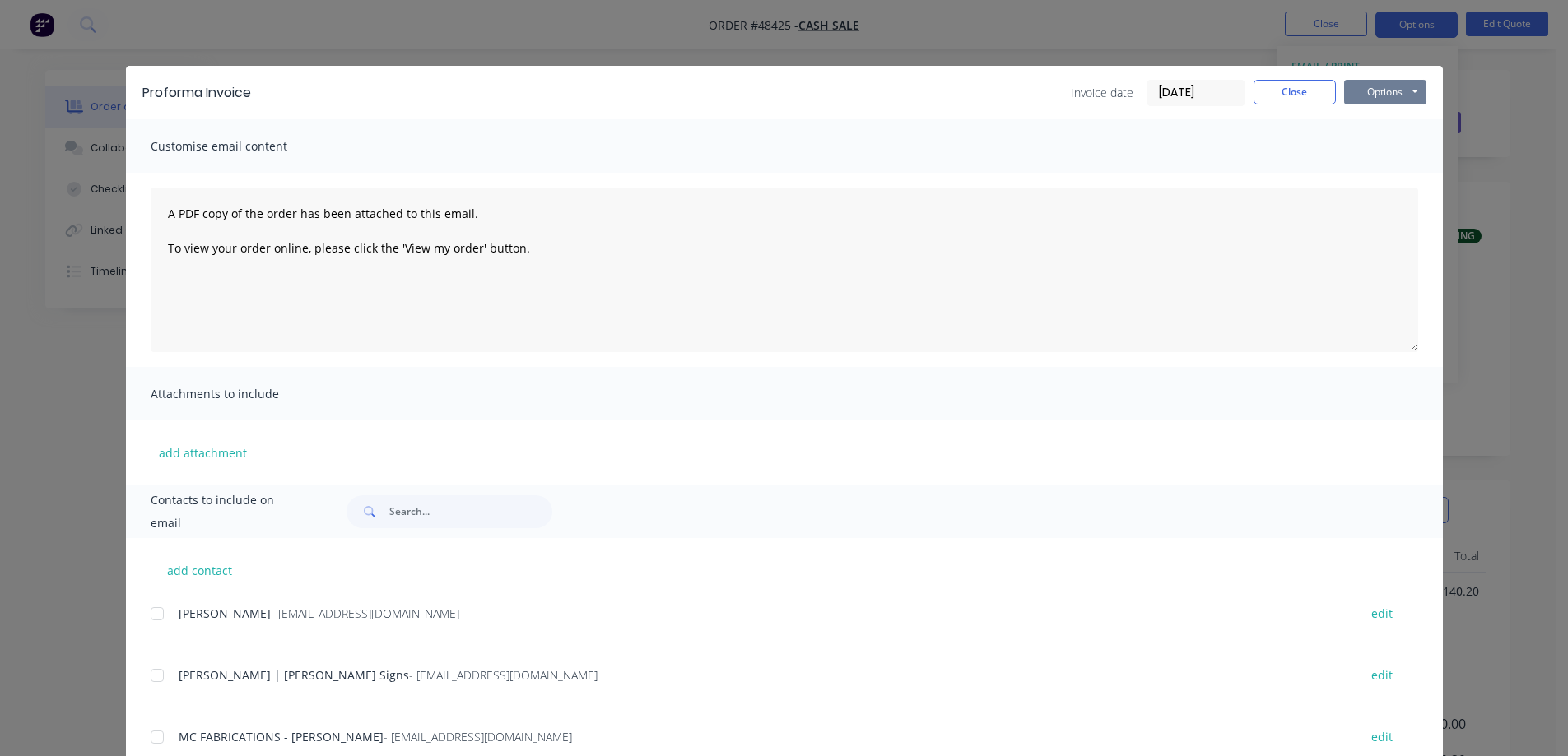
click at [1373, 94] on button "Options" at bounding box center [1385, 92] width 82 height 25
click at [1375, 145] on button "Print" at bounding box center [1397, 149] width 105 height 28
click at [1287, 105] on div "Invoice date [DATE] Close Options Preview Print Email" at bounding box center [1249, 93] width 355 height 27
click at [1290, 94] on button "Close" at bounding box center [1294, 92] width 82 height 25
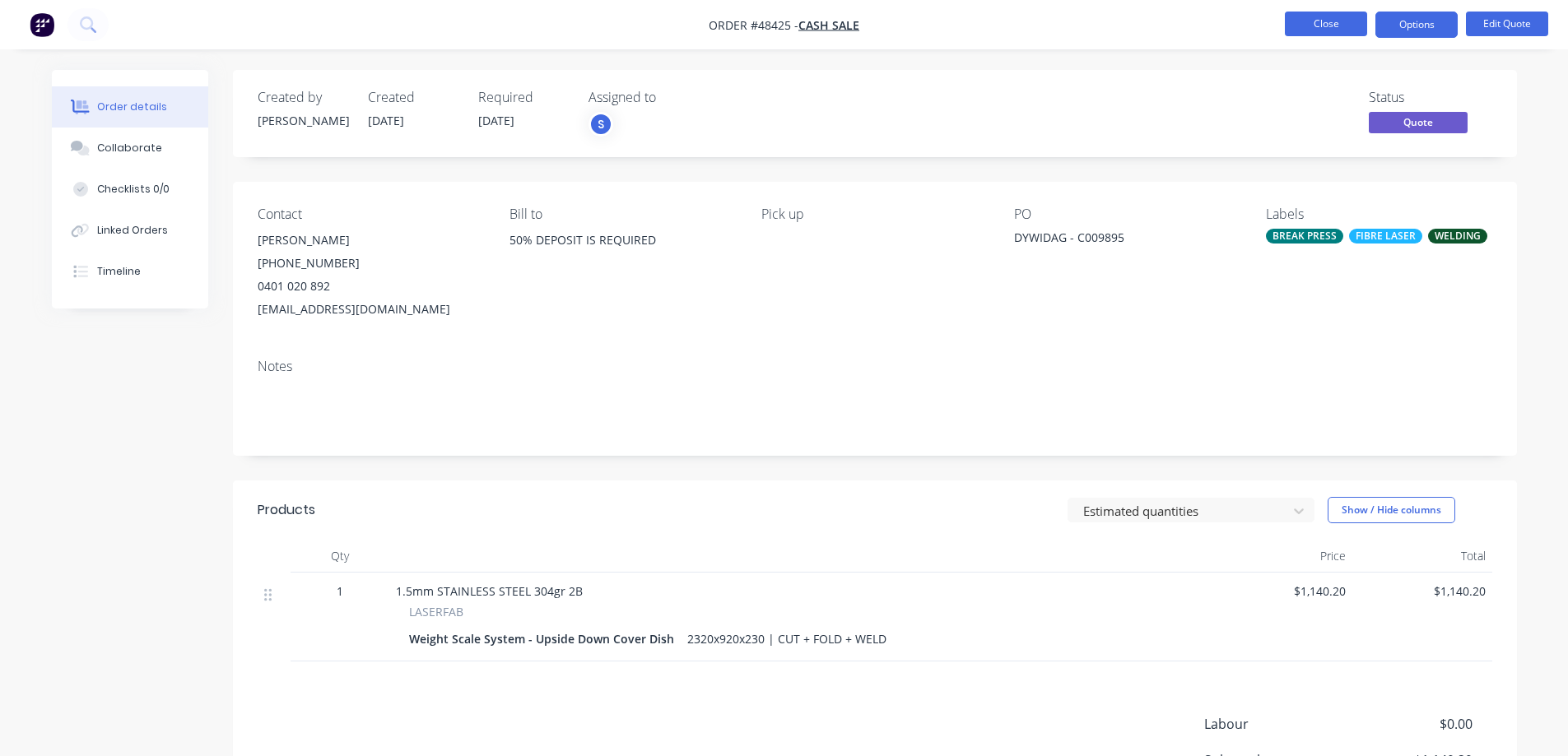
click at [1344, 28] on button "Close" at bounding box center [1325, 24] width 82 height 25
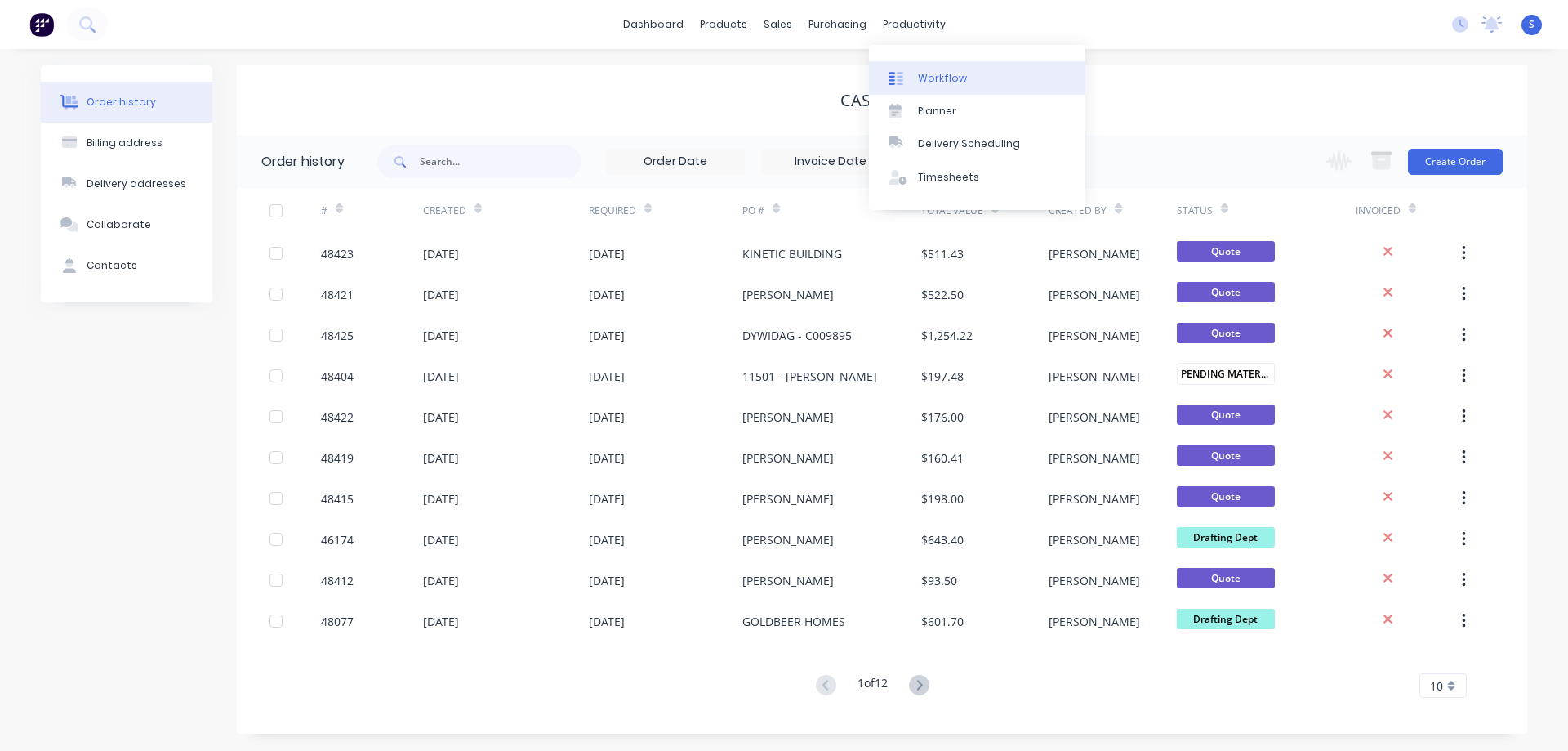
click at [910, 76] on div at bounding box center [900, 79] width 25 height 15
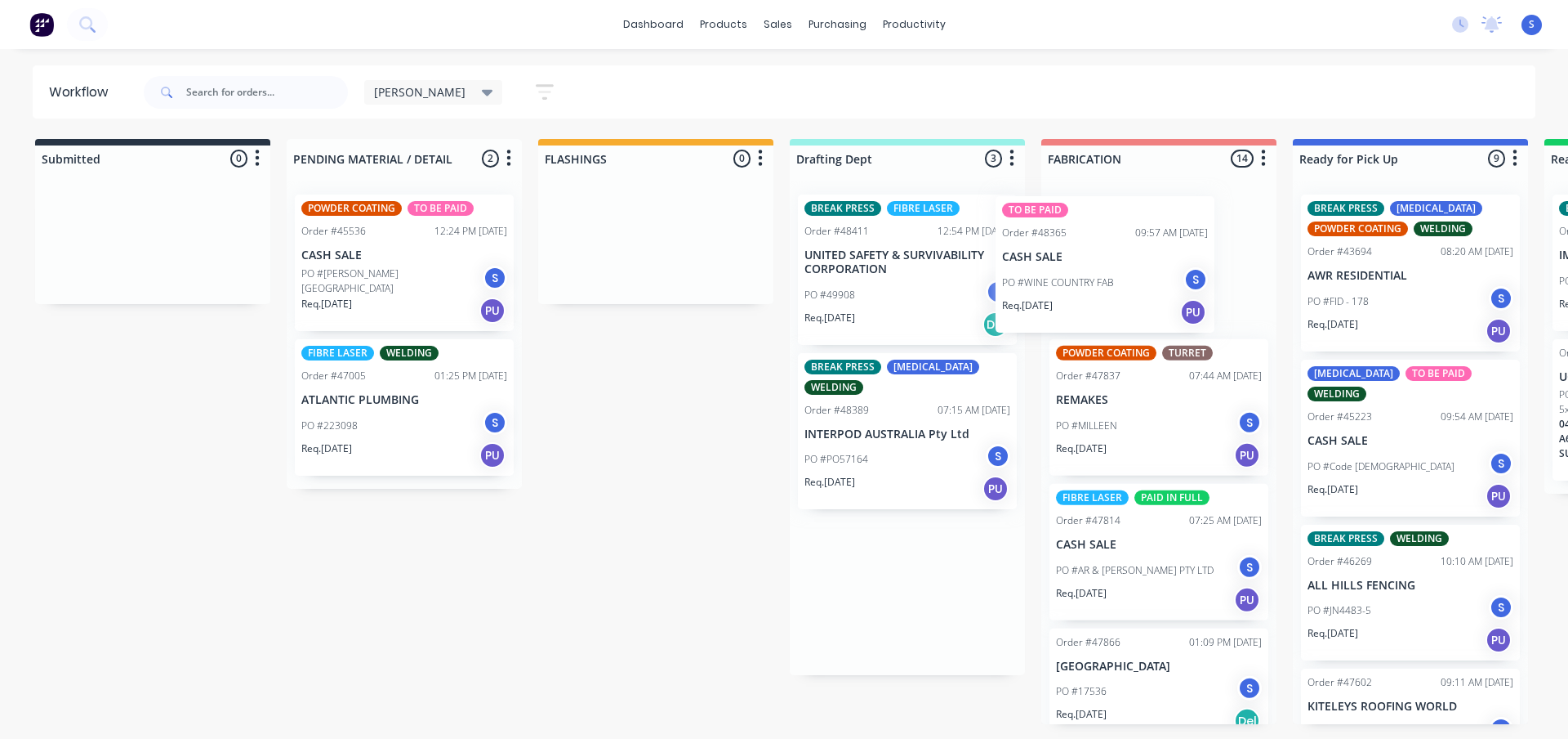
drag, startPoint x: 876, startPoint y: 294, endPoint x: 1097, endPoint y: 289, distance: 221.1
click at [1097, 289] on div "Submitted 0 Sort By Created date Required date Order number Customer name Most …" at bounding box center [1350, 431] width 2724 height 585
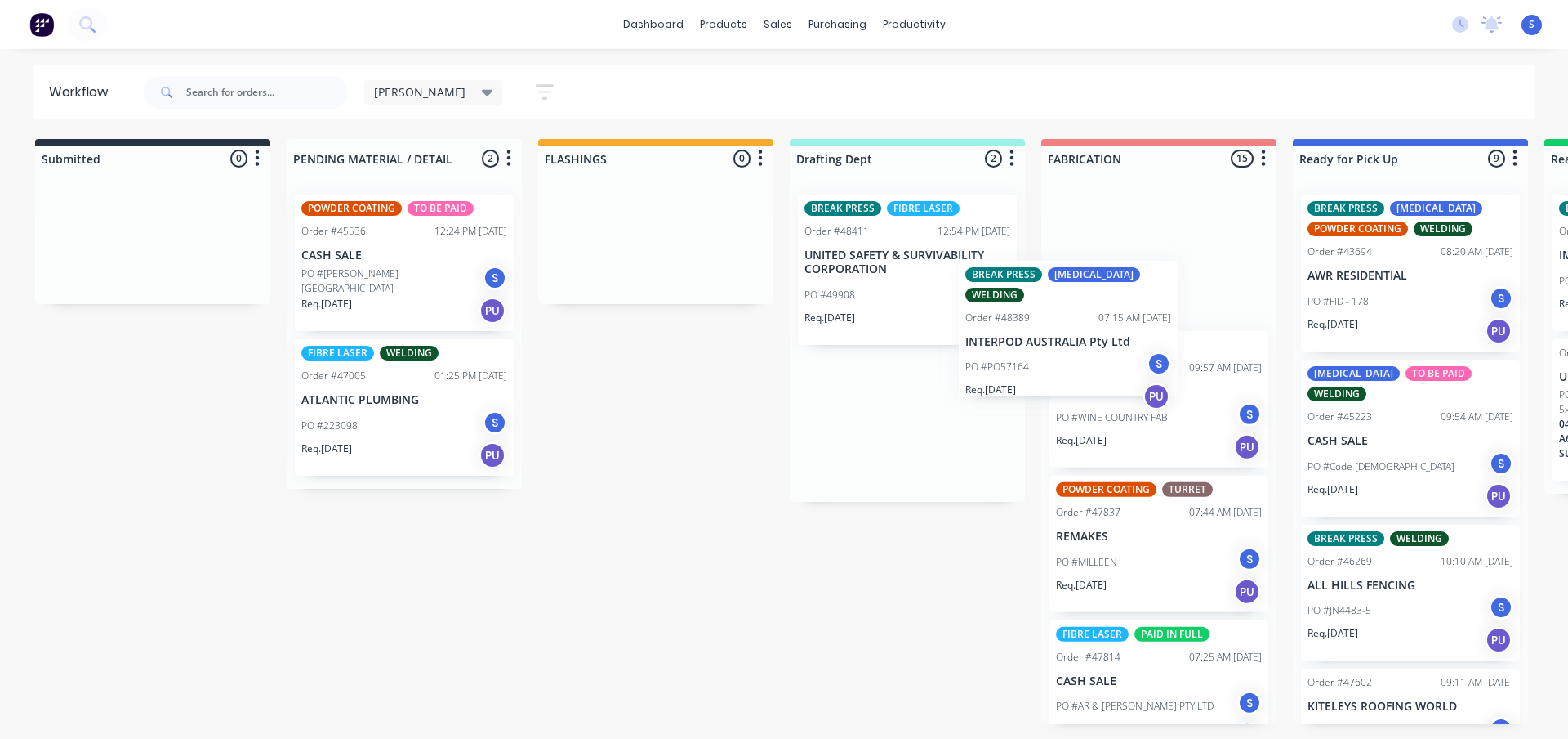
drag, startPoint x: 899, startPoint y: 453, endPoint x: 1073, endPoint y: 344, distance: 205.3
click at [1073, 344] on div "Submitted 0 Sort By Created date Required date Order number Customer name Most …" at bounding box center [1350, 431] width 2724 height 585
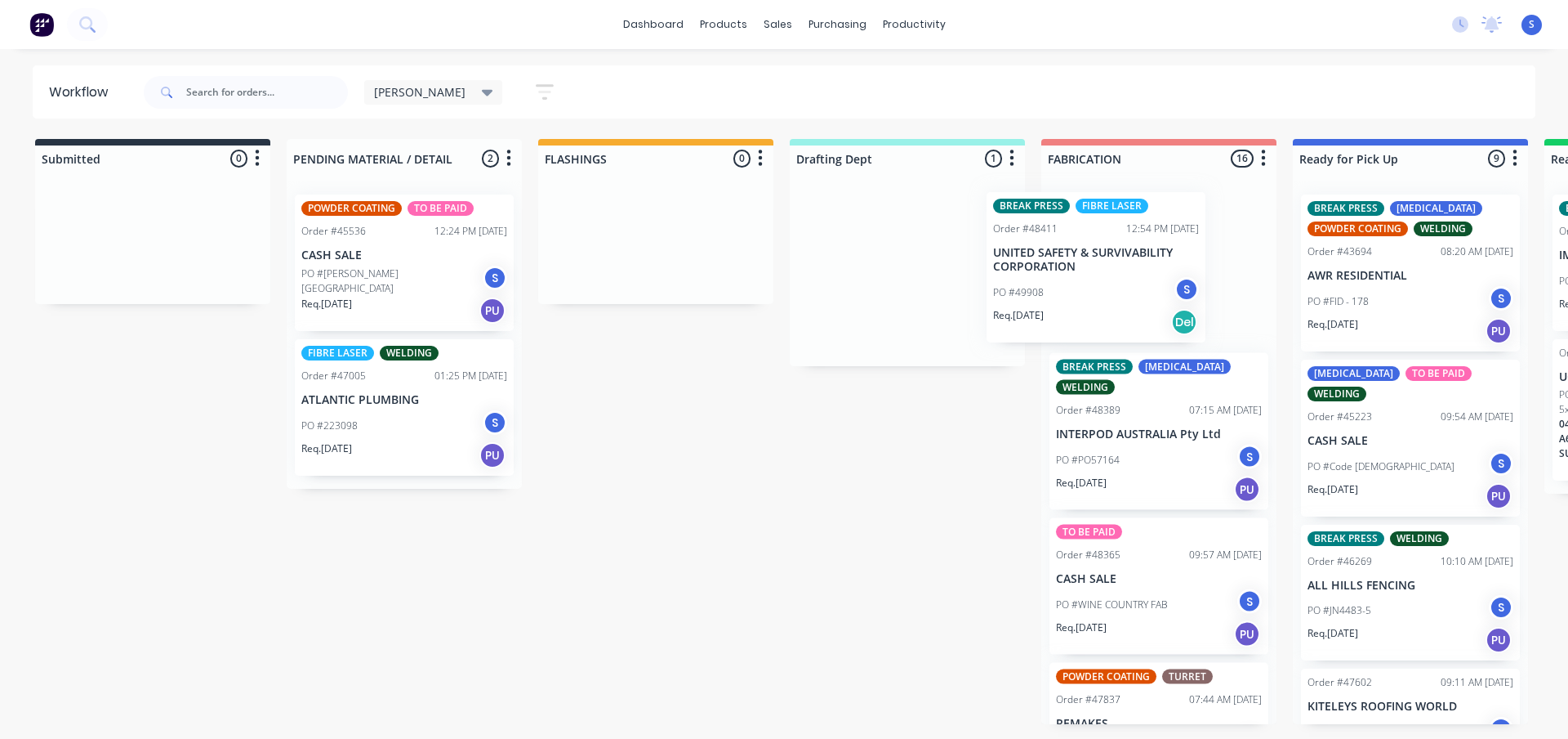
drag, startPoint x: 902, startPoint y: 314, endPoint x: 1096, endPoint y: 314, distance: 194.0
click at [1096, 314] on div "Submitted 0 Sort By Created date Required date Order number Customer name Most …" at bounding box center [1350, 431] width 2724 height 585
